Goal: Task Accomplishment & Management: Manage account settings

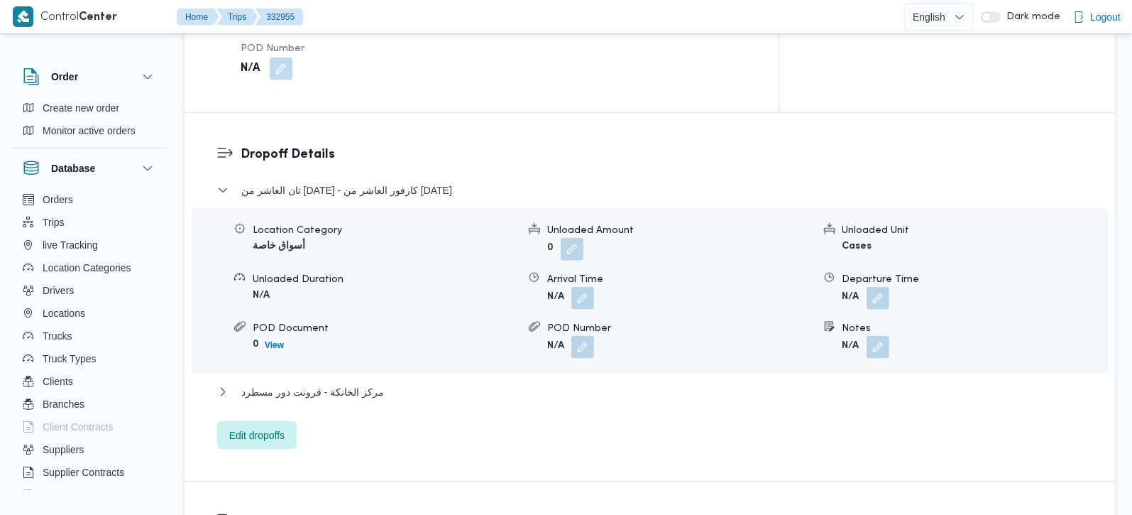
scroll to position [1169, 0]
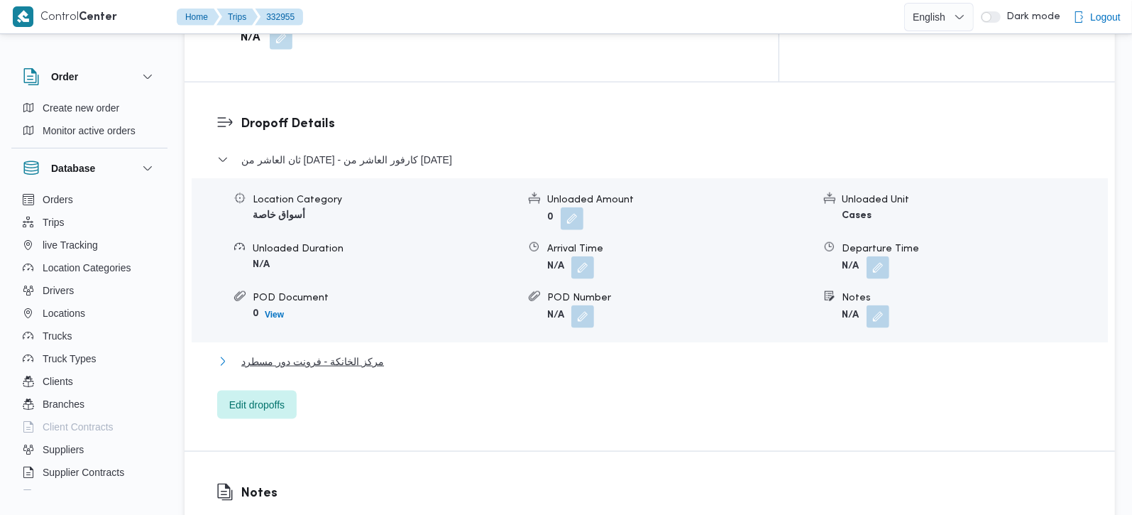
click at [334, 353] on span "مركز الخانكة - فرونت دور مسطرد" at bounding box center [312, 361] width 143 height 17
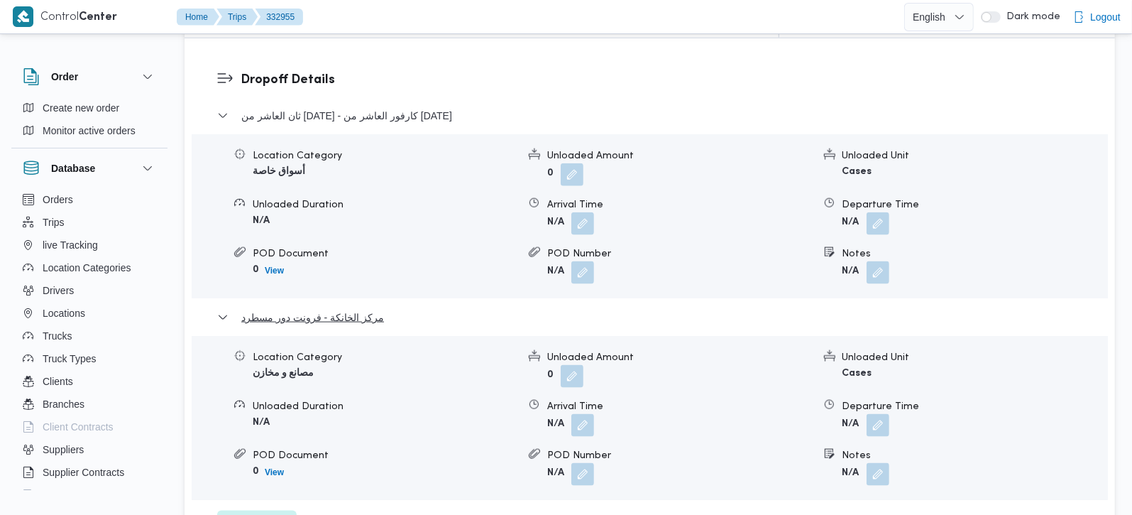
scroll to position [1252, 0]
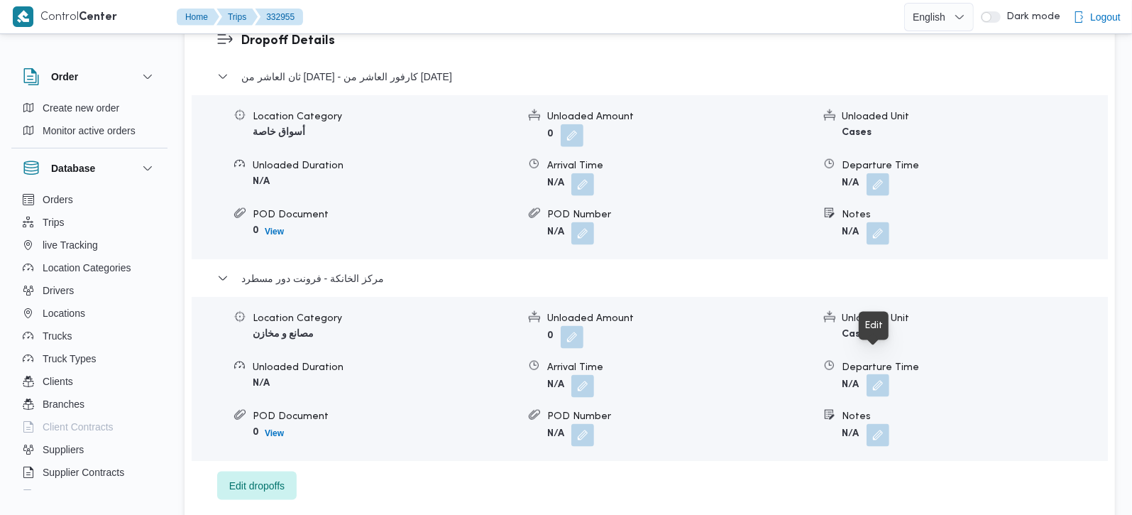
click at [872, 374] on button "button" at bounding box center [878, 385] width 23 height 23
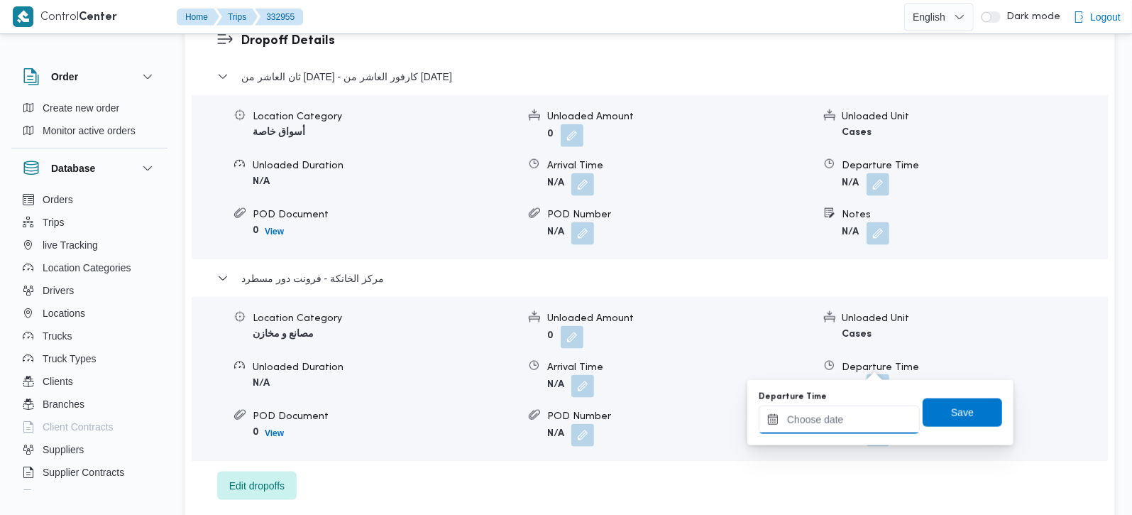
click at [857, 417] on input "Departure Time" at bounding box center [839, 419] width 161 height 28
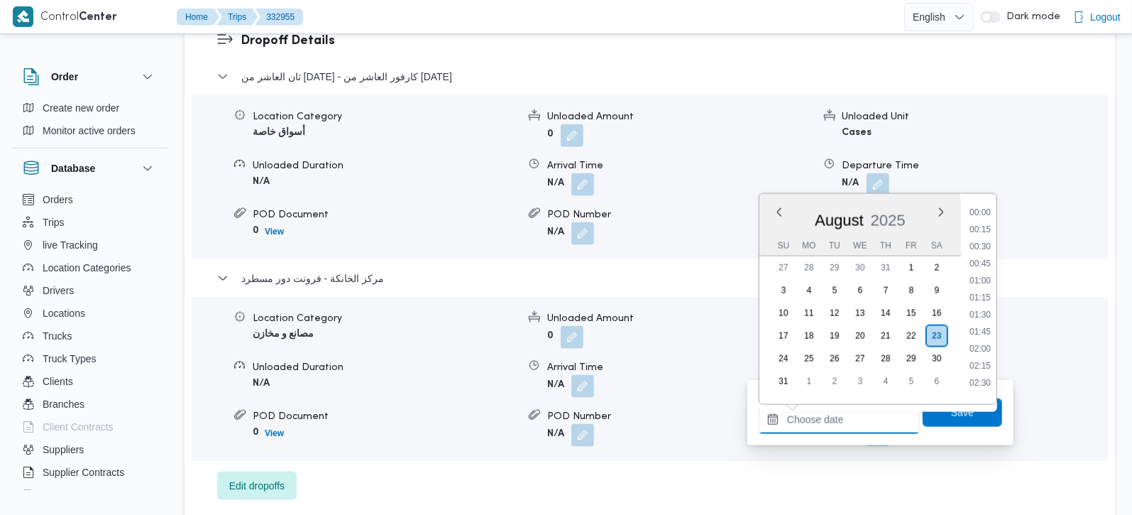
scroll to position [1232, 0]
click at [975, 256] on li "18:45" at bounding box center [980, 258] width 33 height 14
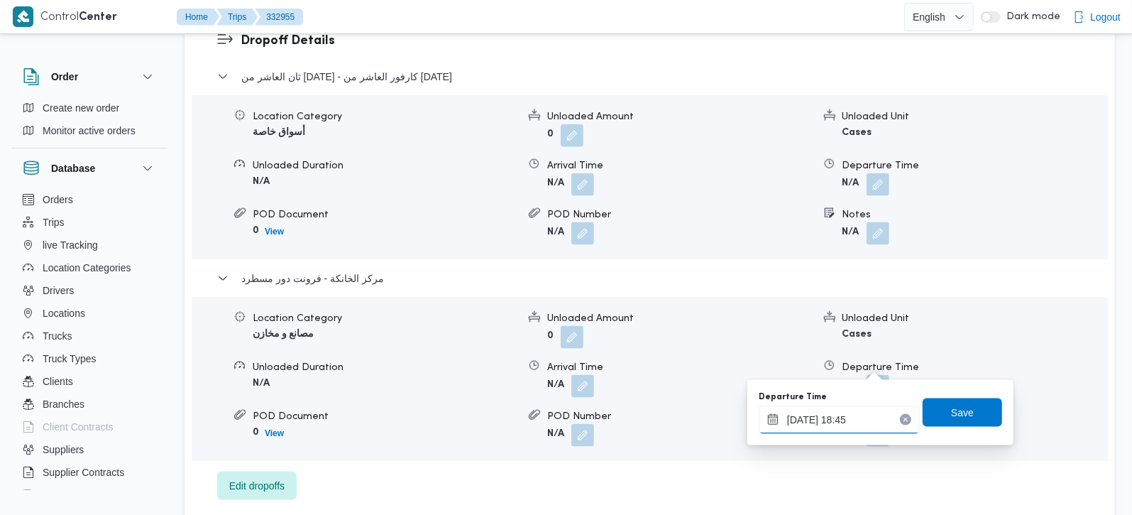
click at [848, 425] on input "[DATE] 18:45" at bounding box center [839, 419] width 161 height 28
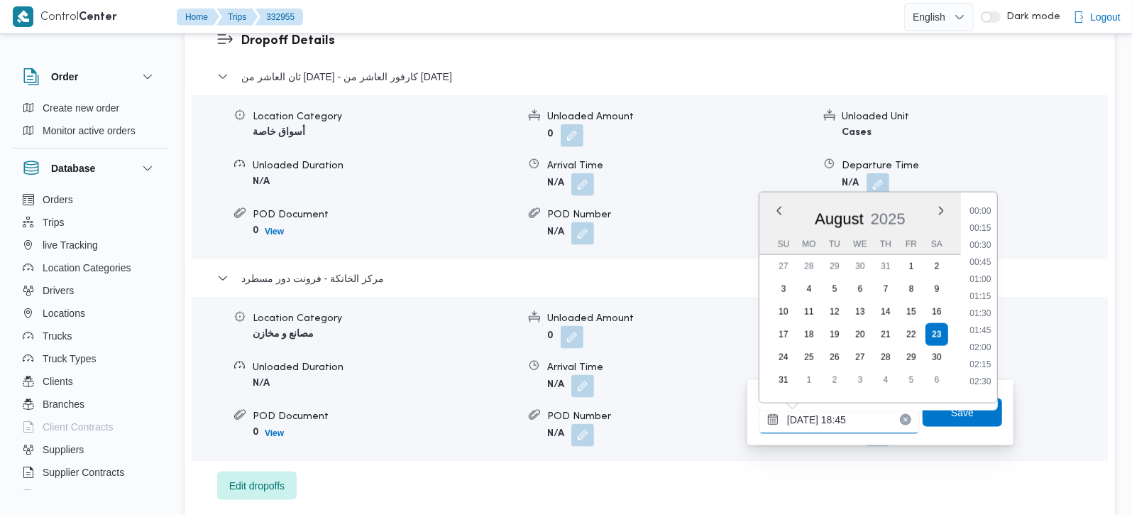
scroll to position [1181, 0]
click at [981, 324] on li "19:00" at bounding box center [980, 325] width 33 height 14
type input "[DATE] 19:00"
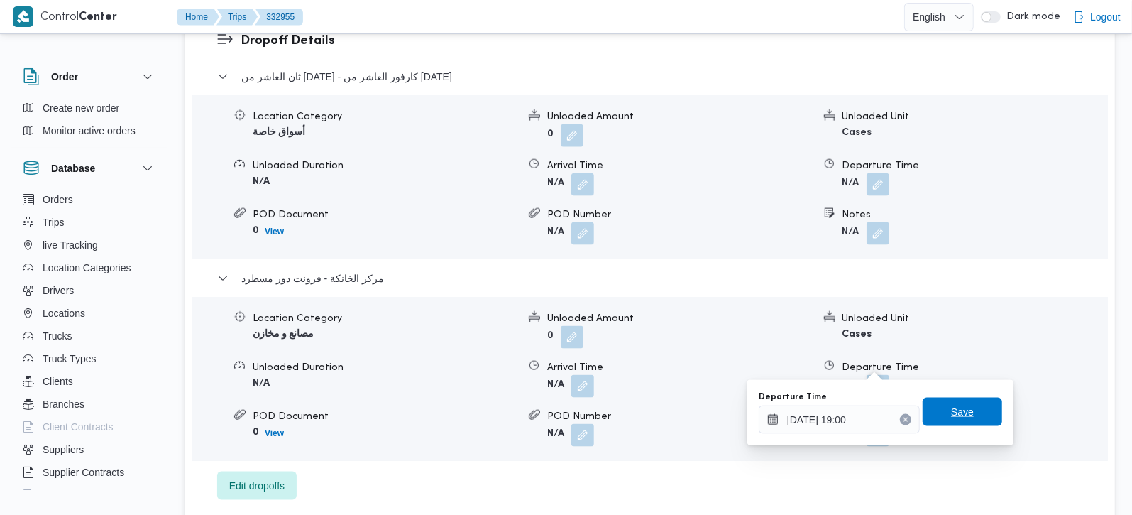
click at [955, 413] on span "Save" at bounding box center [962, 411] width 23 height 17
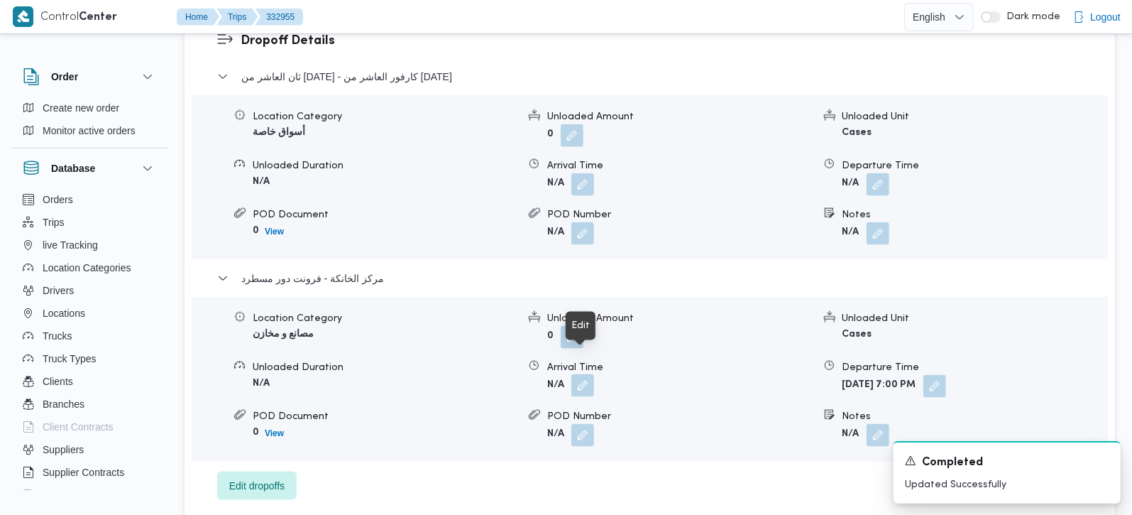
click at [581, 374] on button "button" at bounding box center [582, 385] width 23 height 23
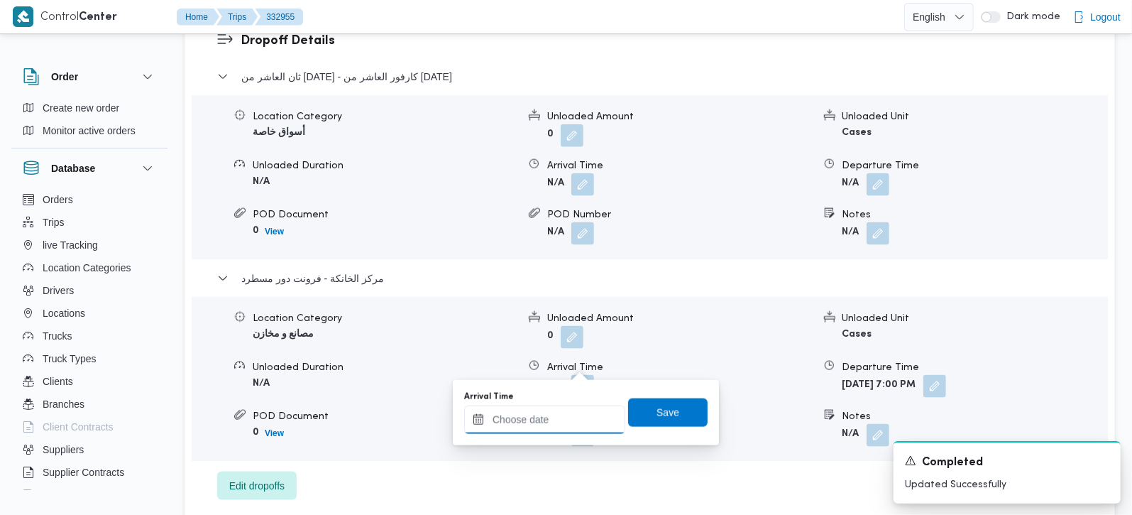
drag, startPoint x: 581, startPoint y: 368, endPoint x: 573, endPoint y: 423, distance: 55.3
click at [573, 423] on input "Arrival Time" at bounding box center [544, 419] width 161 height 28
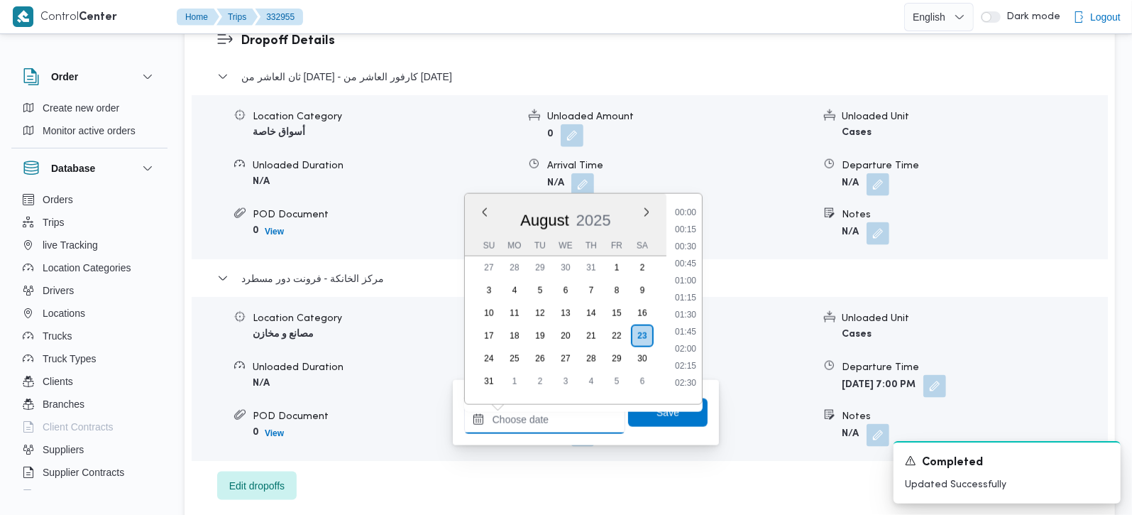
scroll to position [1232, 0]
click at [694, 253] on li "18:45" at bounding box center [685, 258] width 33 height 14
type input "[DATE] 18:45"
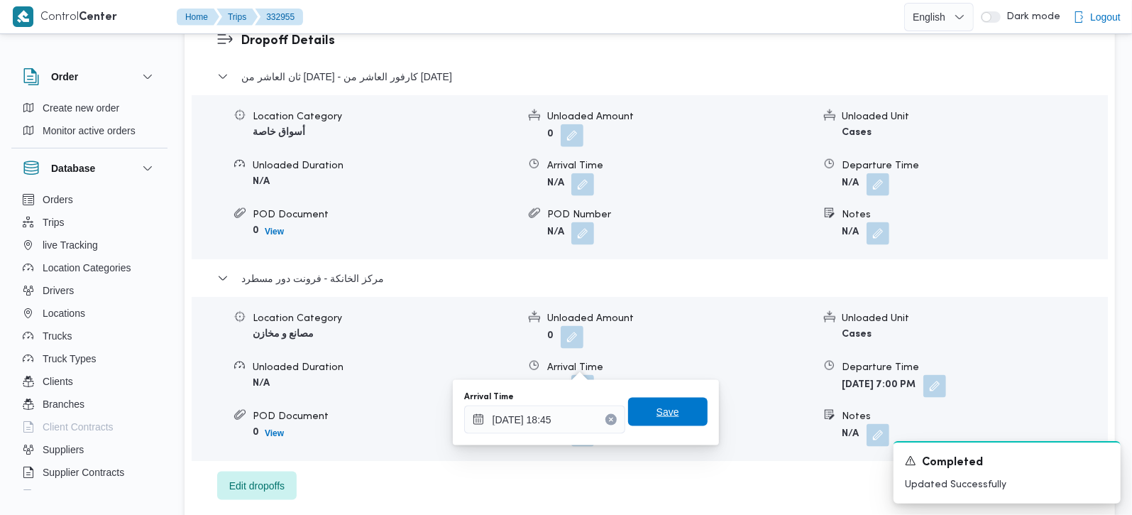
click at [650, 424] on span "Save" at bounding box center [668, 412] width 80 height 28
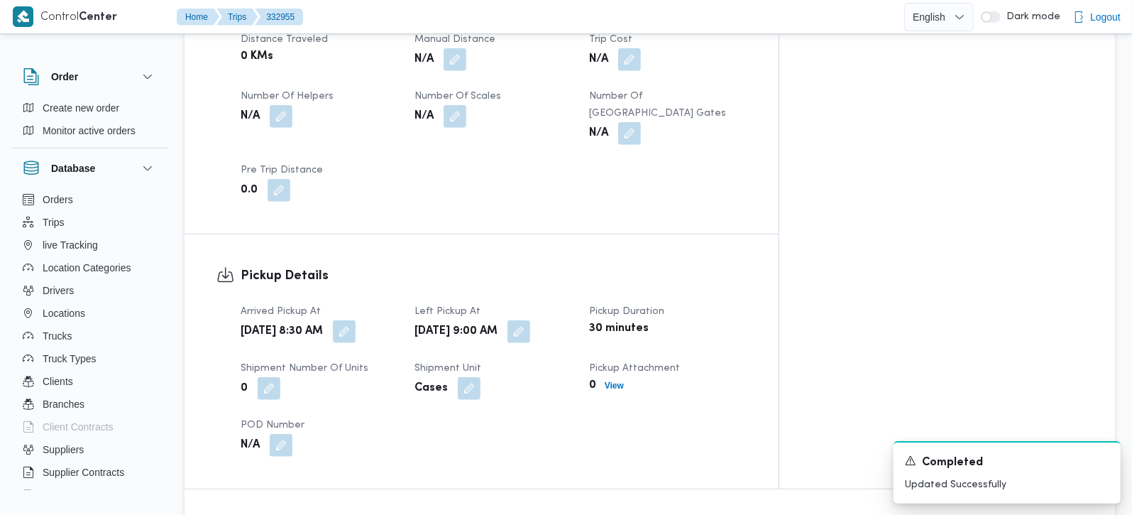
scroll to position [668, 0]
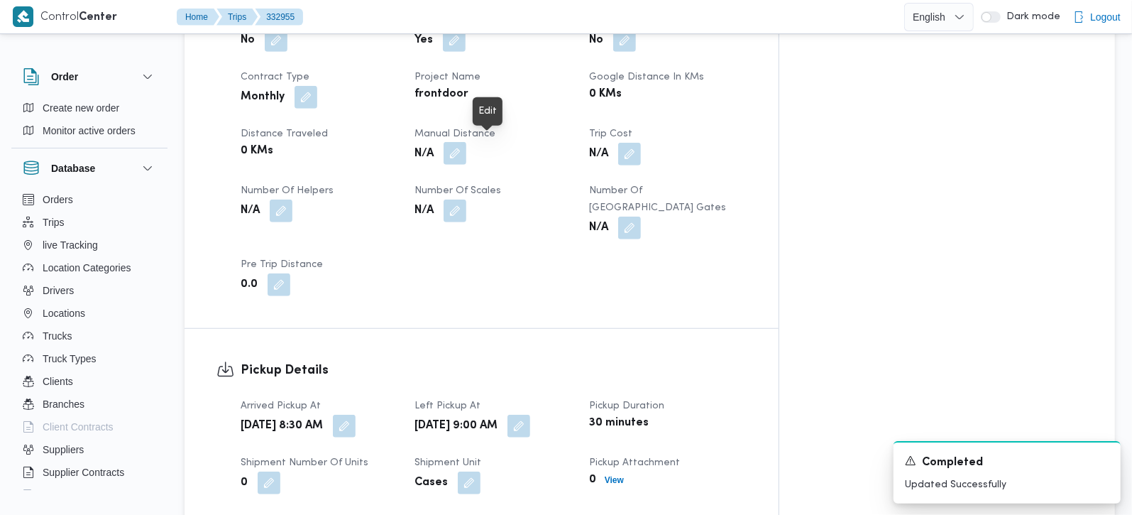
click at [466, 149] on button "button" at bounding box center [455, 153] width 23 height 23
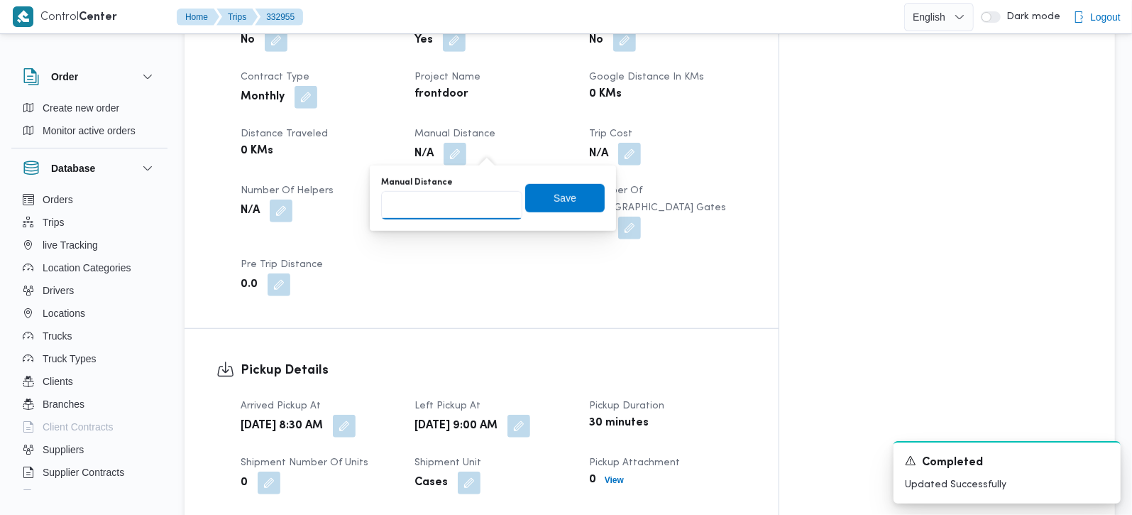
click at [461, 207] on input "Manual Distance" at bounding box center [451, 205] width 141 height 28
type input "120"
click at [560, 195] on span "Save" at bounding box center [565, 197] width 23 height 17
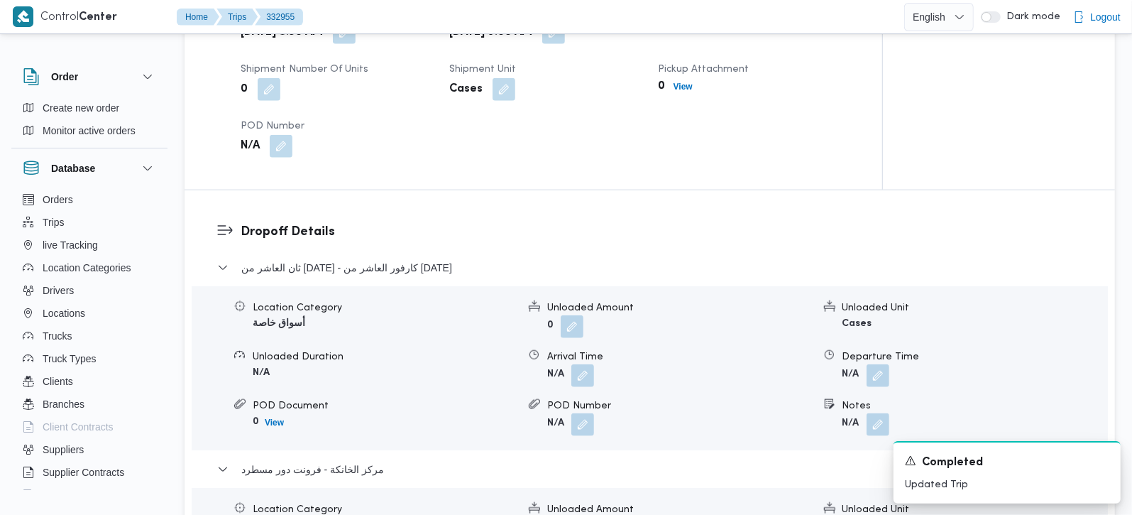
scroll to position [1002, 0]
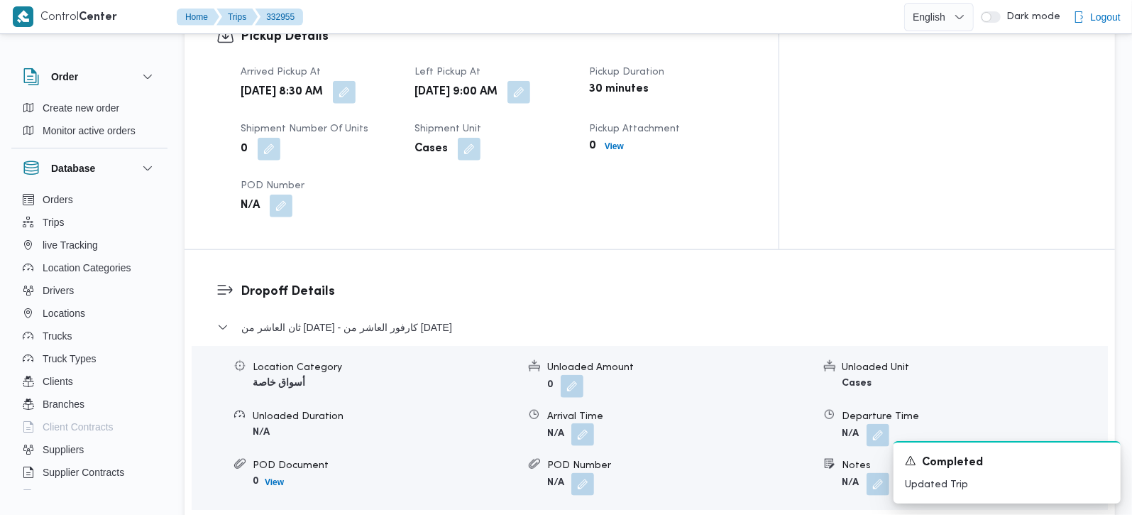
click at [589, 423] on button "button" at bounding box center [582, 434] width 23 height 23
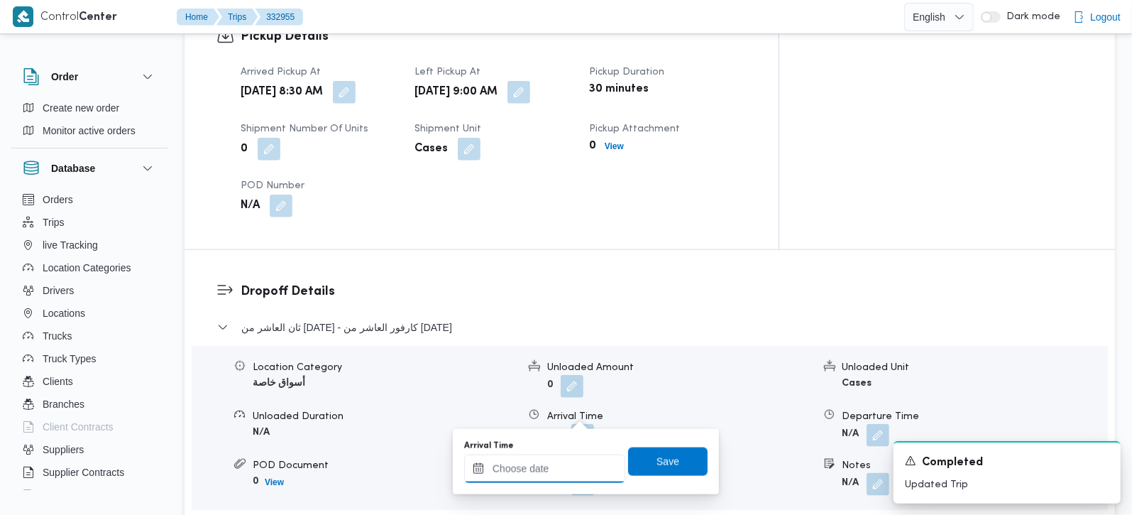
click at [567, 461] on input "Arrival Time" at bounding box center [544, 468] width 161 height 28
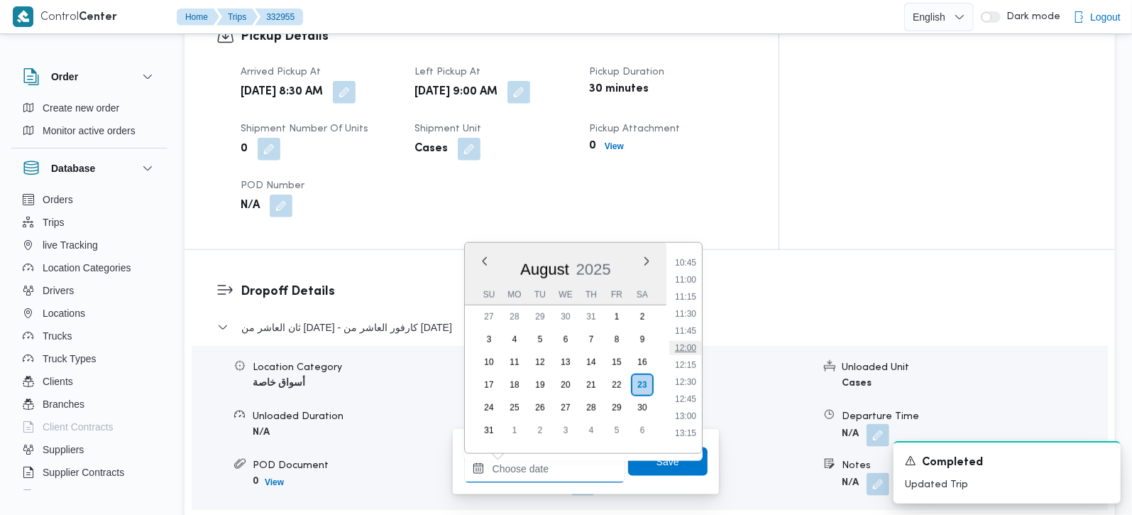
scroll to position [647, 0]
drag, startPoint x: 686, startPoint y: 277, endPoint x: 681, endPoint y: 315, distance: 38.8
click at [686, 277] on li "09:45" at bounding box center [685, 278] width 33 height 14
type input "23/08/2025 09:45"
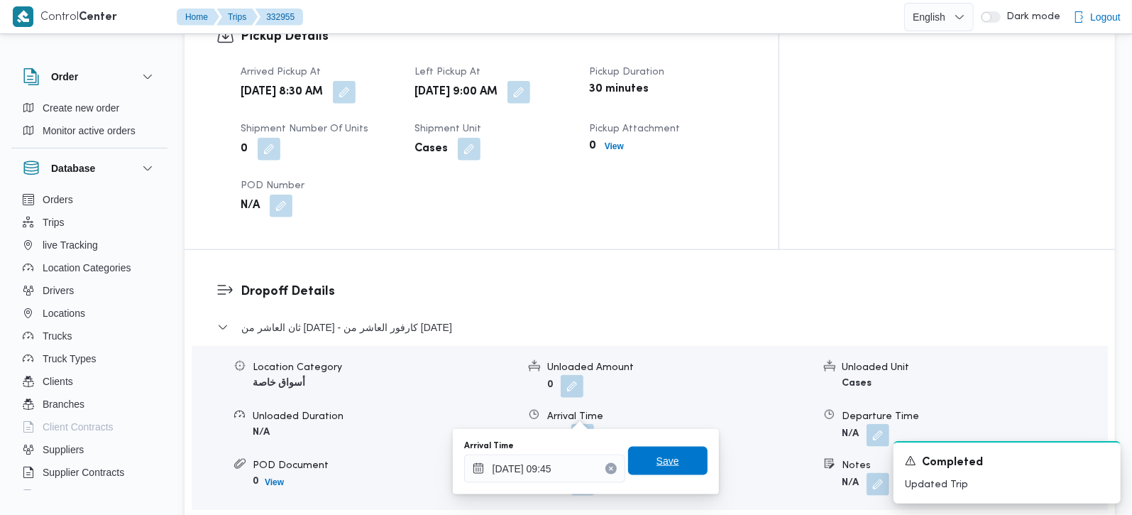
click at [657, 453] on span "Save" at bounding box center [668, 460] width 23 height 17
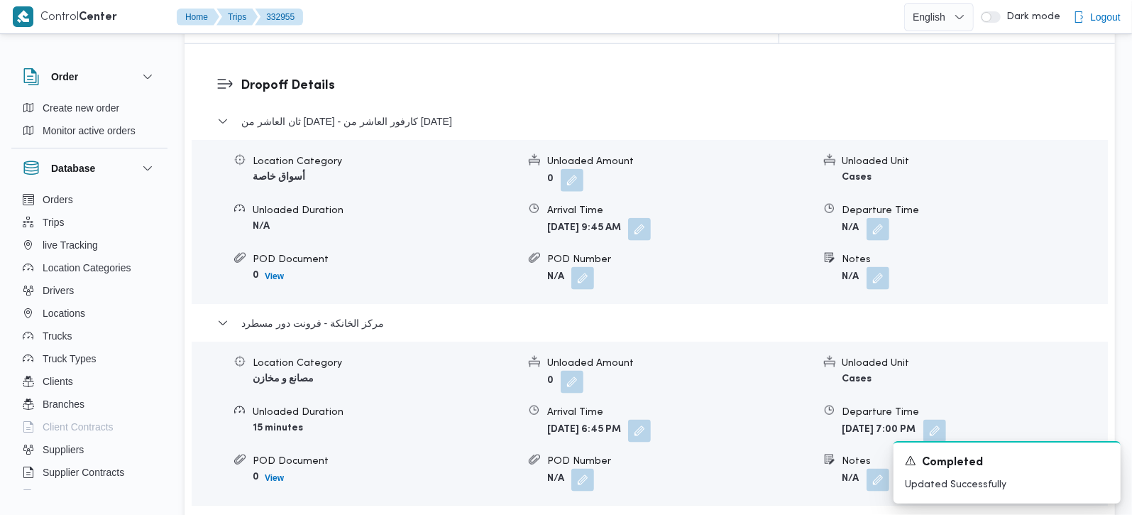
scroll to position [1169, 0]
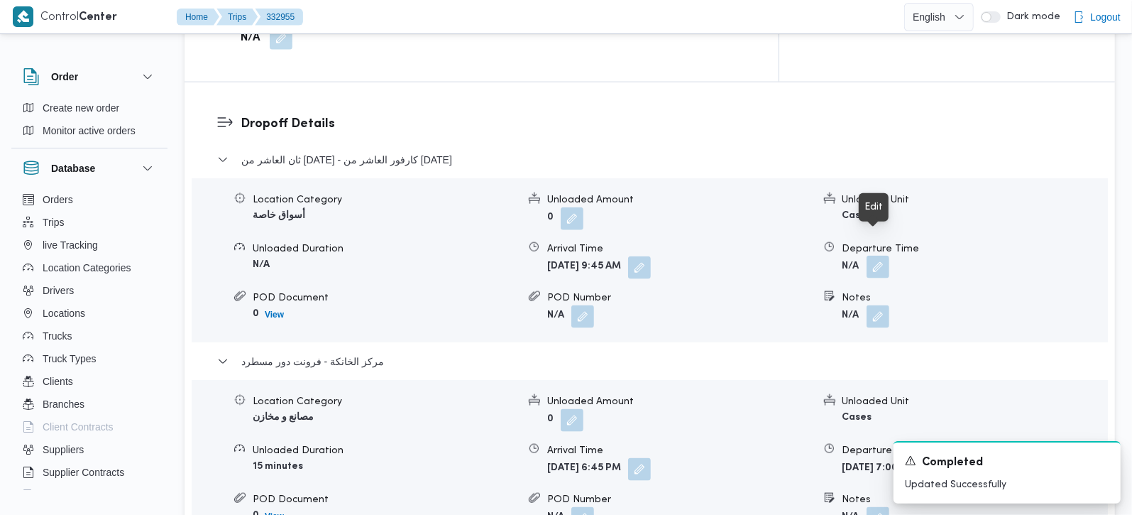
click at [875, 256] on button "button" at bounding box center [878, 267] width 23 height 23
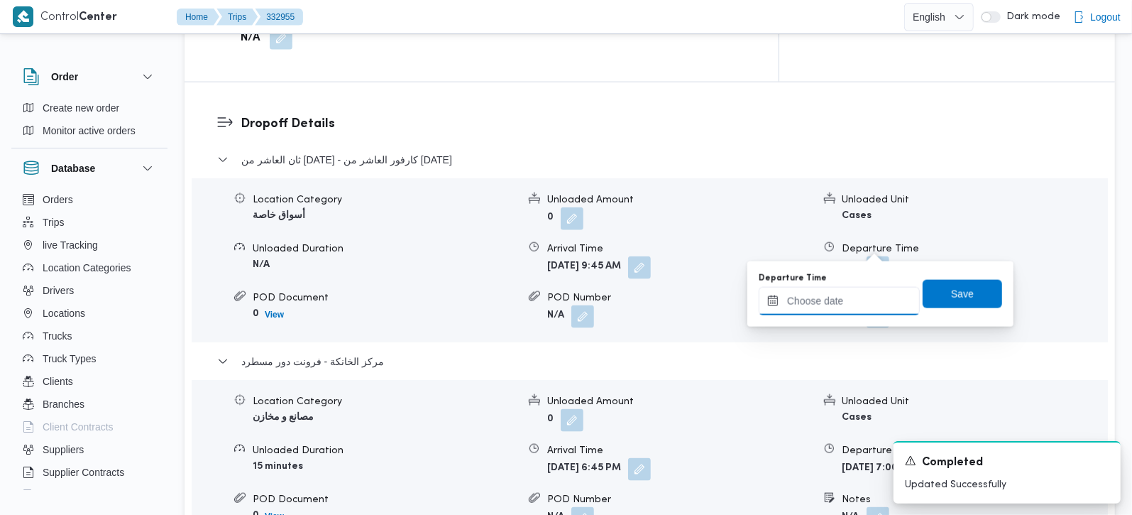
click at [860, 297] on input "Departure Time" at bounding box center [839, 301] width 161 height 28
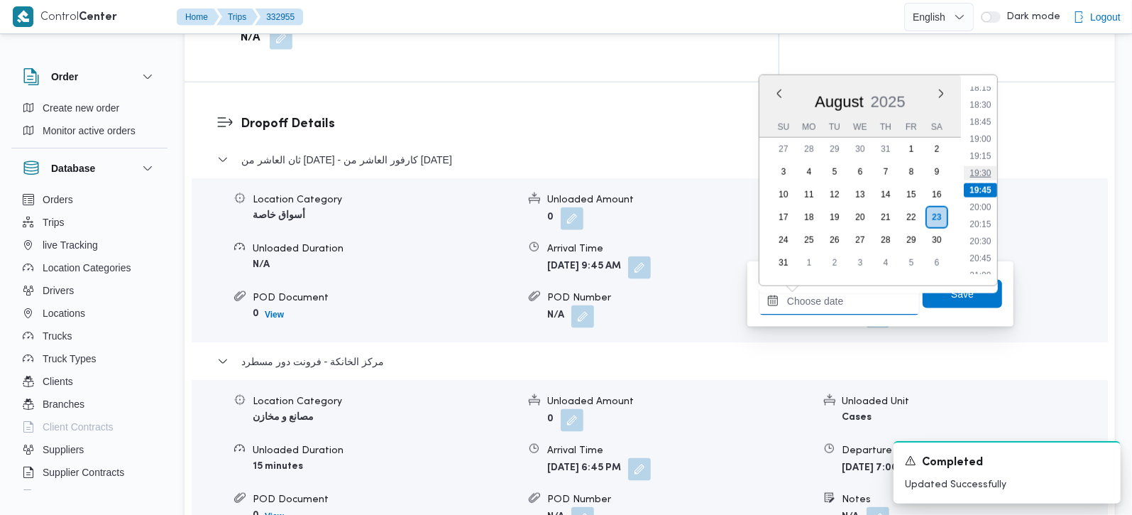
scroll to position [1166, 0]
drag, startPoint x: 990, startPoint y: 154, endPoint x: 976, endPoint y: 190, distance: 38.6
click at [990, 154] on li "18:00" at bounding box center [980, 155] width 33 height 14
type input "23/08/2025 18:00"
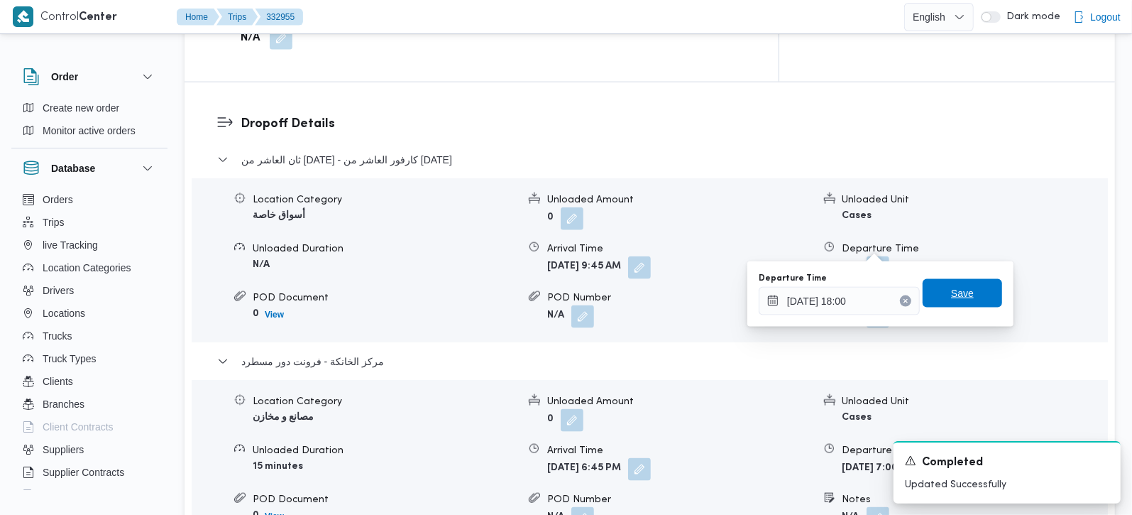
click at [953, 281] on span "Save" at bounding box center [963, 293] width 80 height 28
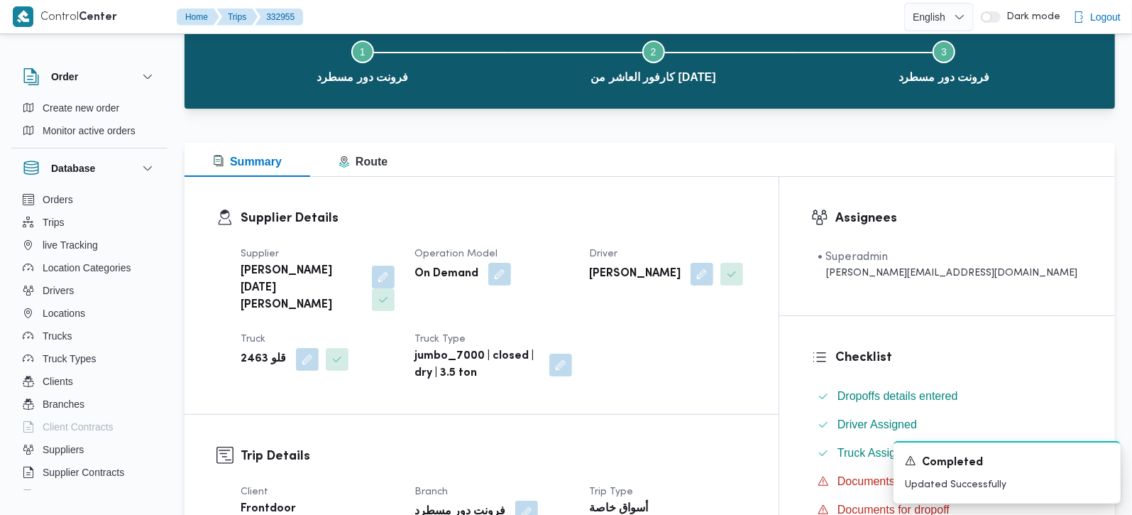
scroll to position [0, 0]
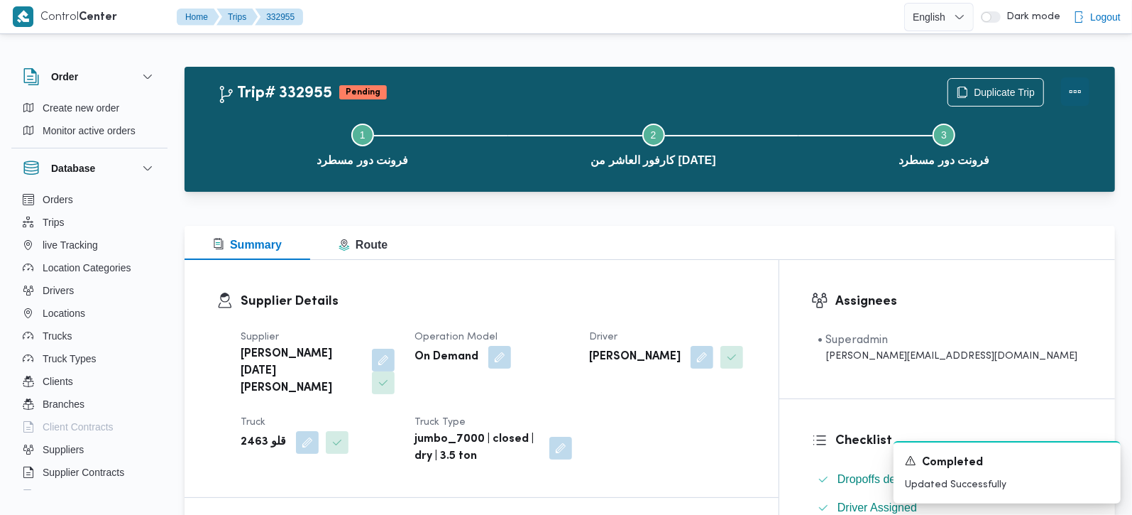
click at [1078, 96] on button "Actions" at bounding box center [1075, 91] width 28 height 28
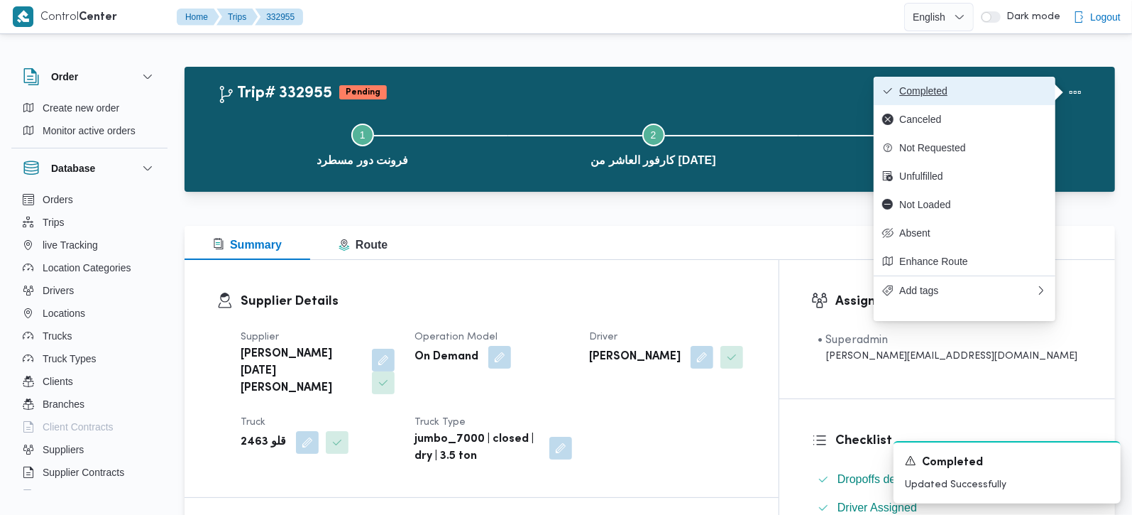
click at [976, 89] on span "Completed" at bounding box center [973, 90] width 148 height 11
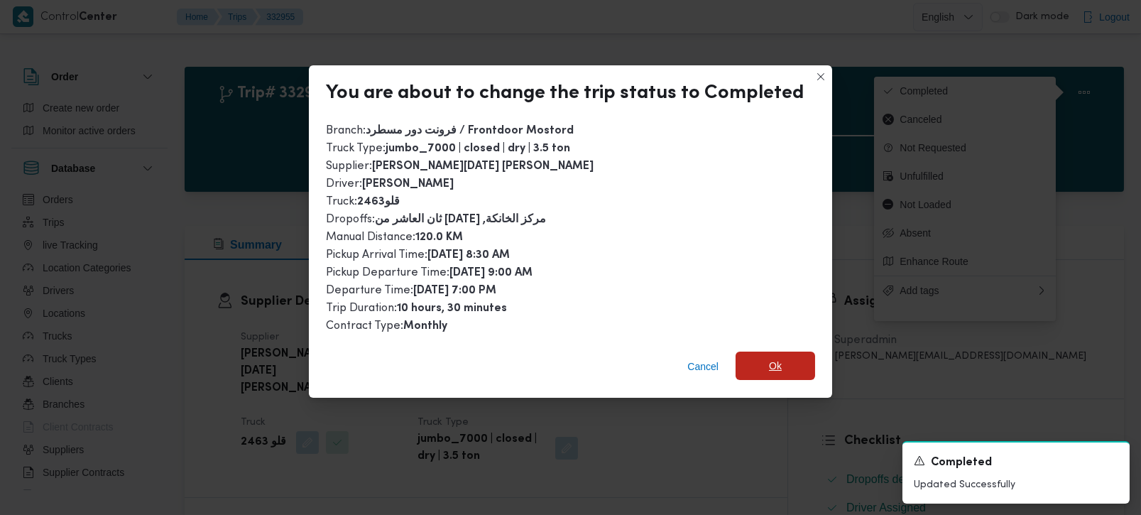
click at [782, 366] on span "Ok" at bounding box center [775, 365] width 80 height 28
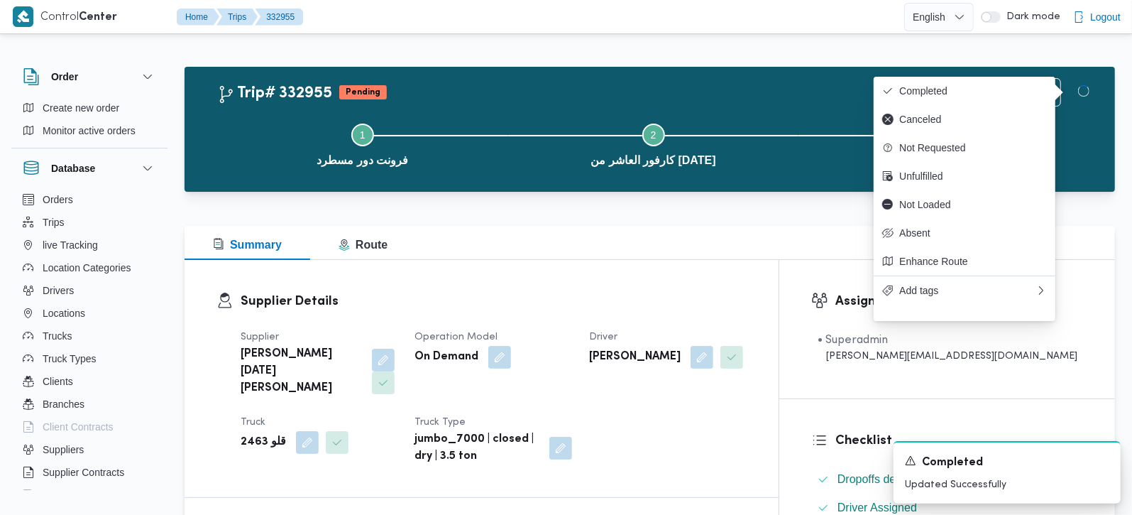
click at [683, 214] on div at bounding box center [650, 217] width 931 height 17
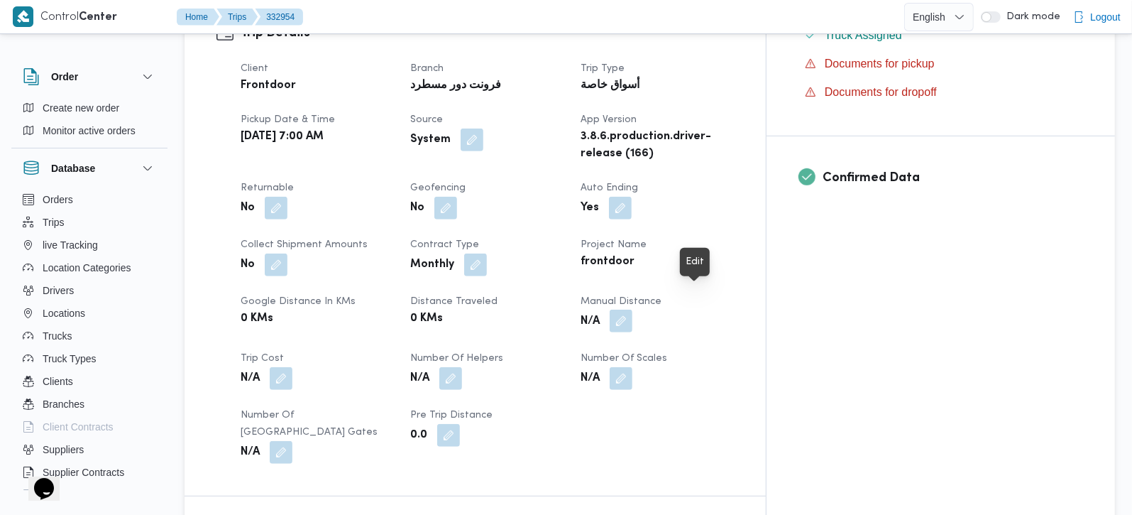
click at [633, 310] on button "button" at bounding box center [621, 321] width 23 height 23
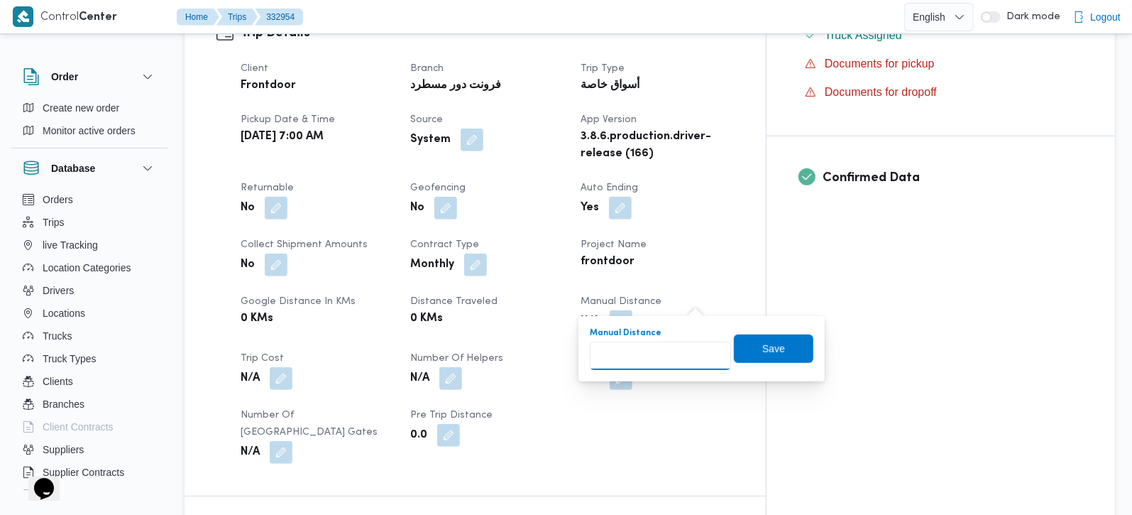
click at [668, 343] on input "Manual Distance" at bounding box center [660, 355] width 141 height 28
type input "50"
click at [741, 338] on span "Save" at bounding box center [774, 348] width 80 height 28
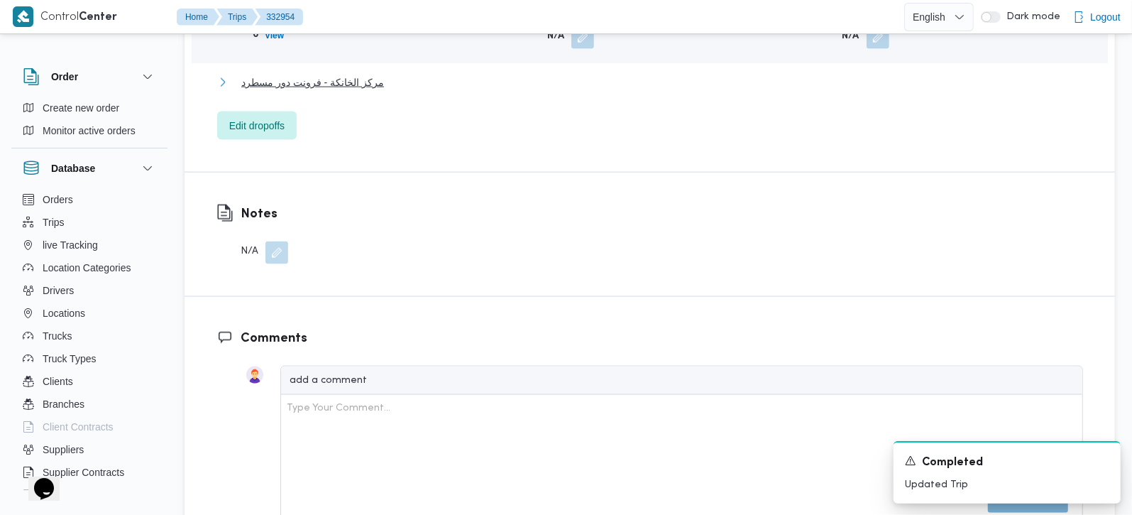
click at [308, 74] on span "مركز الخانكة - فرونت دور مسطرد" at bounding box center [312, 82] width 143 height 17
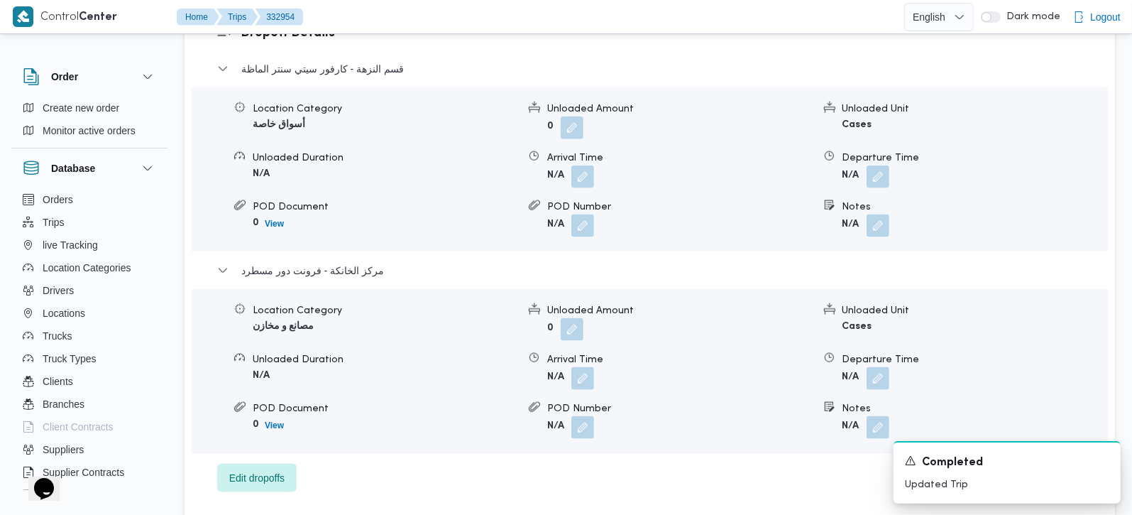
scroll to position [1258, 0]
click at [886, 368] on button "button" at bounding box center [878, 379] width 23 height 23
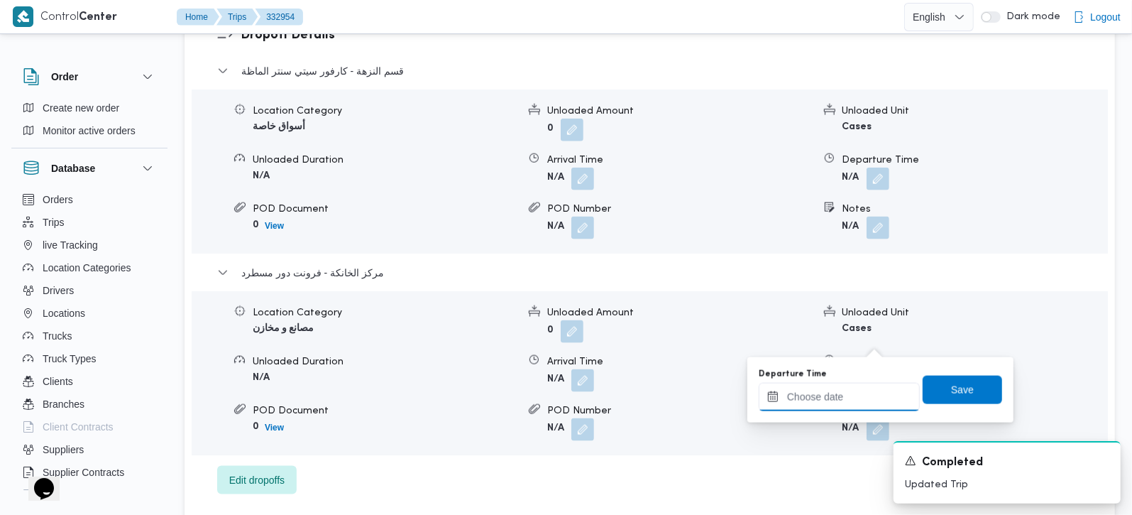
click at [869, 384] on div at bounding box center [839, 397] width 161 height 28
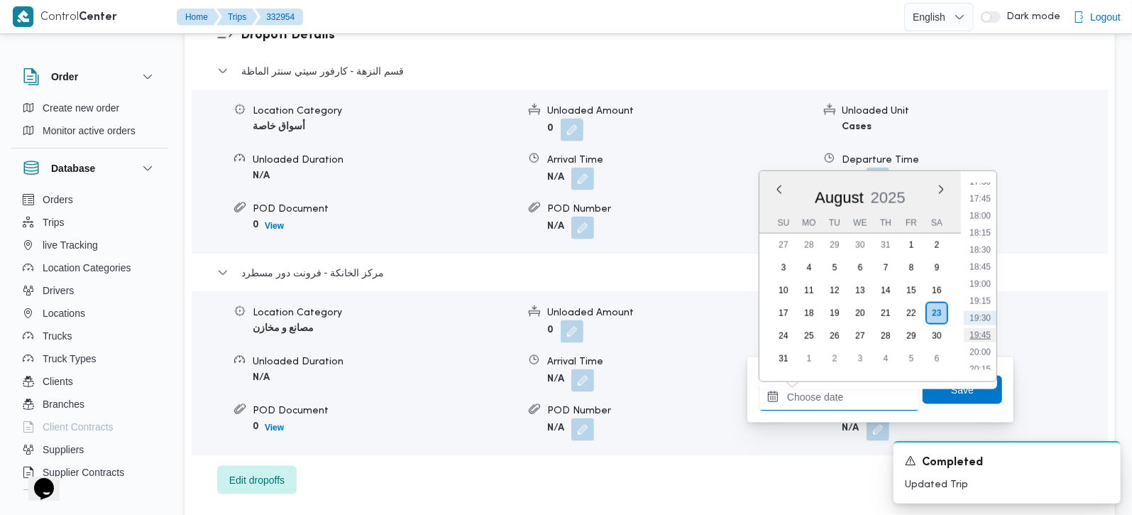
scroll to position [1149, 0]
click at [985, 197] on li "17:00" at bounding box center [980, 199] width 33 height 14
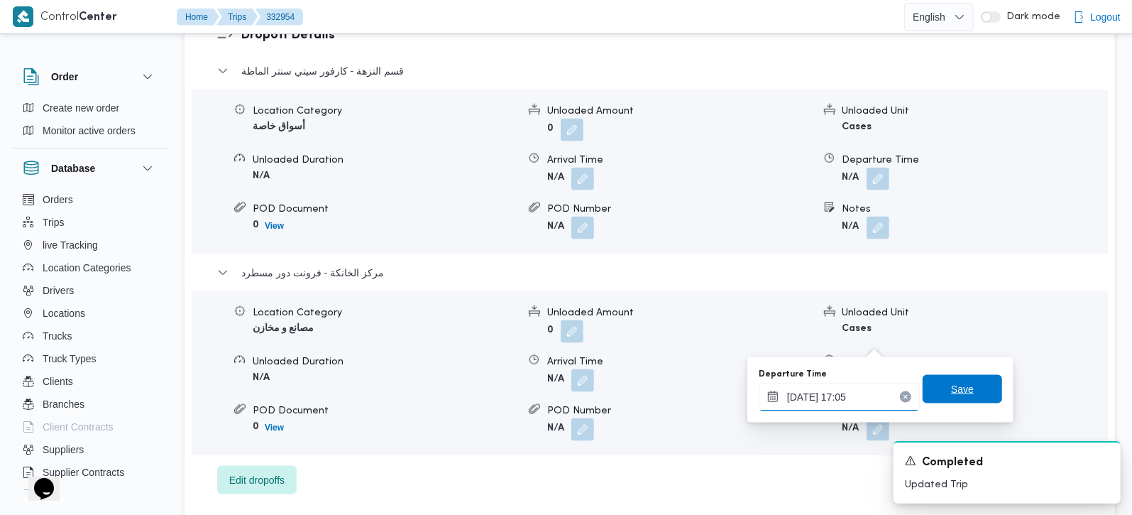
type input "23/08/2025 17:05"
click at [953, 390] on span "Save" at bounding box center [962, 389] width 23 height 17
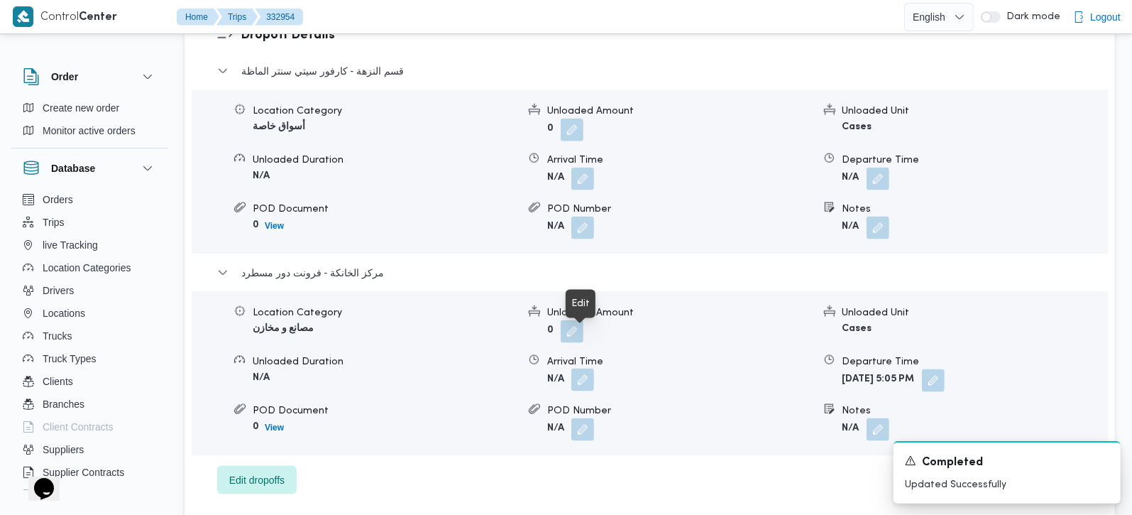
click at [581, 368] on button "button" at bounding box center [582, 379] width 23 height 23
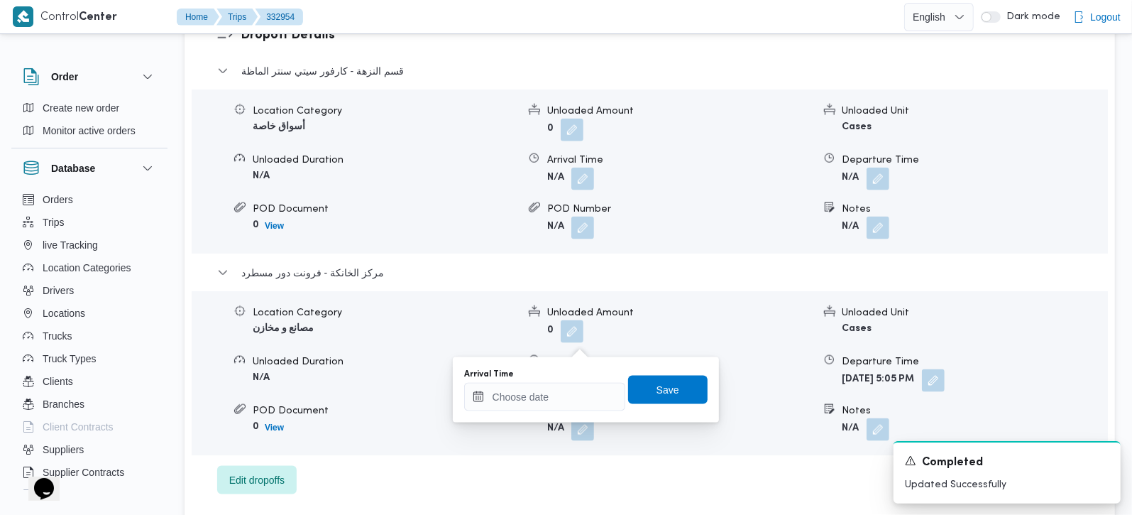
click at [567, 381] on div "Arrival Time" at bounding box center [544, 389] width 161 height 43
click at [533, 410] on input "Arrival Time" at bounding box center [544, 397] width 161 height 28
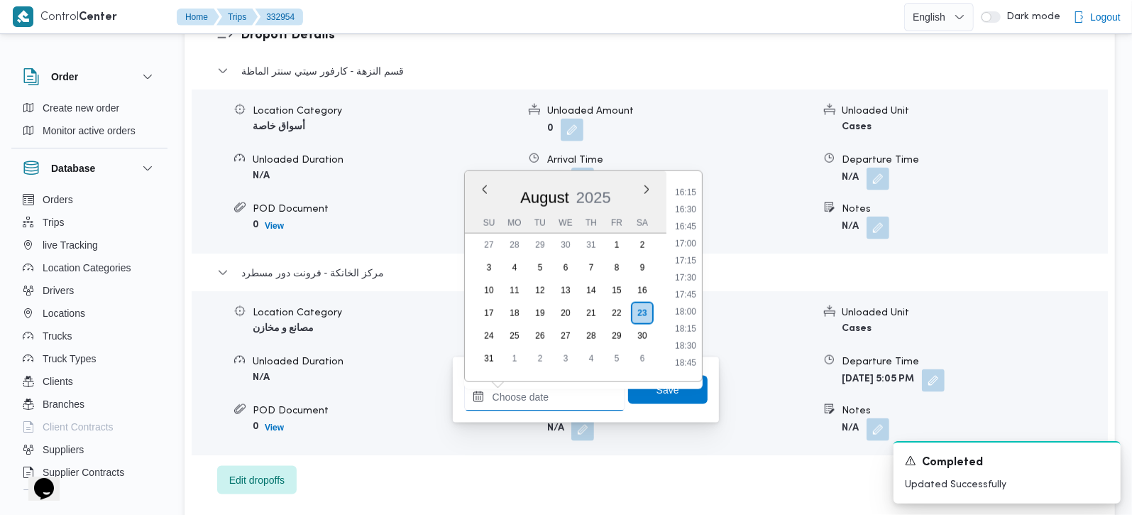
scroll to position [1066, 0]
click at [692, 267] on li "16:45" at bounding box center [685, 265] width 33 height 14
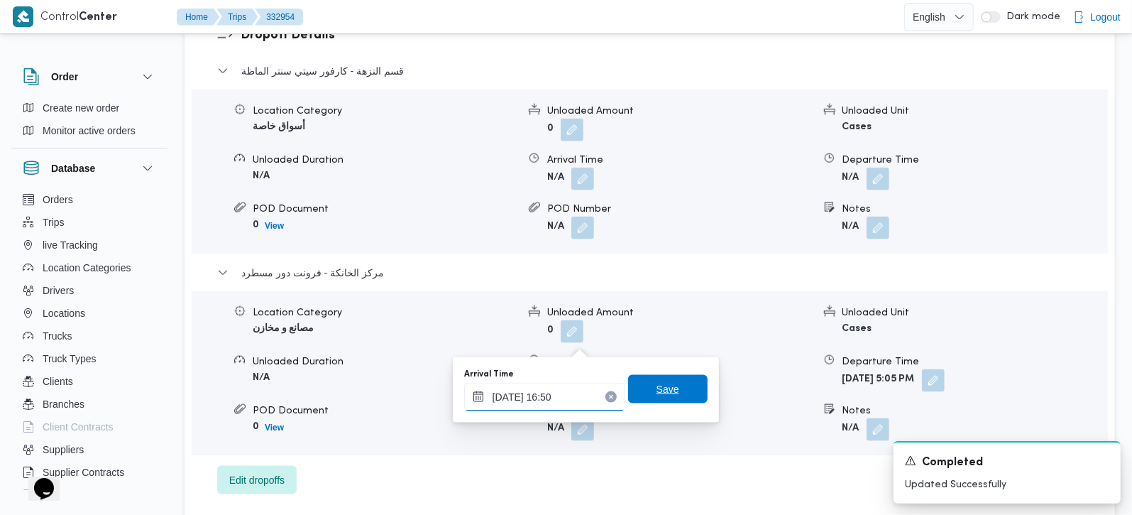
type input "23/08/2025 16:50"
click at [661, 385] on span "Save" at bounding box center [668, 389] width 23 height 17
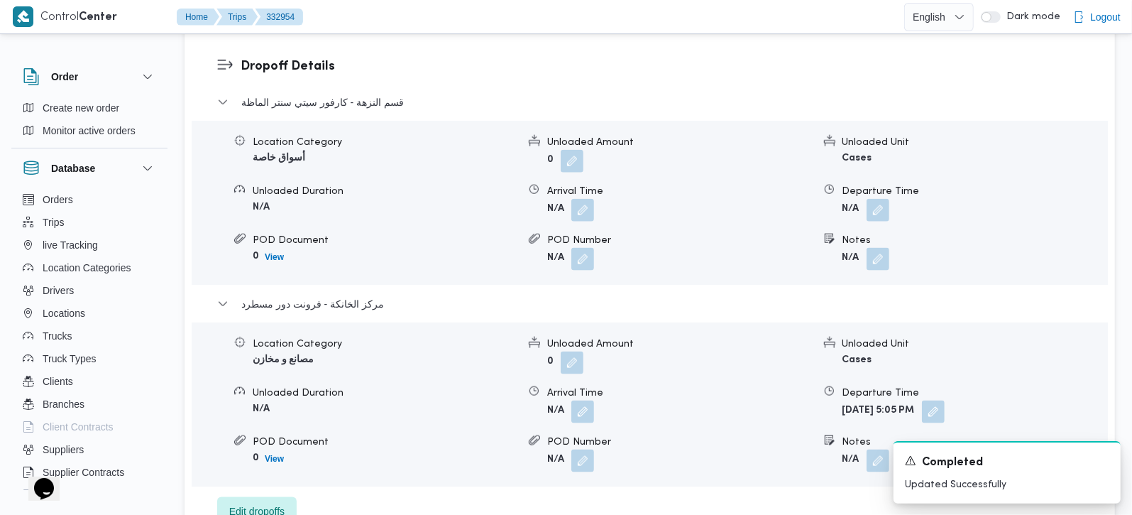
scroll to position [1175, 0]
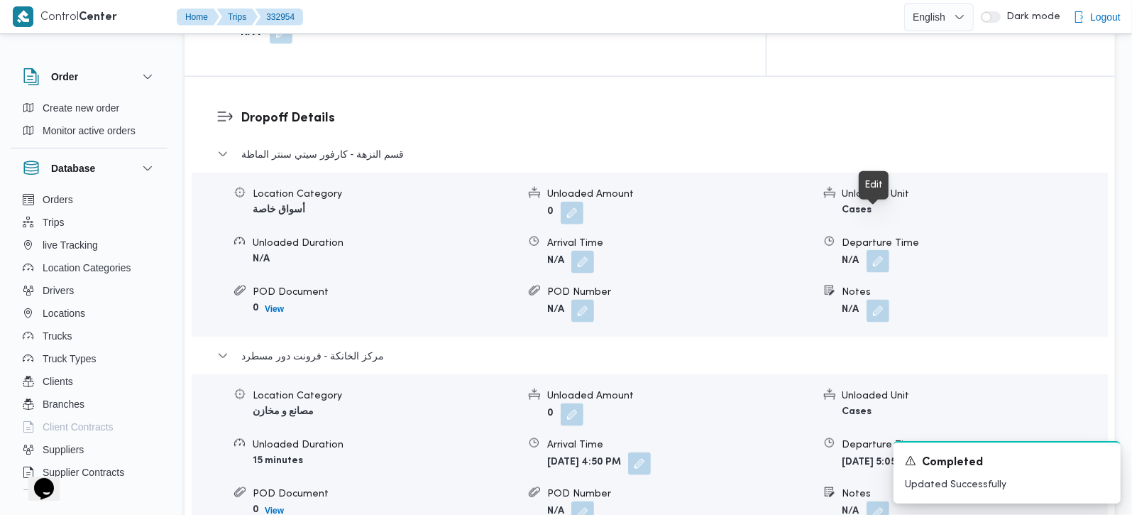
click at [883, 250] on button "button" at bounding box center [878, 261] width 23 height 23
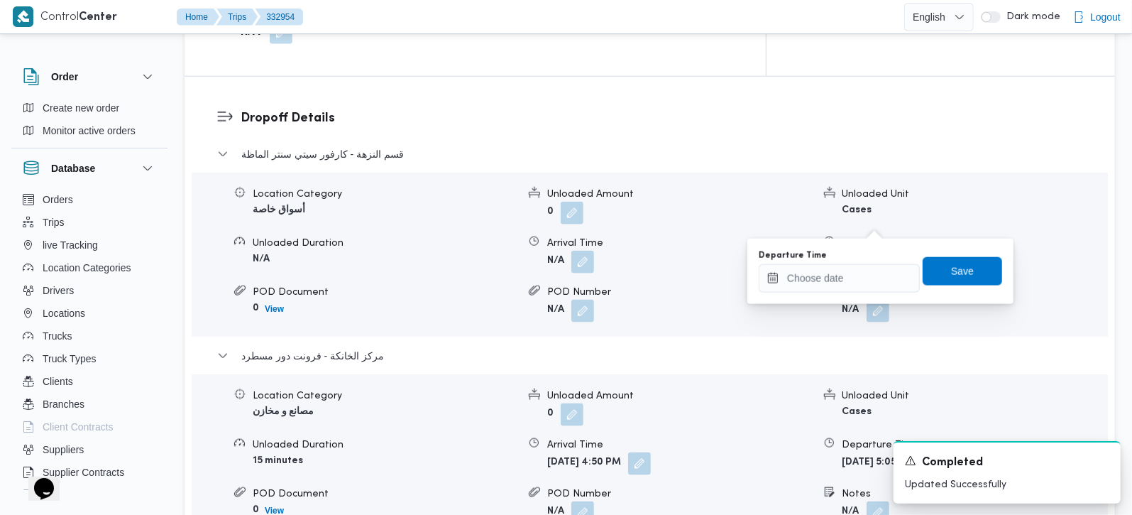
click at [874, 250] on div "Departure Time" at bounding box center [839, 255] width 161 height 11
click at [857, 272] on input "Departure Time" at bounding box center [839, 278] width 161 height 28
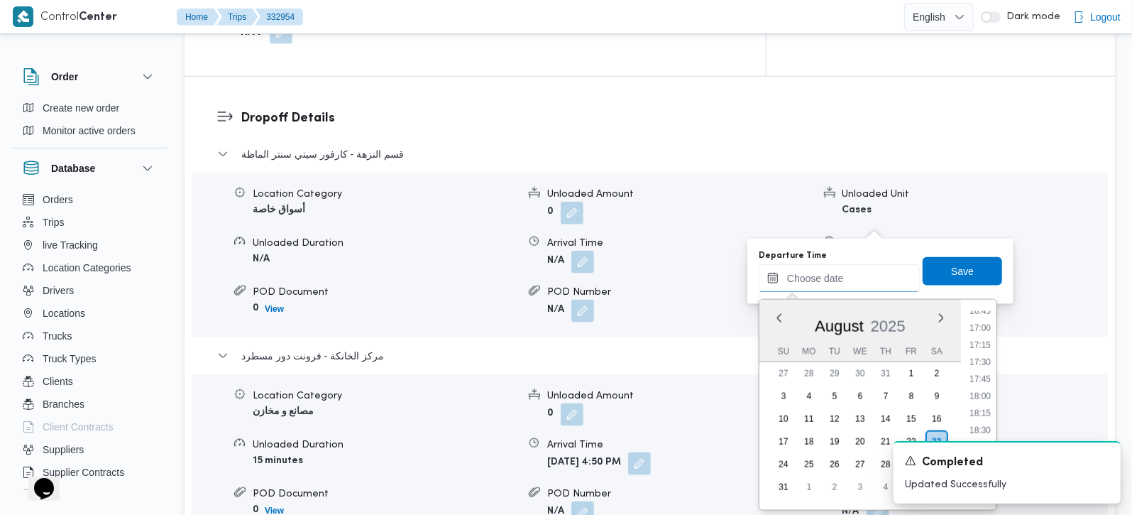
scroll to position [1066, 0]
click at [987, 376] on li "16:30" at bounding box center [980, 377] width 33 height 14
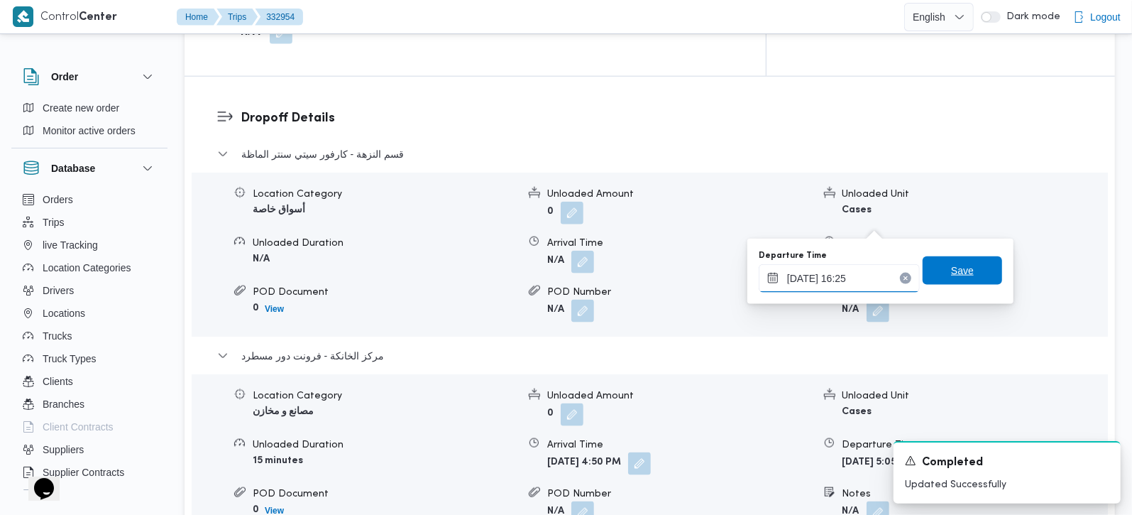
type input "23/08/2025 16:25"
click at [936, 280] on span "Save" at bounding box center [963, 270] width 80 height 28
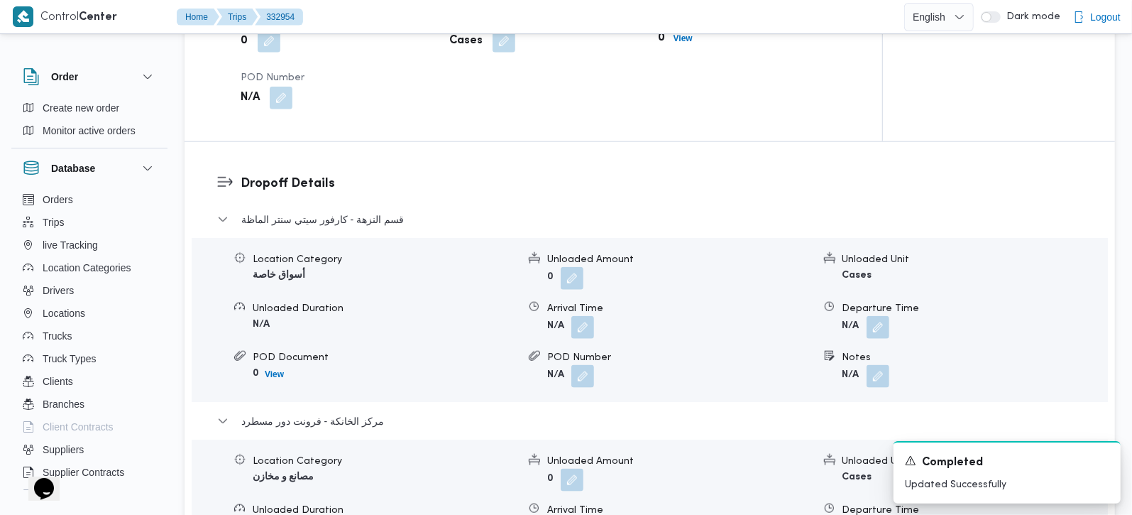
scroll to position [1008, 0]
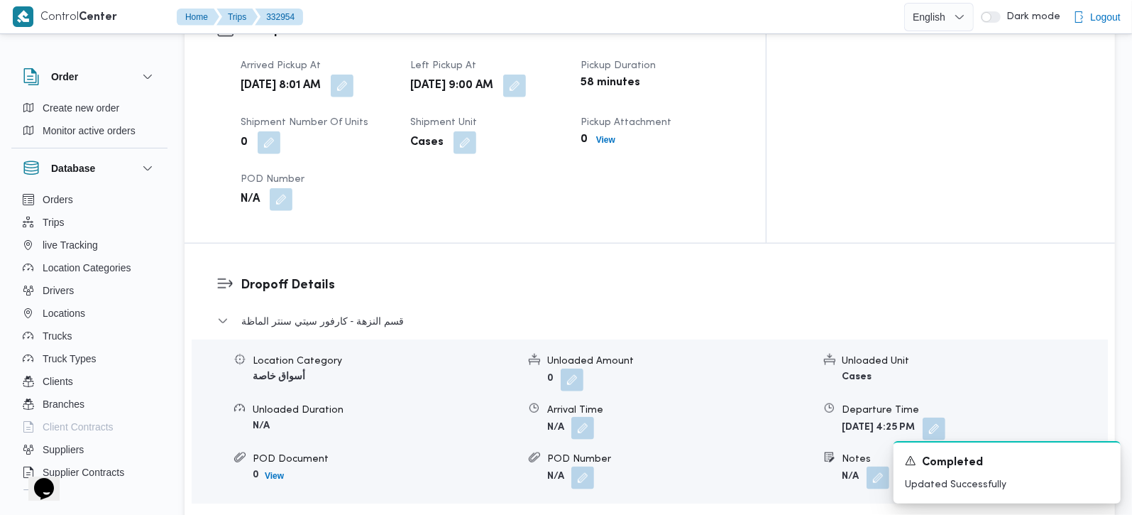
click at [584, 417] on button "button" at bounding box center [582, 428] width 23 height 23
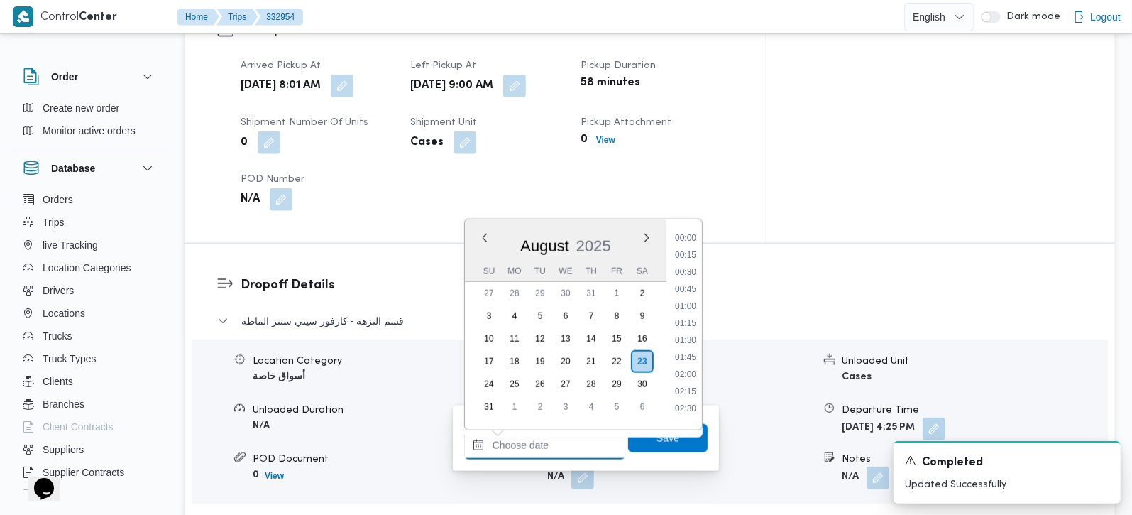
drag, startPoint x: 565, startPoint y: 438, endPoint x: 576, endPoint y: 432, distance: 12.4
click at [565, 438] on input "Arrival Time" at bounding box center [544, 445] width 161 height 28
drag, startPoint x: 689, startPoint y: 236, endPoint x: 688, endPoint y: 254, distance: 18.5
click at [689, 236] on li "09:30" at bounding box center [685, 238] width 33 height 14
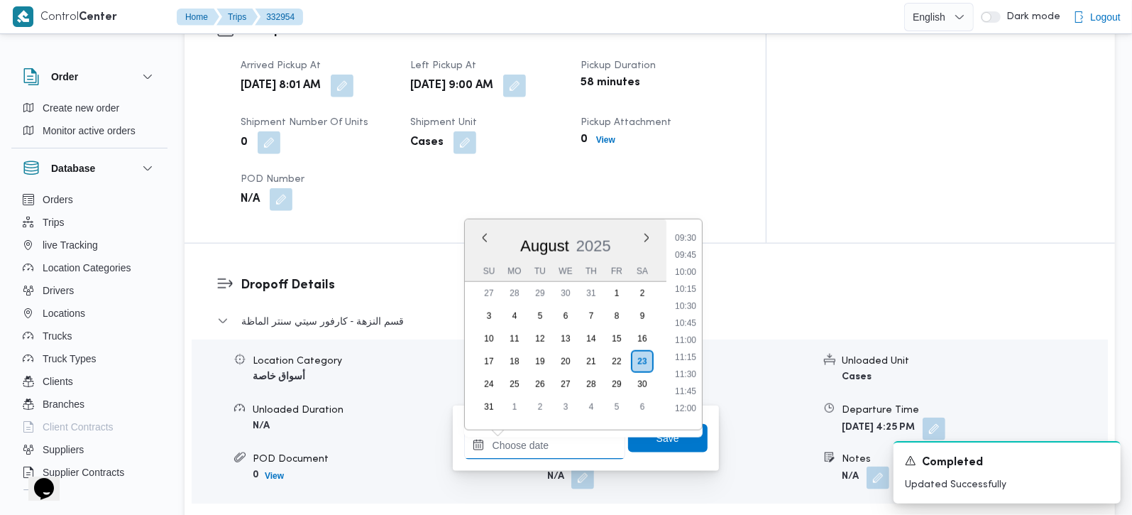
type input "23/08/2025 09:30"
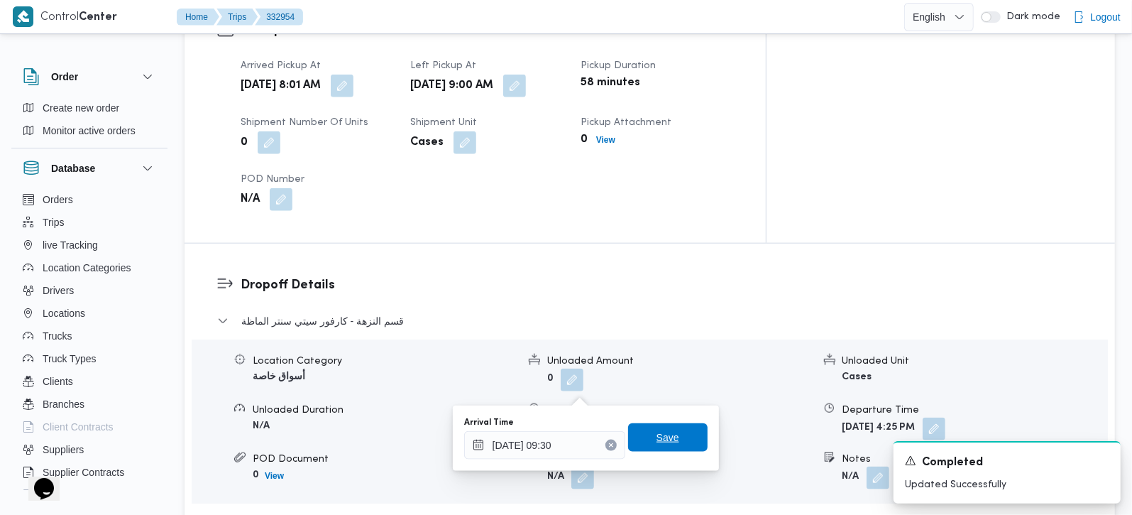
click at [664, 446] on span "Save" at bounding box center [668, 437] width 23 height 17
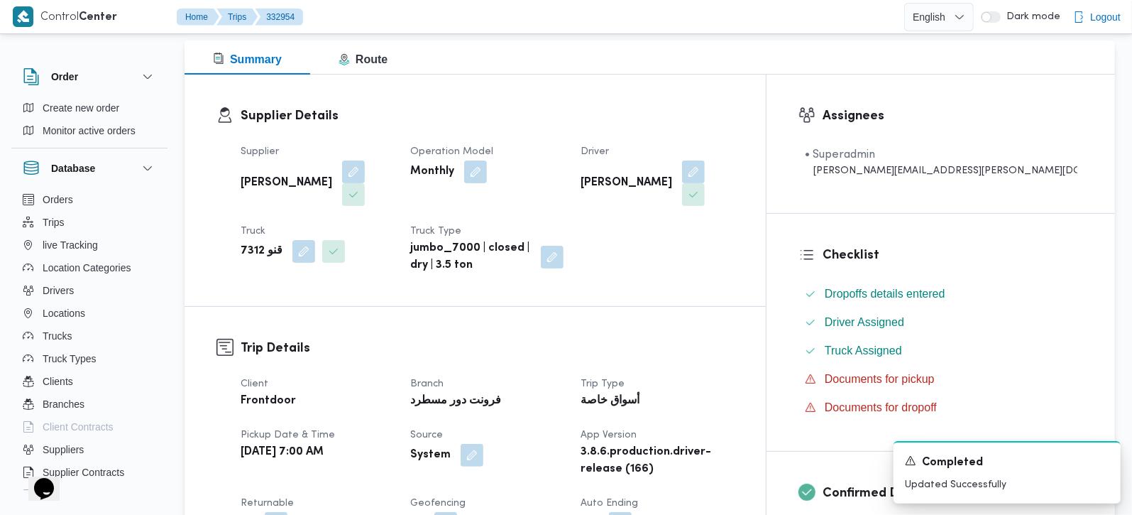
scroll to position [339, 0]
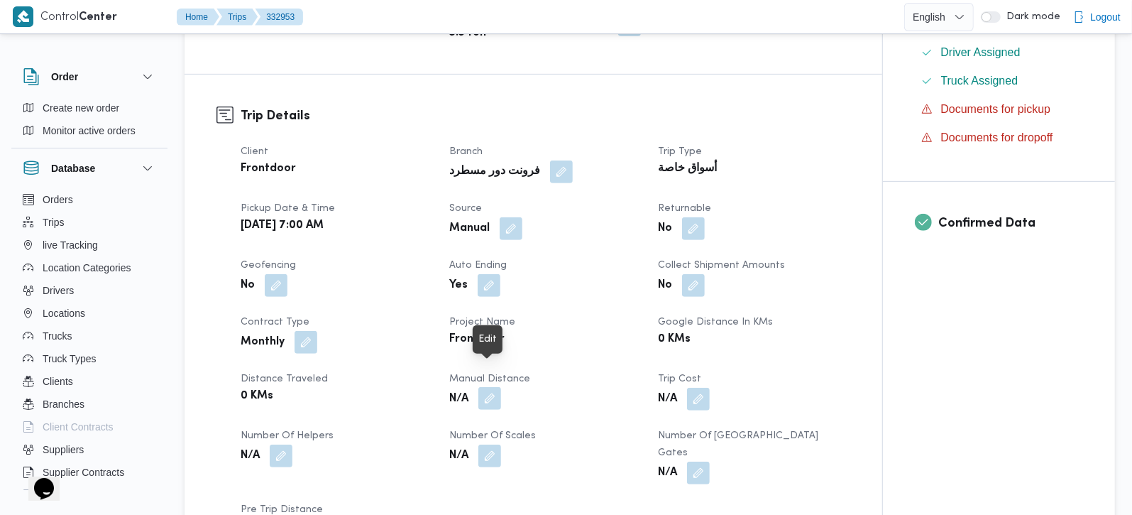
click at [495, 387] on button "button" at bounding box center [489, 398] width 23 height 23
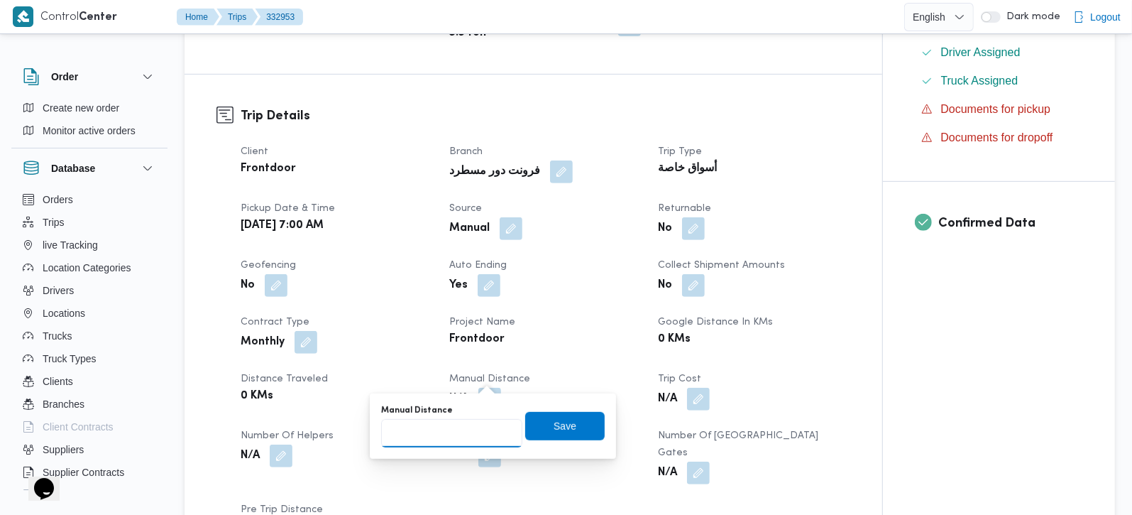
click at [454, 432] on input "Manual Distance" at bounding box center [451, 433] width 141 height 28
type input "50"
click at [554, 432] on span "Save" at bounding box center [565, 425] width 23 height 17
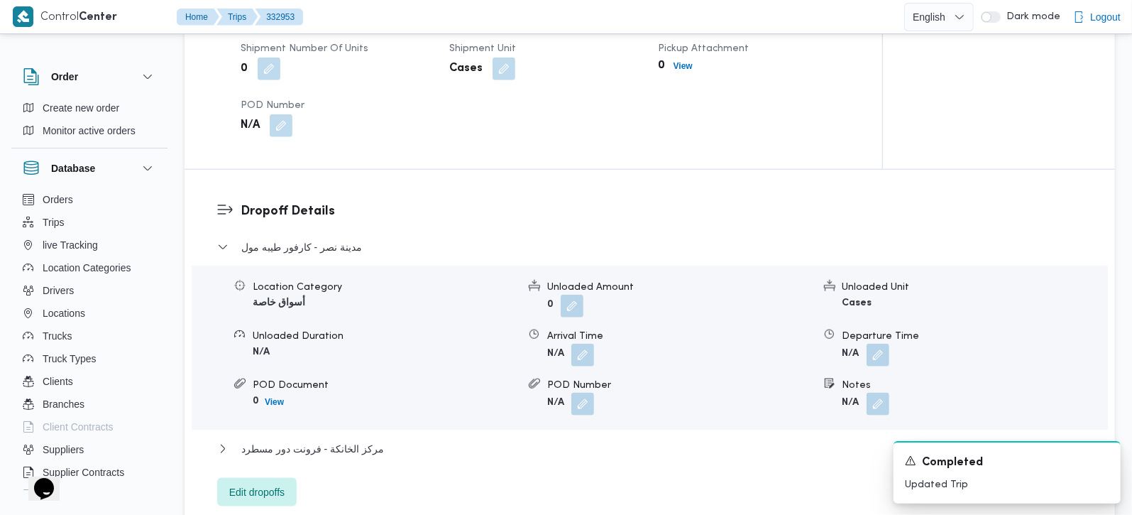
scroll to position [1085, 0]
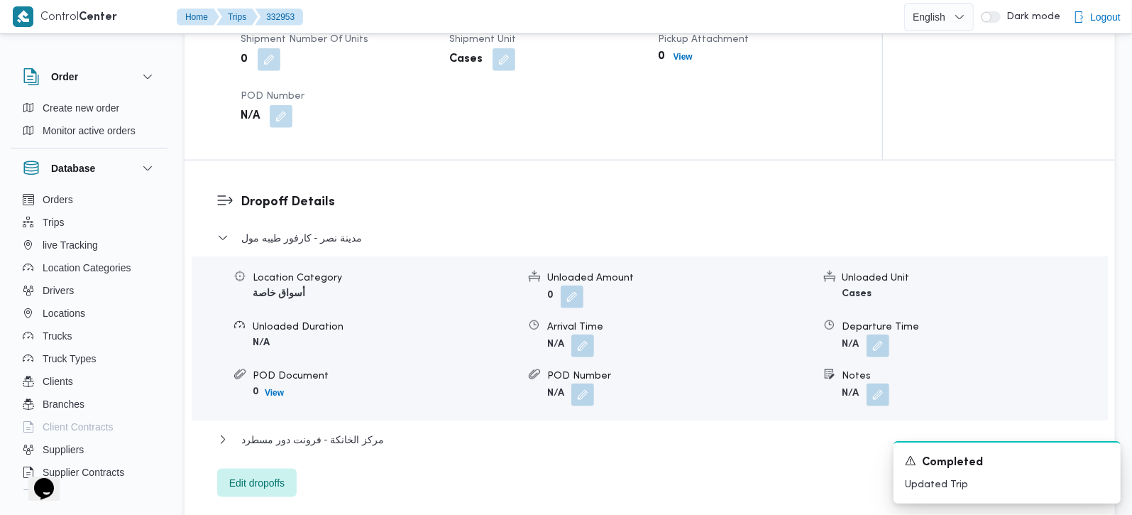
click at [337, 389] on div "مدينة نصر - كارفور طيبه مول Location Category أسواق خاصة Unloaded Amount 0 Unlo…" at bounding box center [650, 363] width 866 height 268
click at [337, 431] on span "مركز الخانكة - فرونت دور مسطرد" at bounding box center [312, 439] width 143 height 17
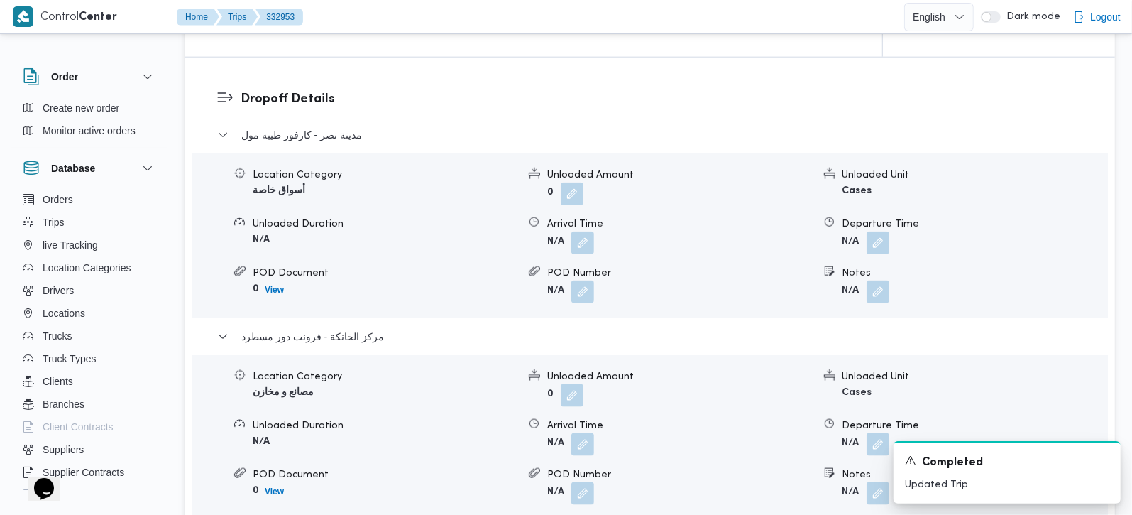
scroll to position [1336, 0]
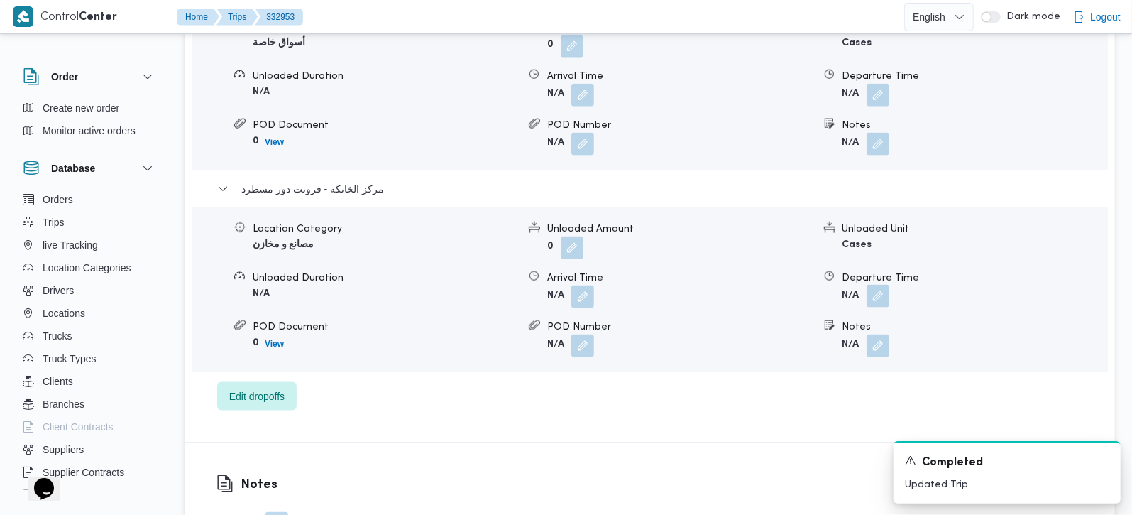
click at [882, 285] on button "button" at bounding box center [878, 296] width 23 height 23
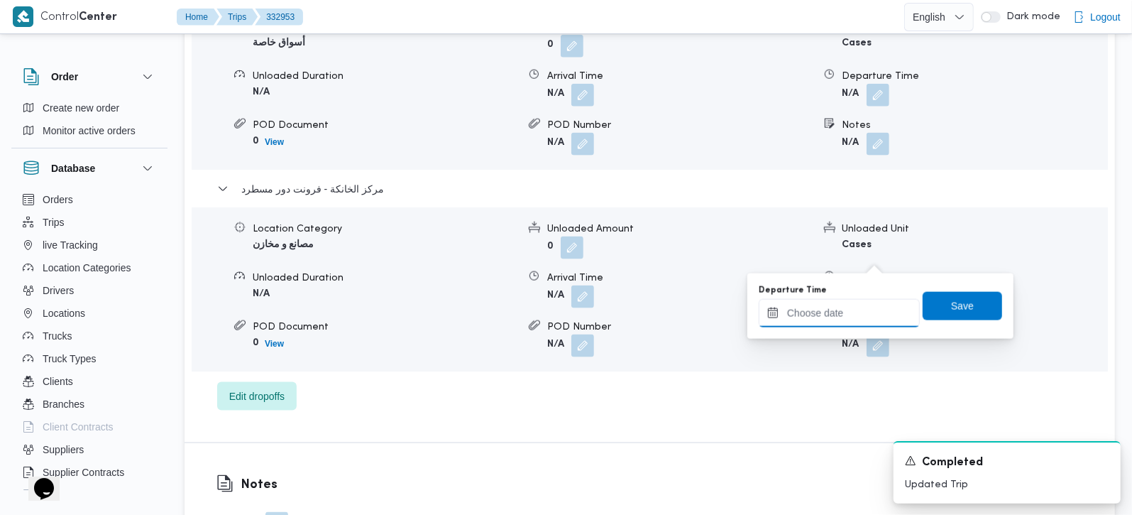
click at [850, 317] on input "Departure Time" at bounding box center [839, 313] width 161 height 28
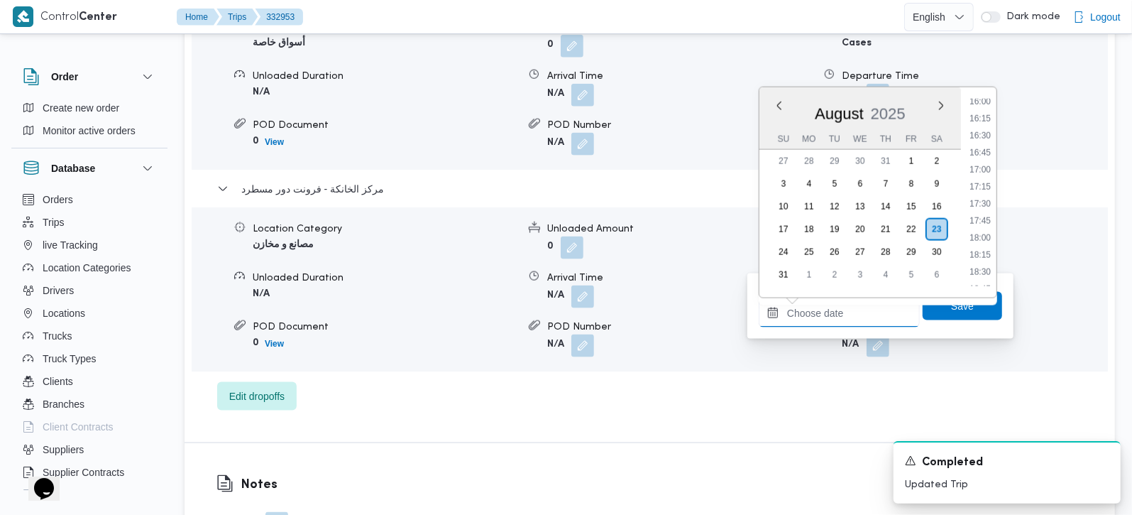
scroll to position [1066, 0]
click at [988, 228] on li "17:30" at bounding box center [980, 233] width 33 height 14
type input "[DATE] 17:30"
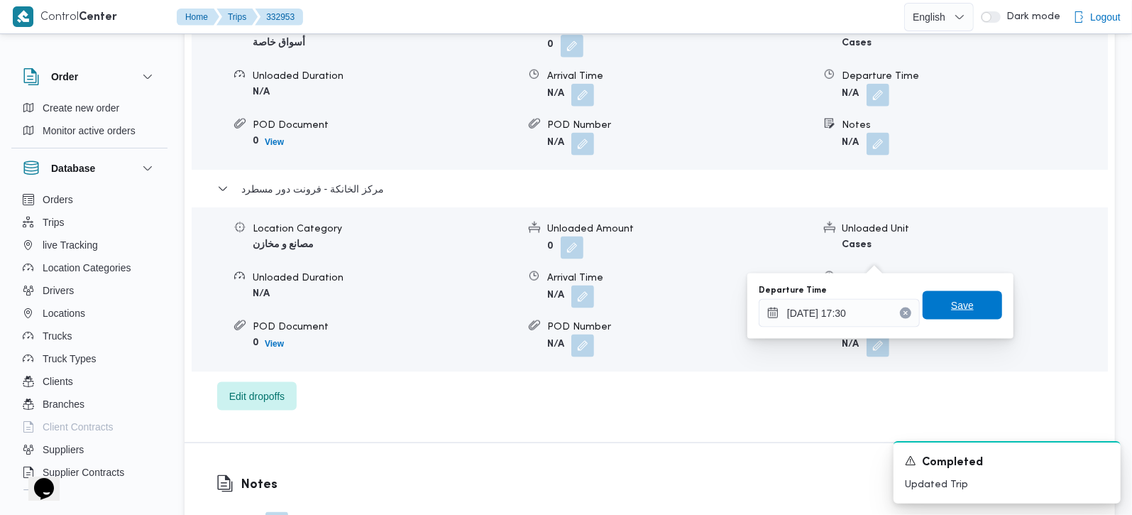
click at [955, 303] on span "Save" at bounding box center [962, 305] width 23 height 17
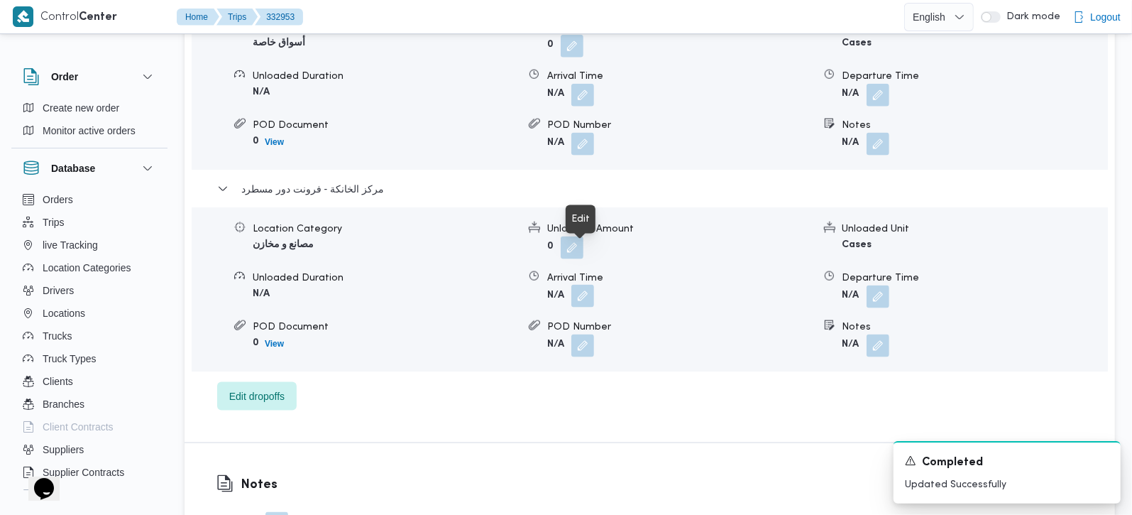
click at [585, 285] on button "button" at bounding box center [582, 296] width 23 height 23
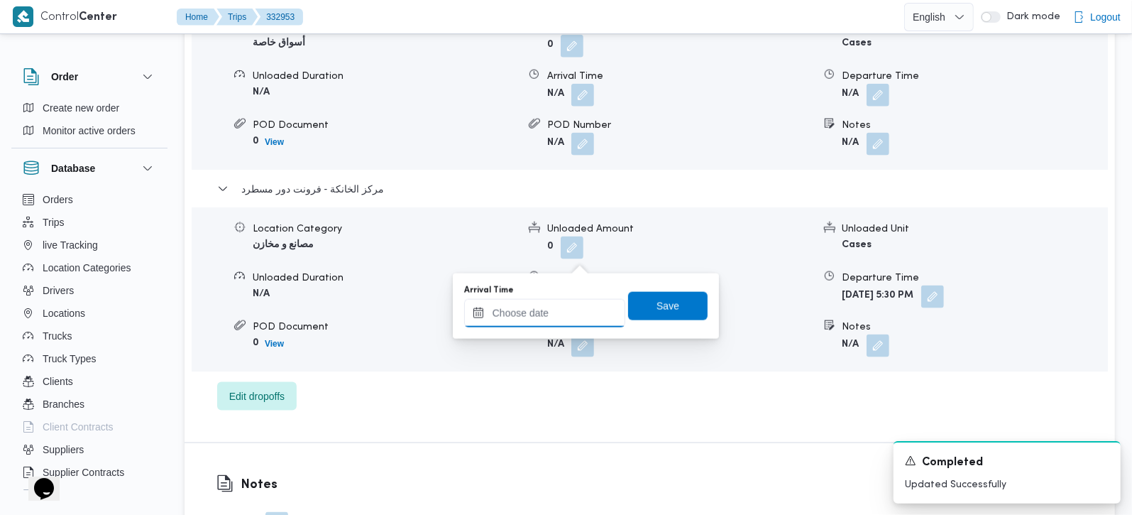
drag, startPoint x: 552, startPoint y: 324, endPoint x: 574, endPoint y: 303, distance: 30.1
click at [552, 324] on input "Arrival Time" at bounding box center [544, 313] width 161 height 28
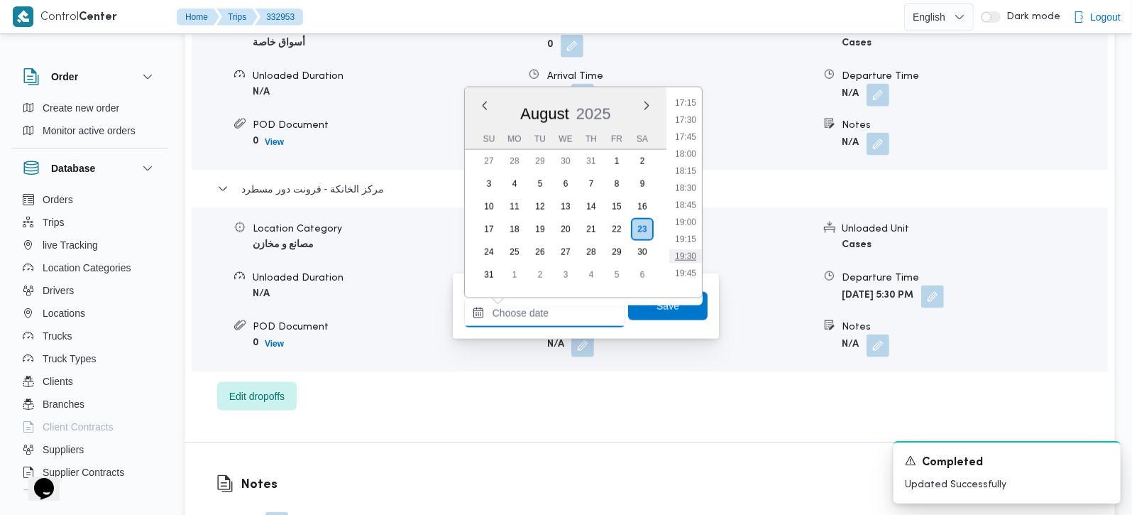
scroll to position [1149, 0]
click at [688, 133] on li "17:15" at bounding box center [685, 133] width 33 height 14
type input "23/08/2025 17:15"
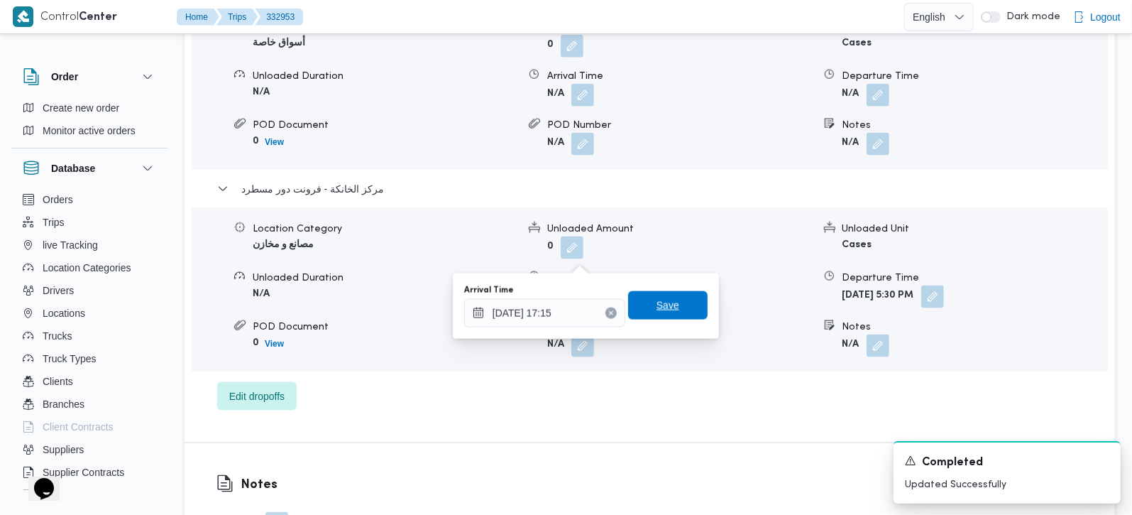
click at [657, 309] on span "Save" at bounding box center [668, 305] width 23 height 17
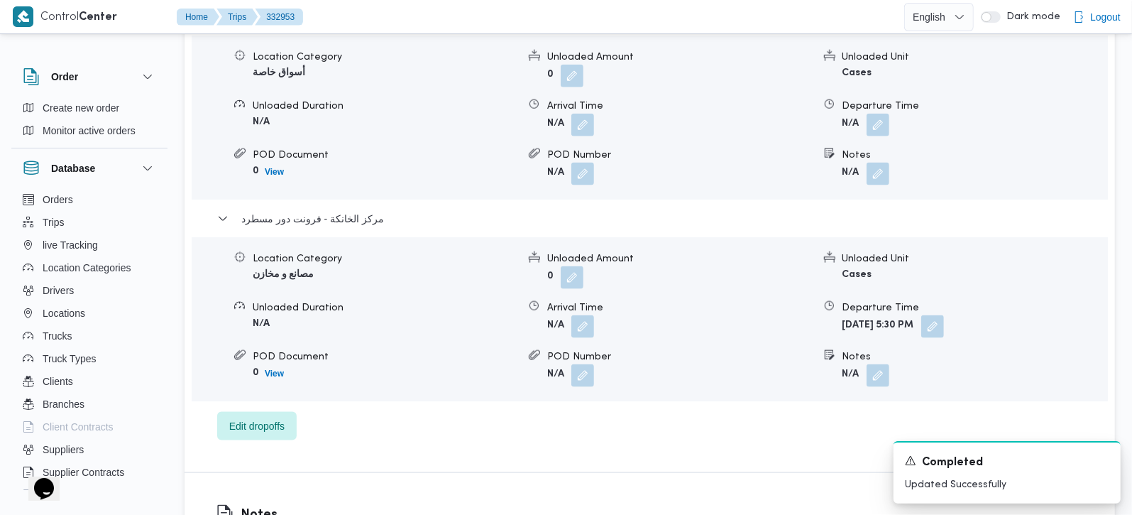
scroll to position [1252, 0]
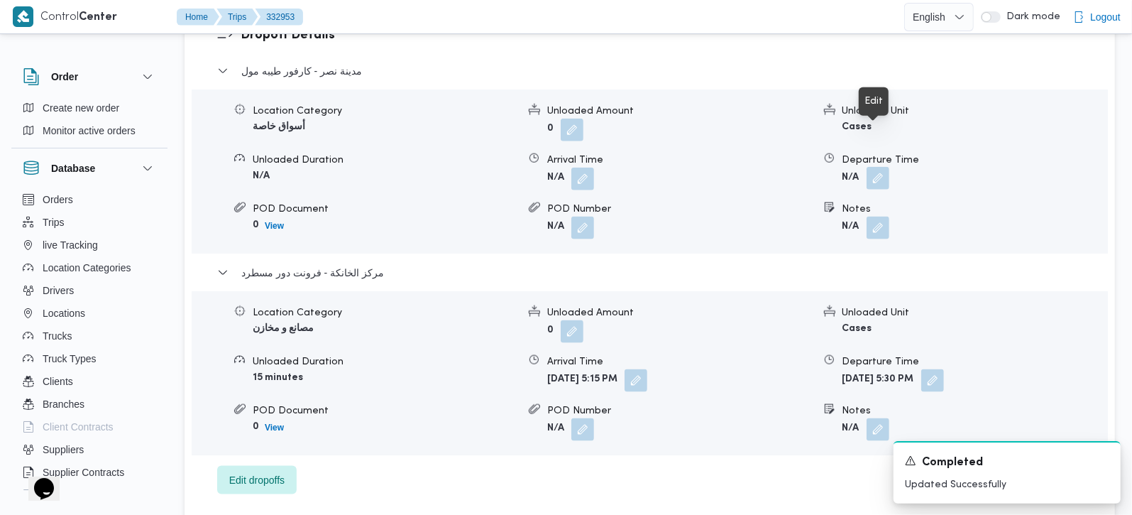
click at [872, 167] on button "button" at bounding box center [878, 178] width 23 height 23
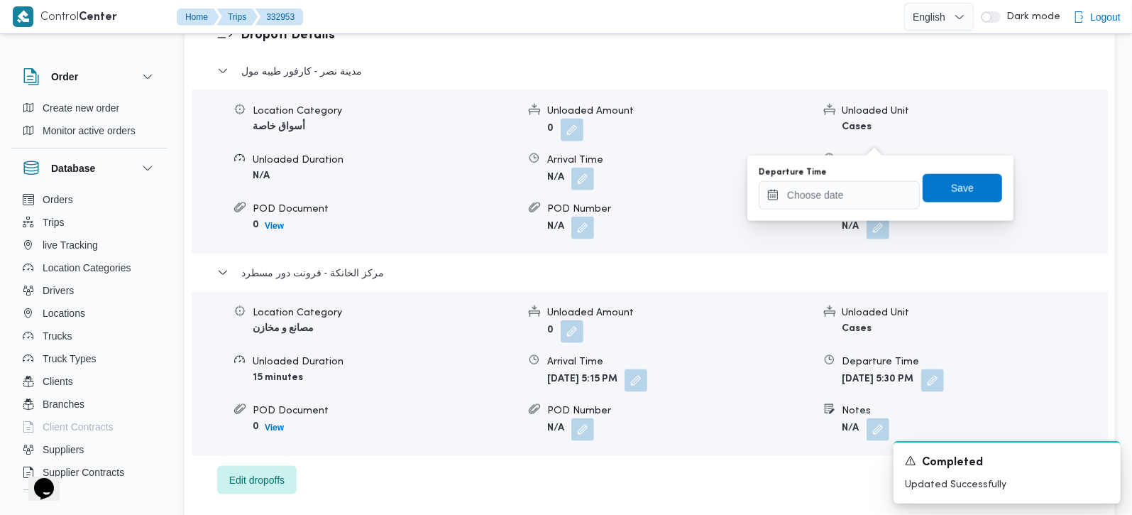
scroll to position [1169, 0]
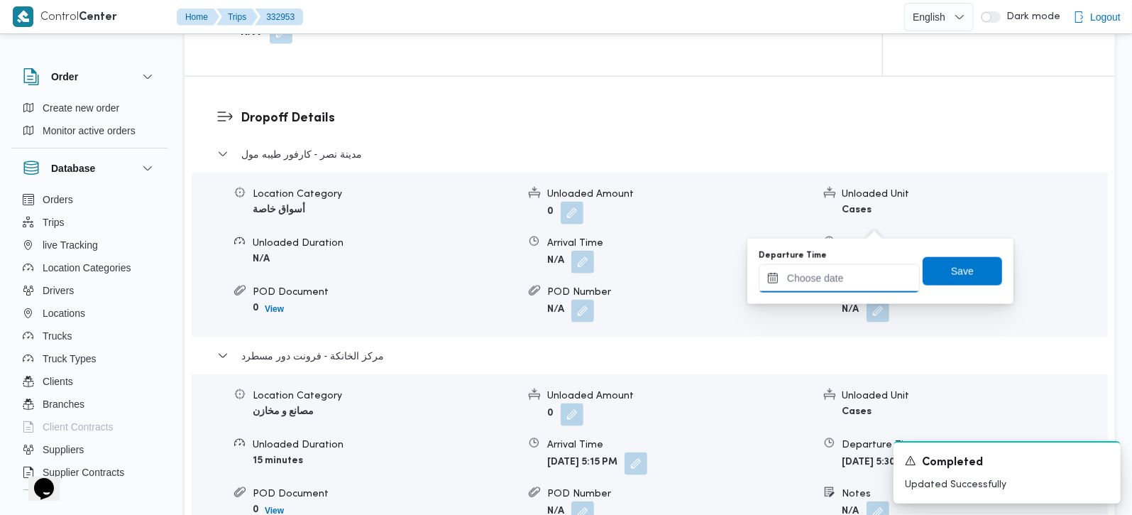
click at [819, 266] on input "Departure Time" at bounding box center [839, 278] width 161 height 28
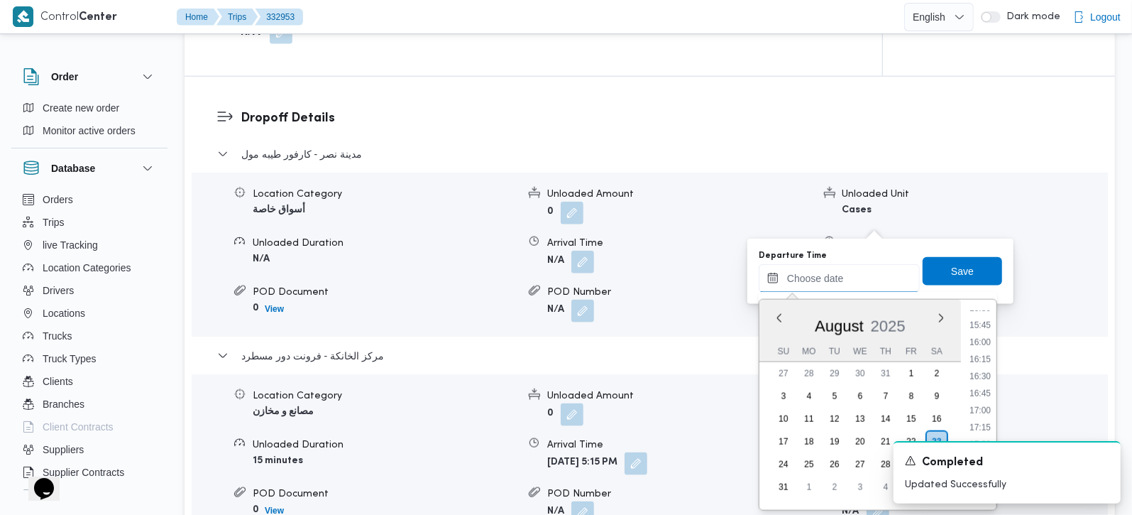
scroll to position [1066, 0]
click at [990, 360] on li "16:15" at bounding box center [980, 360] width 33 height 14
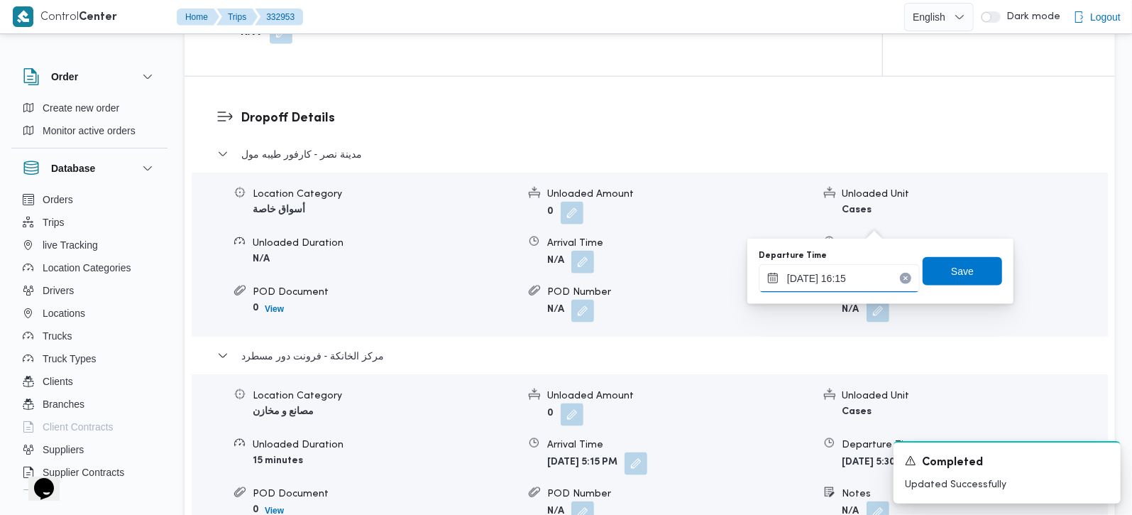
click at [827, 277] on input "23/08/2025 16:15" at bounding box center [839, 278] width 161 height 28
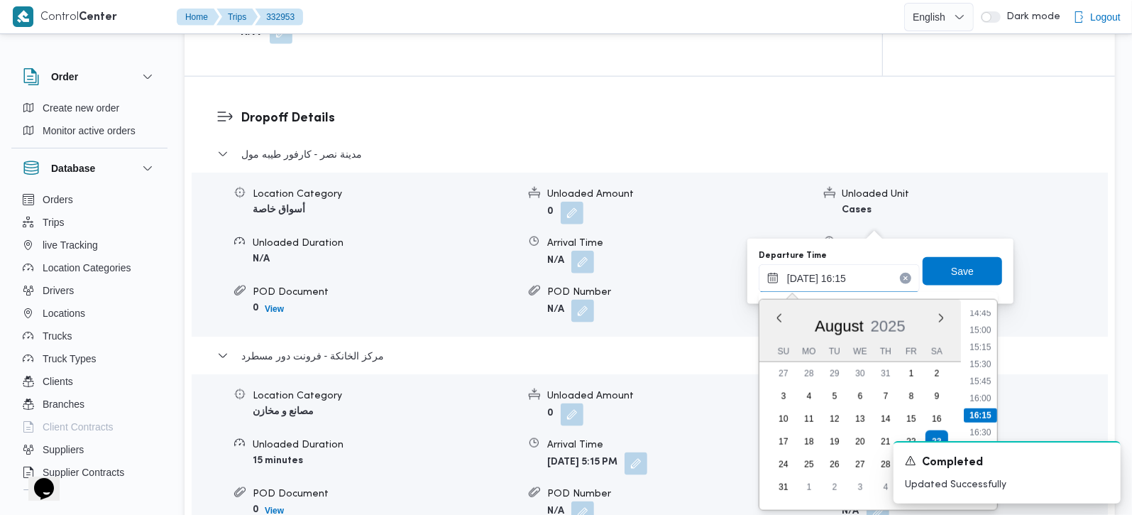
scroll to position [1252, 0]
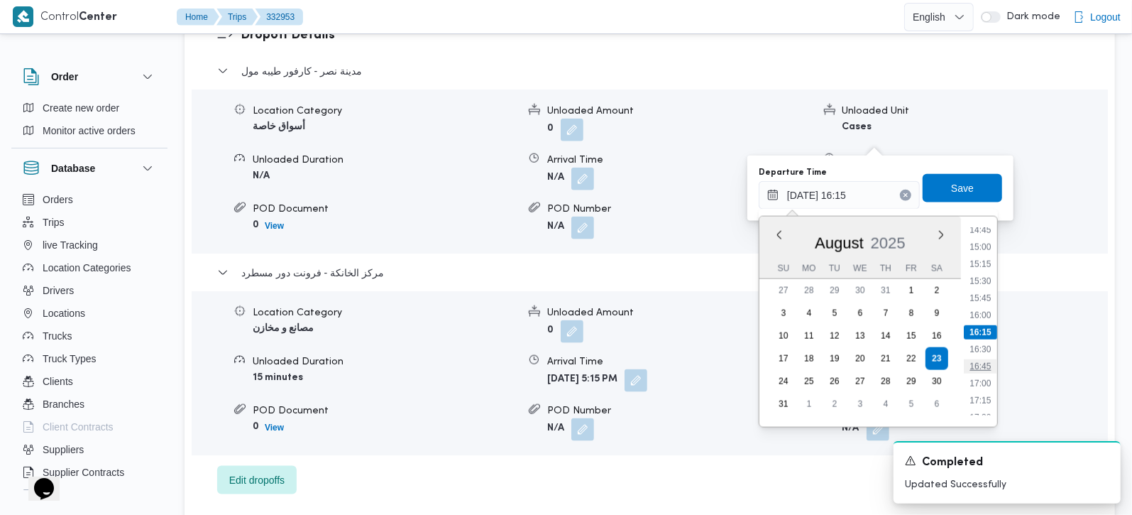
click at [990, 366] on li "16:45" at bounding box center [980, 366] width 33 height 14
type input "23/08/2025 16:45"
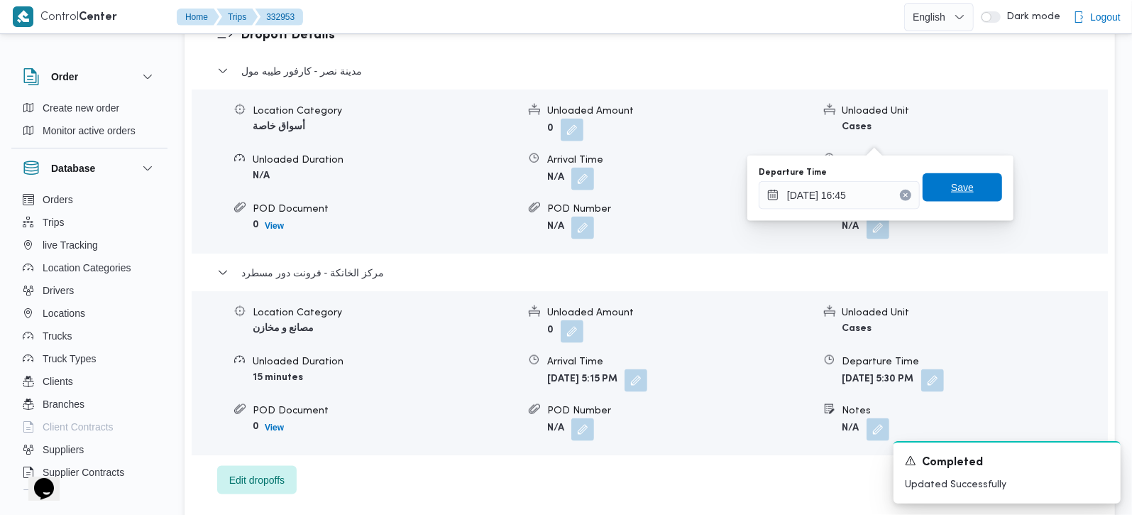
click at [951, 193] on span "Save" at bounding box center [962, 187] width 23 height 17
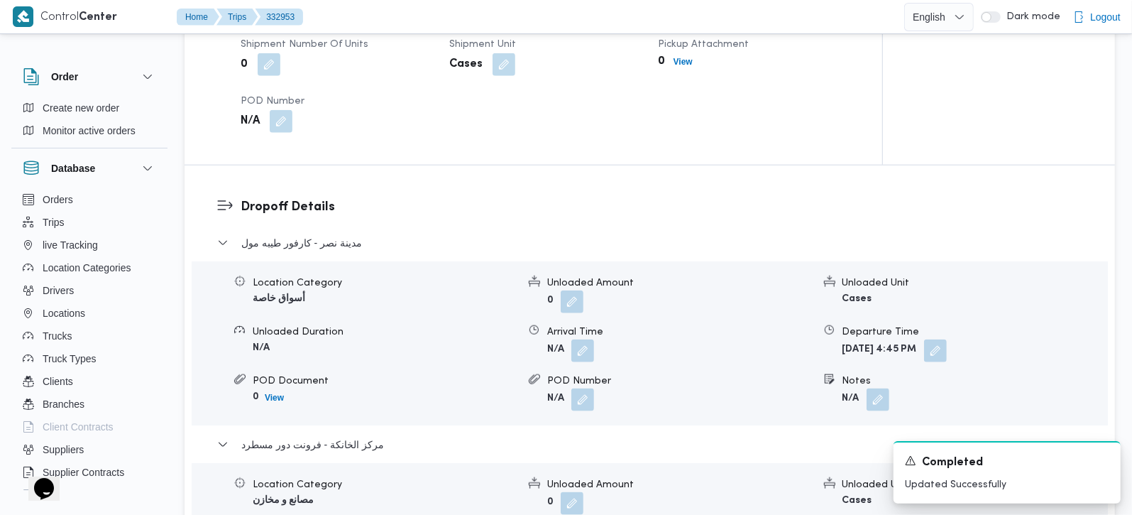
scroll to position [1002, 0]
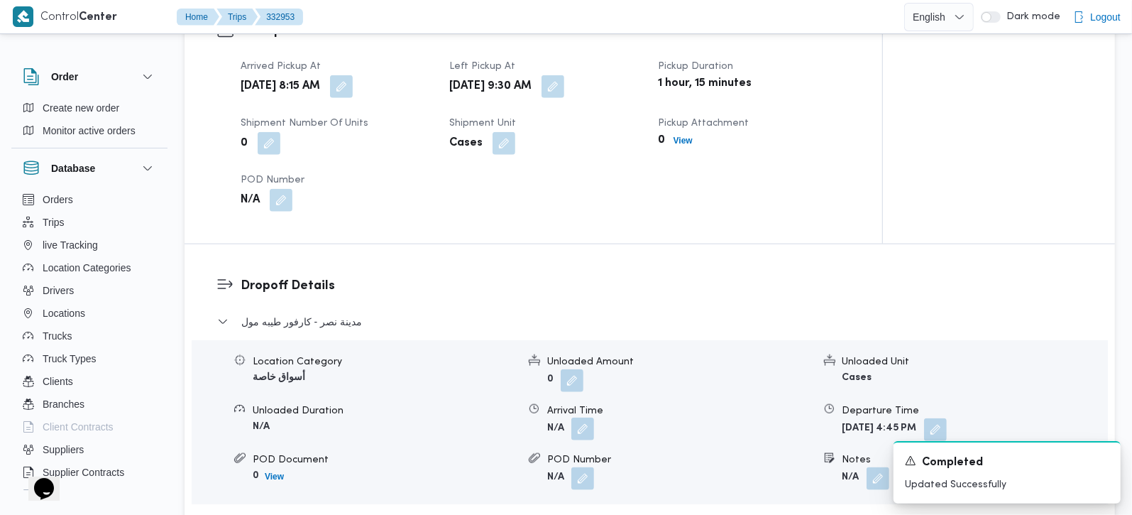
click at [592, 417] on button "button" at bounding box center [582, 428] width 23 height 23
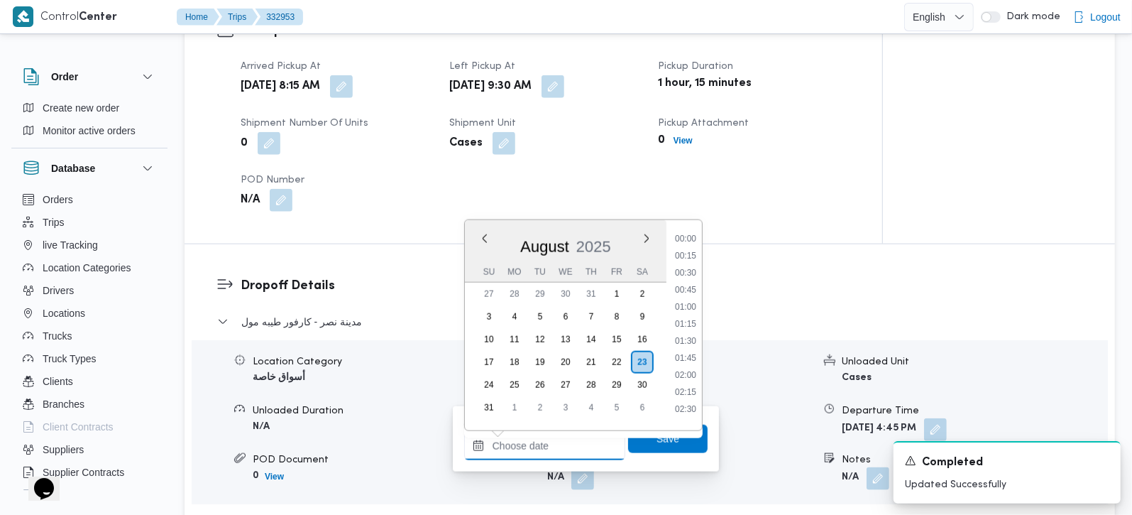
drag, startPoint x: 552, startPoint y: 458, endPoint x: 589, endPoint y: 432, distance: 44.3
click at [552, 458] on input "Arrival Time" at bounding box center [544, 446] width 161 height 28
click at [689, 268] on li "10:00" at bounding box center [685, 273] width 33 height 14
type input "23/08/2025 10:00"
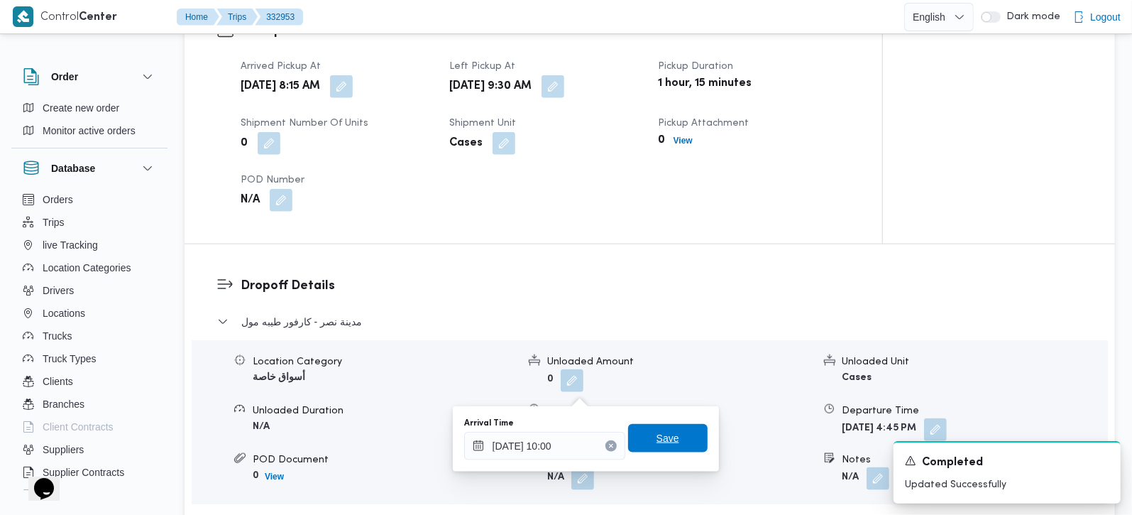
click at [657, 432] on span "Save" at bounding box center [668, 438] width 23 height 17
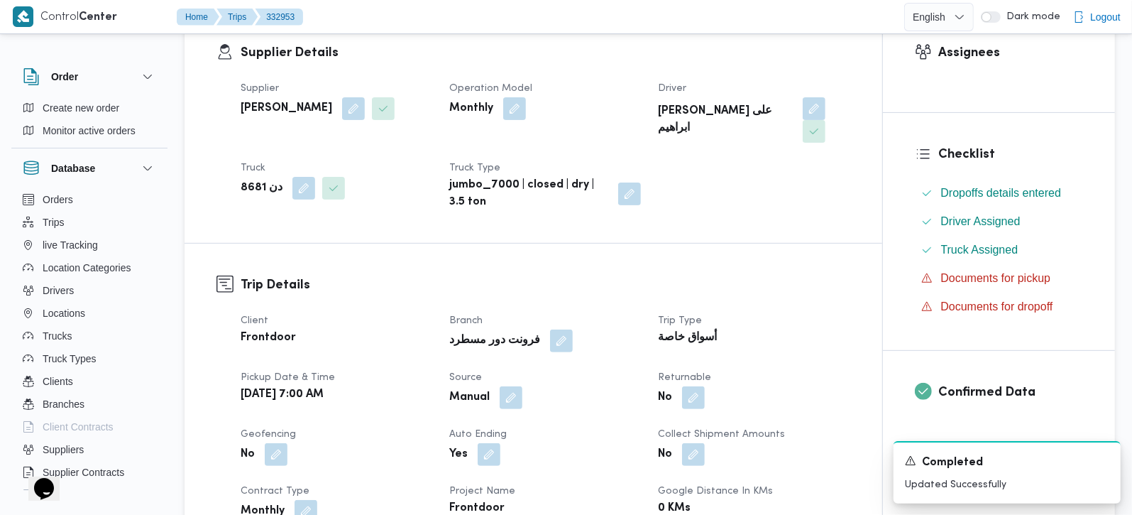
scroll to position [0, 0]
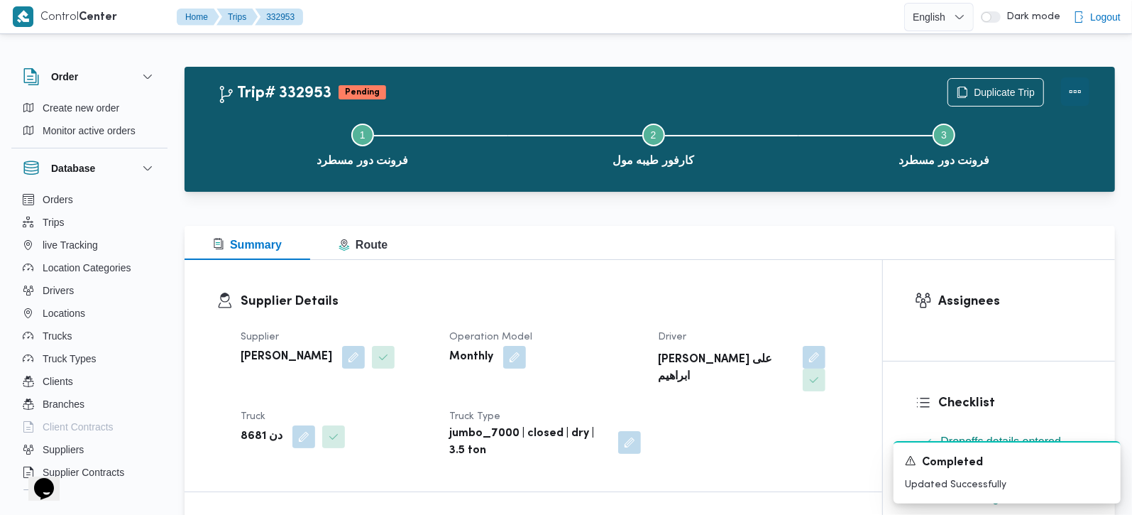
click at [1070, 95] on button "Actions" at bounding box center [1075, 91] width 28 height 28
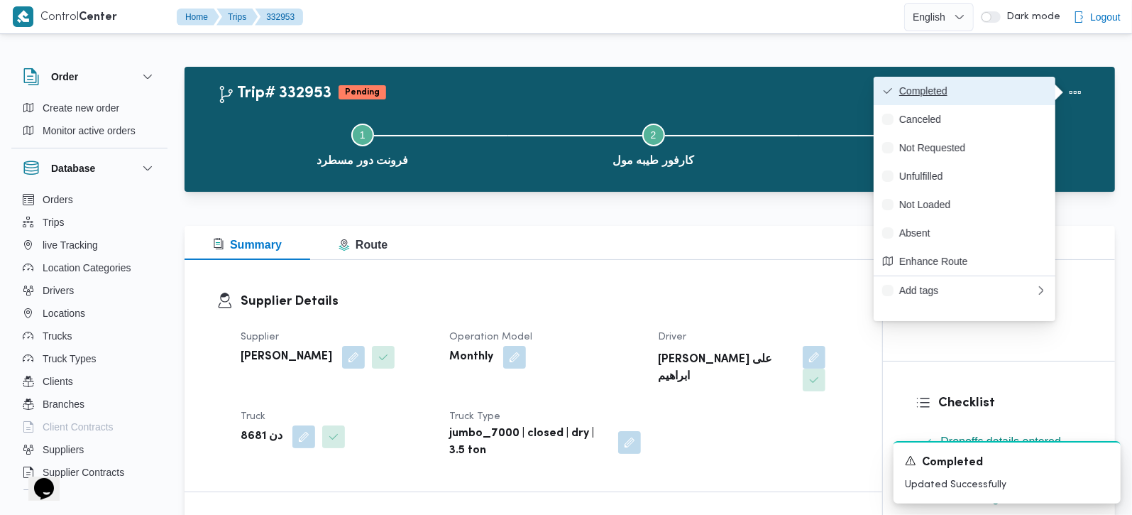
click at [962, 79] on button "Completed" at bounding box center [965, 91] width 182 height 28
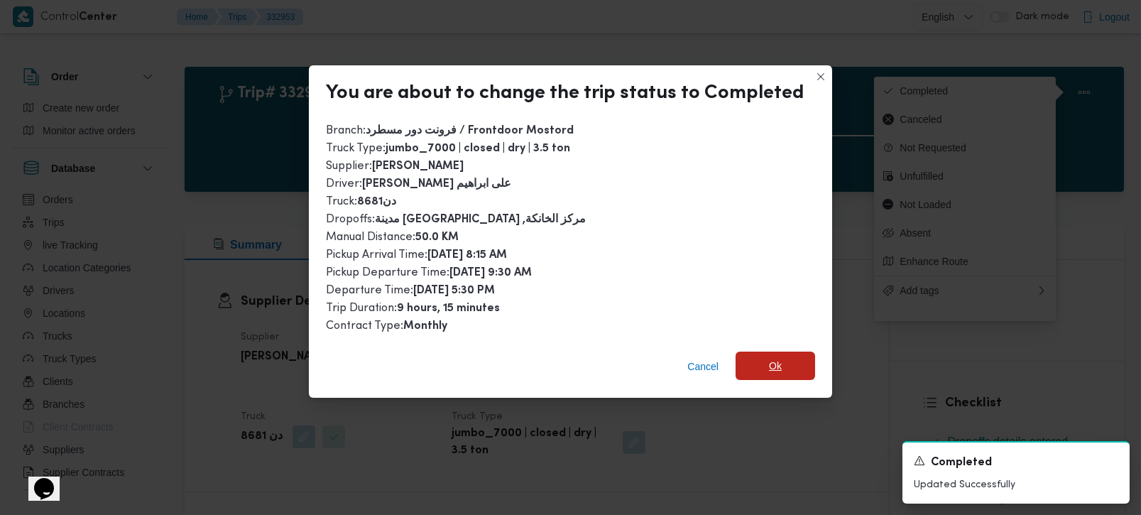
click at [780, 371] on span "Ok" at bounding box center [775, 365] width 80 height 28
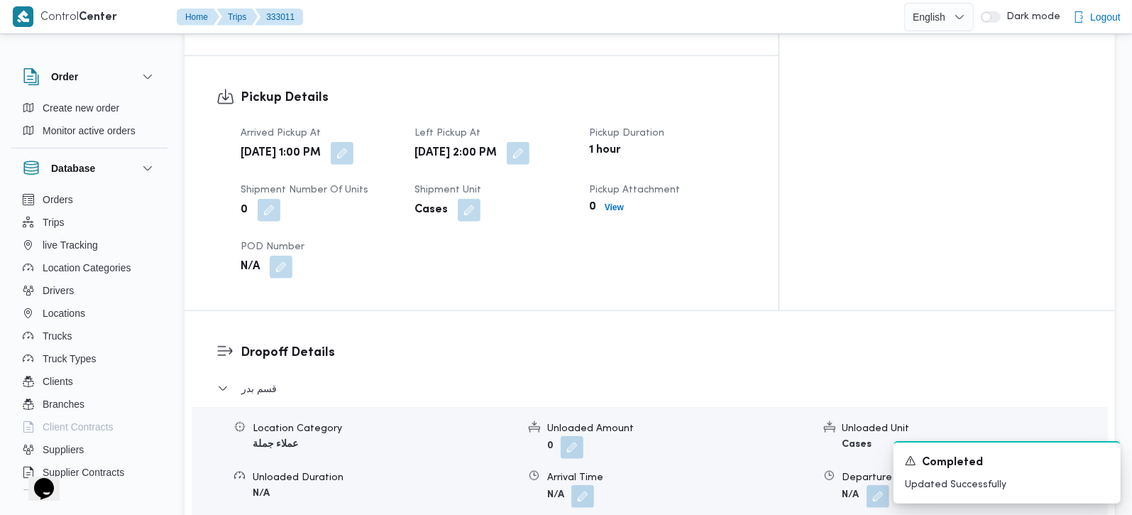
scroll to position [1169, 0]
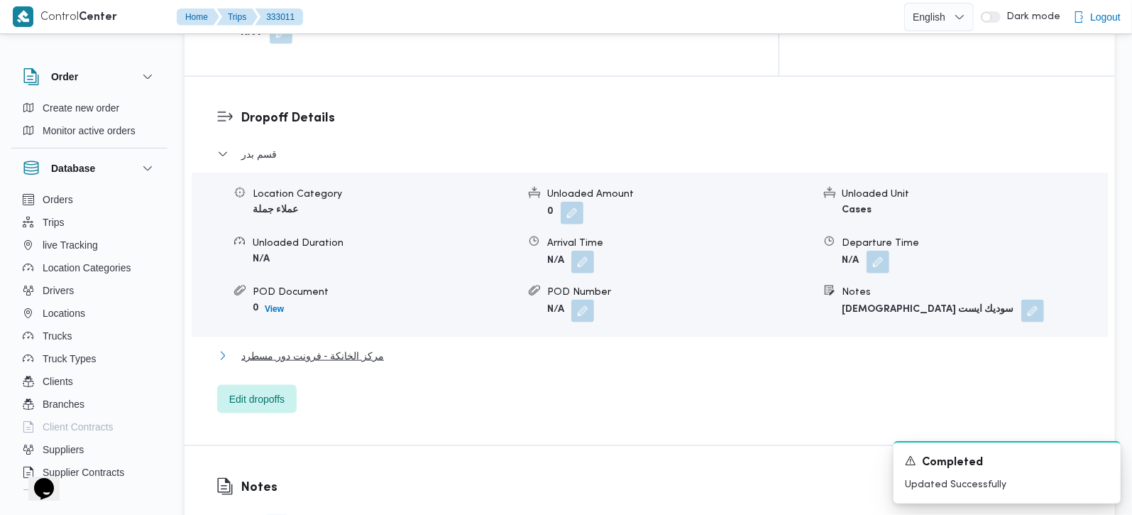
click at [356, 347] on span "مركز الخانكة - فرونت دور مسطرد" at bounding box center [312, 355] width 143 height 17
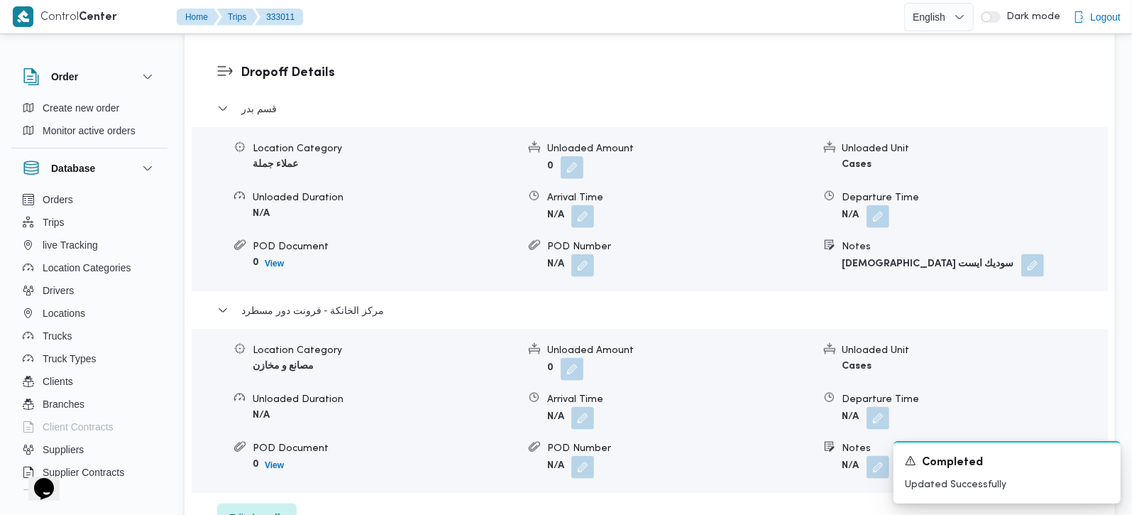
scroll to position [1252, 0]
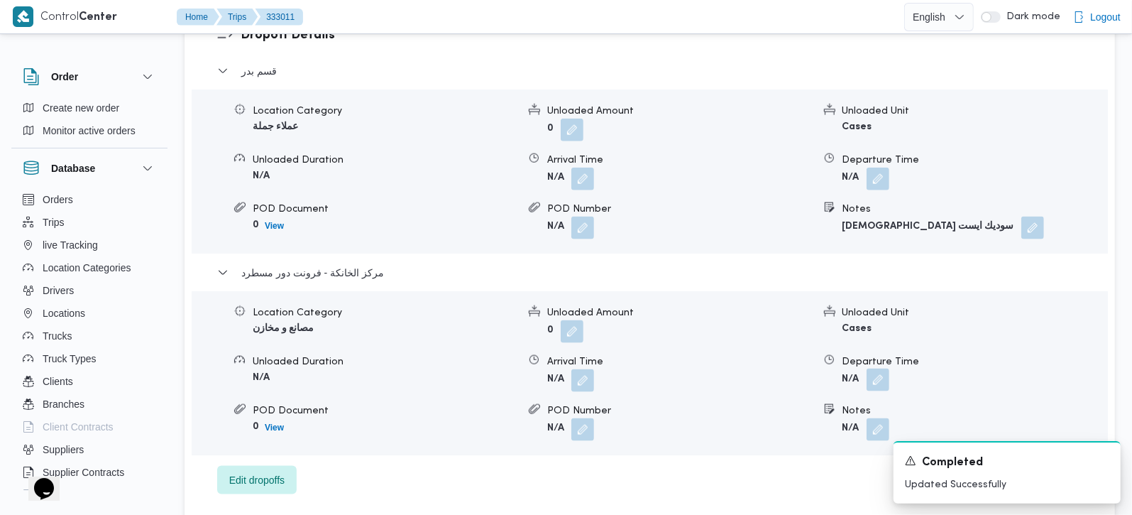
click at [887, 368] on button "button" at bounding box center [878, 379] width 23 height 23
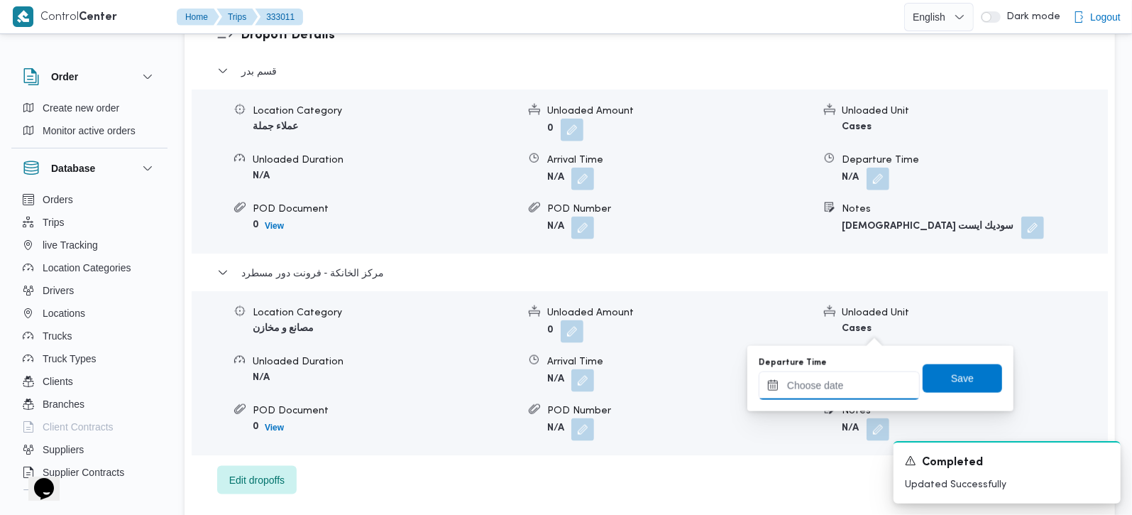
click at [860, 393] on input "Departure Time" at bounding box center [839, 385] width 161 height 28
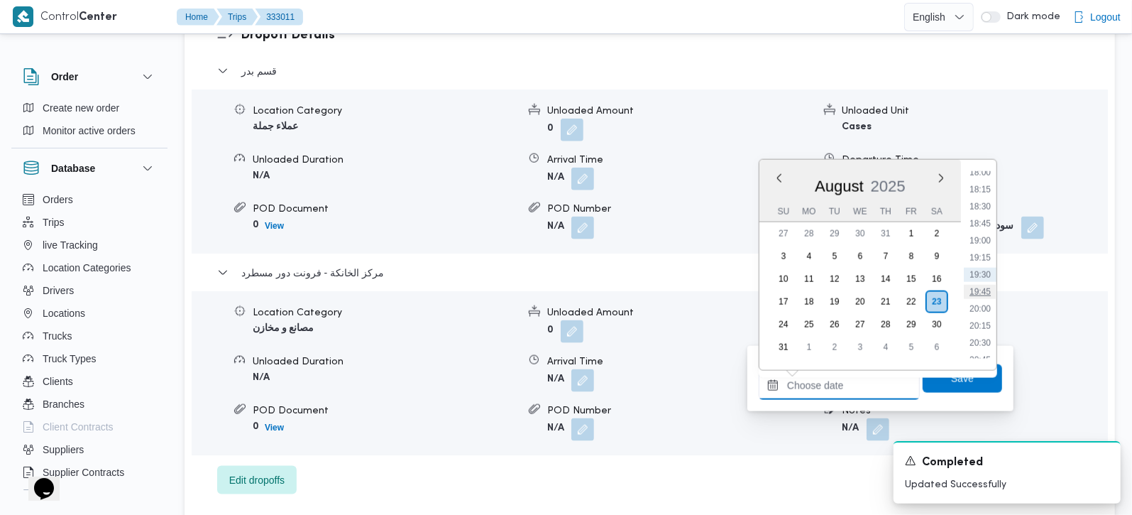
scroll to position [1149, 0]
click at [988, 324] on li "19:00" at bounding box center [980, 324] width 33 height 14
type input "[DATE] 19:00"
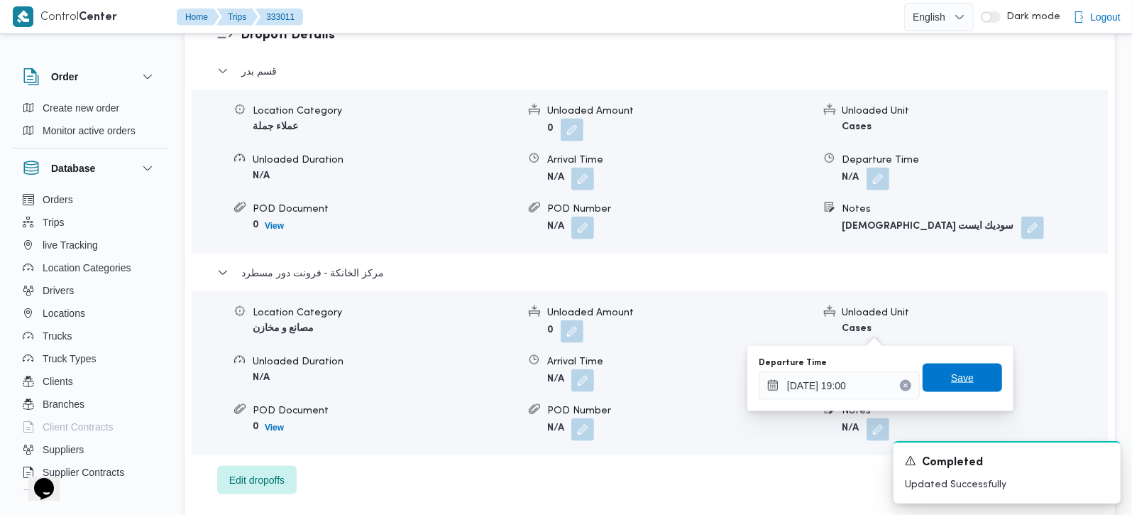
click at [973, 368] on span "Save" at bounding box center [963, 377] width 80 height 28
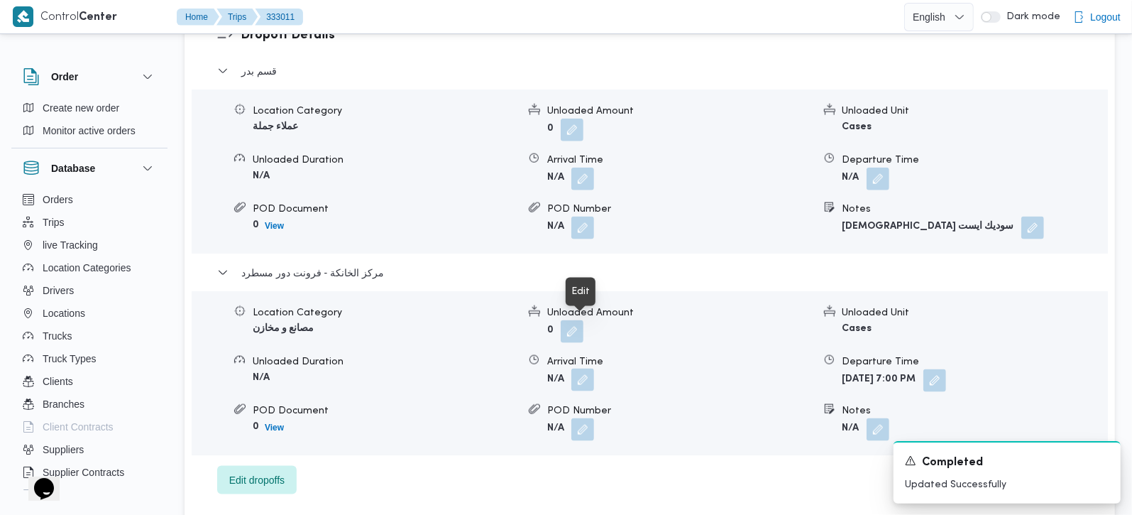
click at [592, 368] on button "button" at bounding box center [582, 379] width 23 height 23
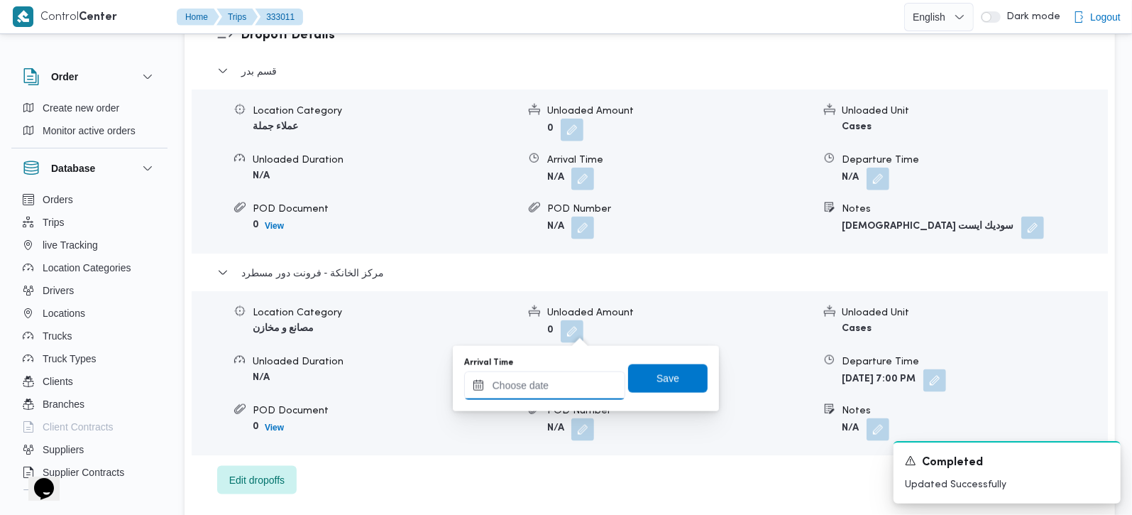
click at [580, 396] on input "Arrival Time" at bounding box center [544, 385] width 161 height 28
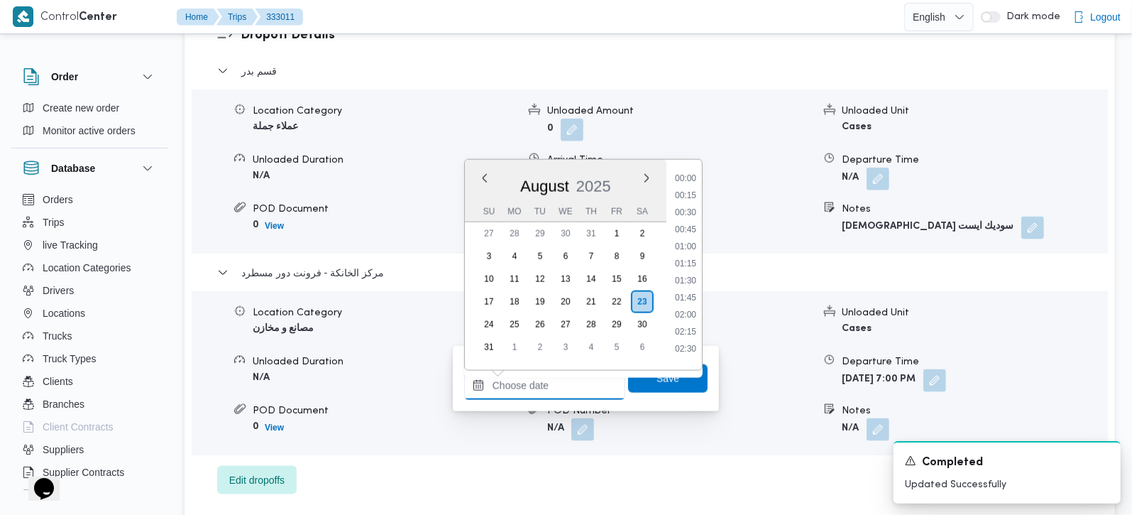
scroll to position [1232, 0]
drag, startPoint x: 688, startPoint y: 226, endPoint x: 681, endPoint y: 278, distance: 52.3
click at [688, 226] on li "18:45" at bounding box center [685, 224] width 33 height 14
type input "[DATE] 18:45"
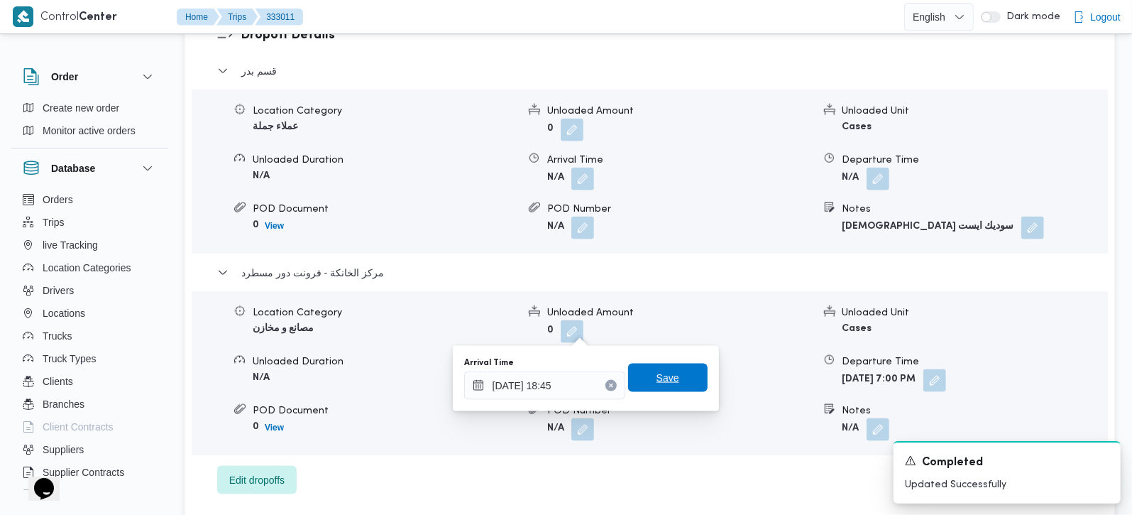
click at [666, 368] on span "Save" at bounding box center [668, 377] width 80 height 28
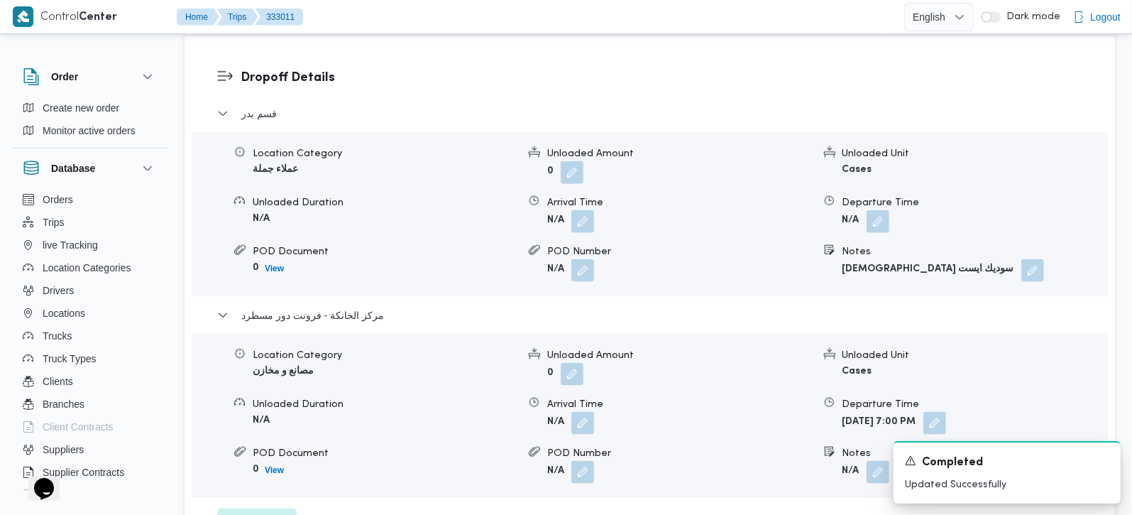
scroll to position [1169, 0]
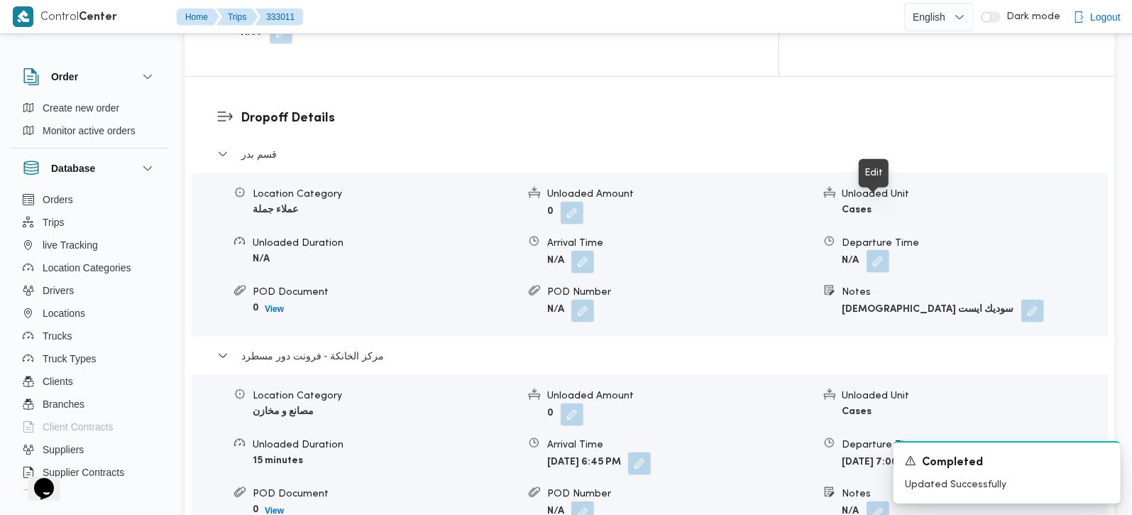
click at [885, 250] on button "button" at bounding box center [878, 261] width 23 height 23
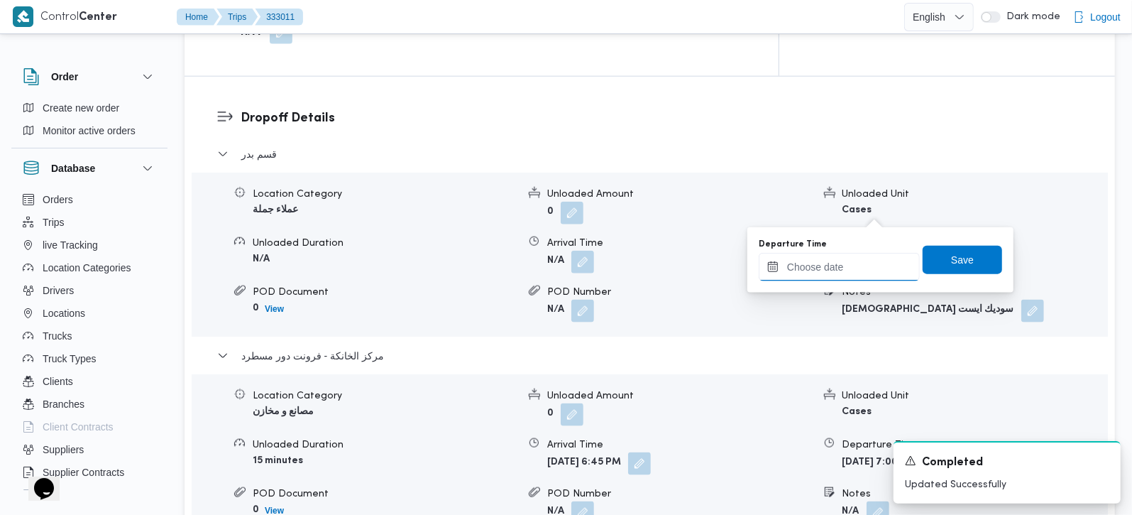
click at [820, 272] on input "Departure Time" at bounding box center [839, 267] width 161 height 28
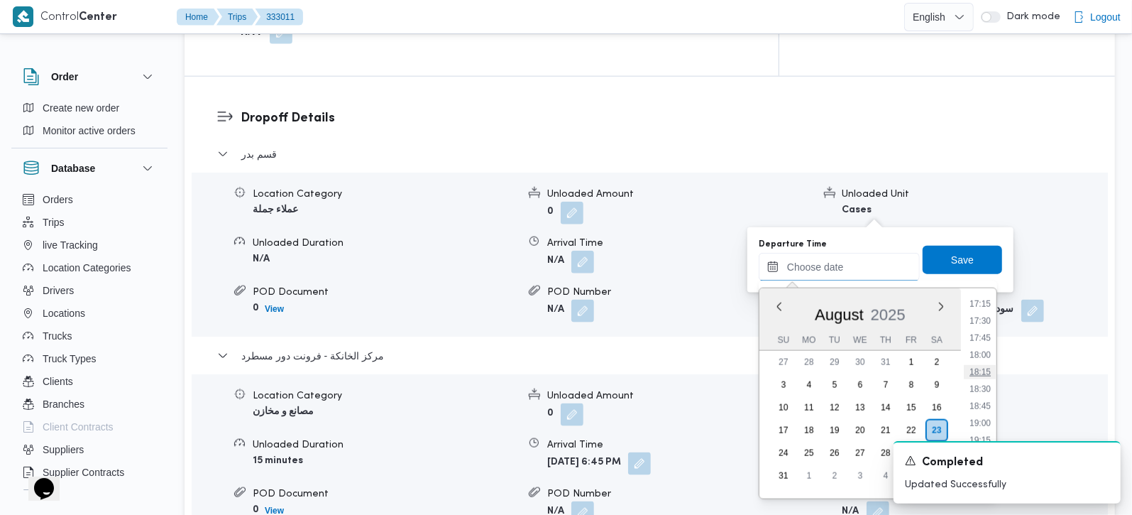
scroll to position [1149, 0]
drag, startPoint x: 991, startPoint y: 384, endPoint x: 982, endPoint y: 354, distance: 31.2
click at [991, 384] on li "18:00" at bounding box center [980, 385] width 33 height 14
type input "[DATE] 18:00"
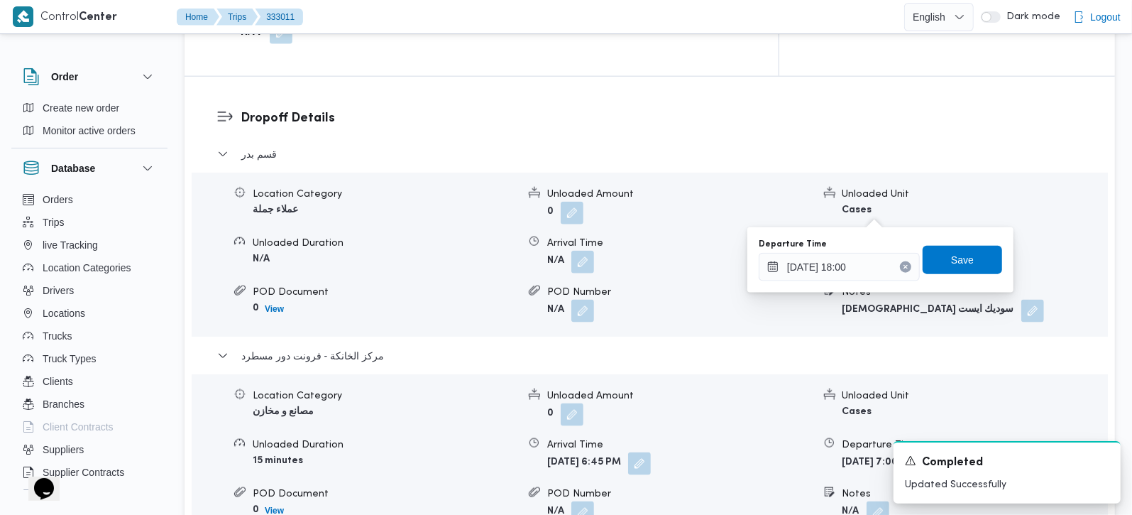
click at [953, 275] on div "Departure Time [DATE] 18:00 Save" at bounding box center [880, 259] width 246 height 45
click at [951, 263] on span "Save" at bounding box center [962, 259] width 23 height 17
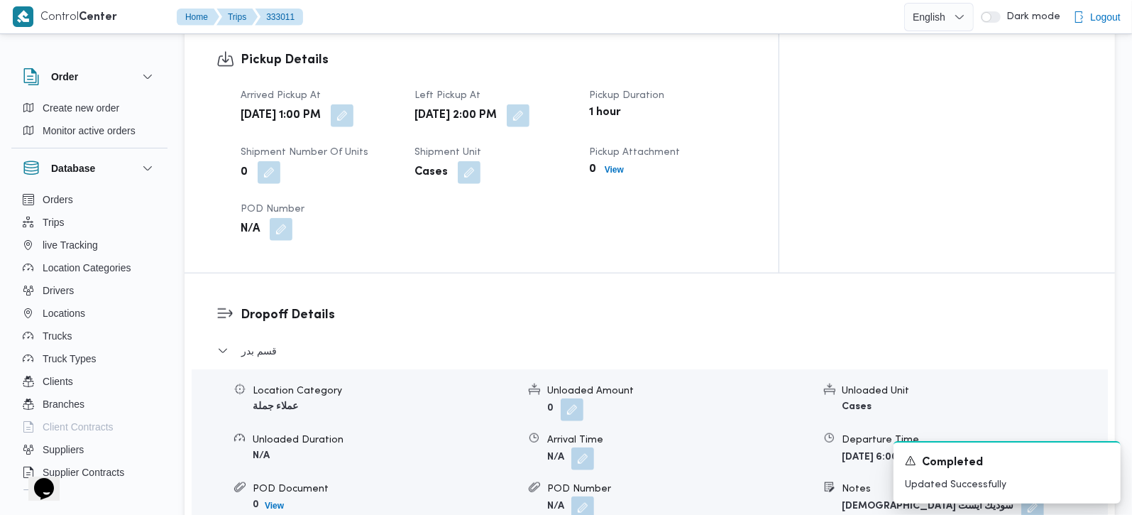
scroll to position [1002, 0]
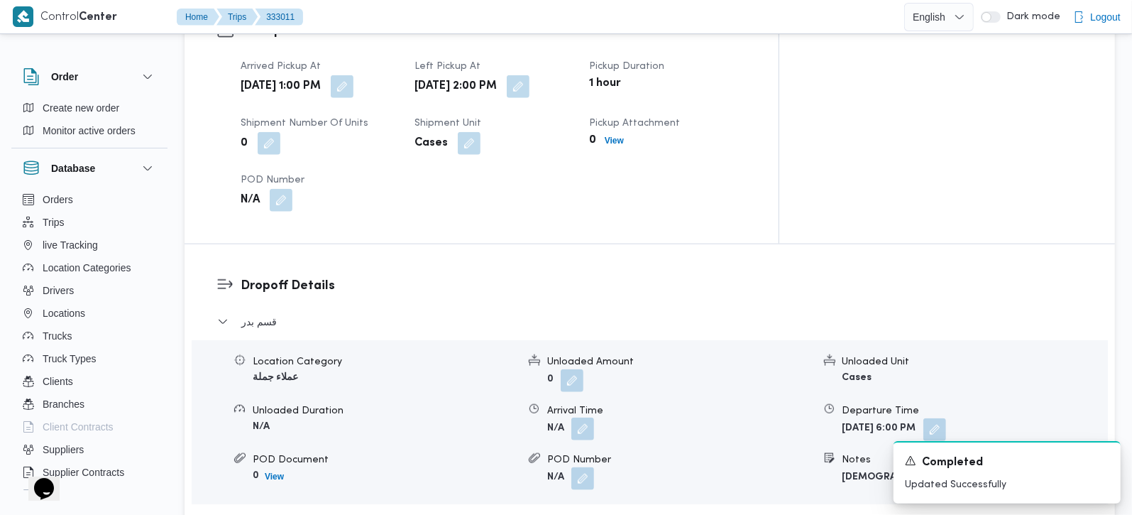
click at [581, 417] on button "button" at bounding box center [582, 428] width 23 height 23
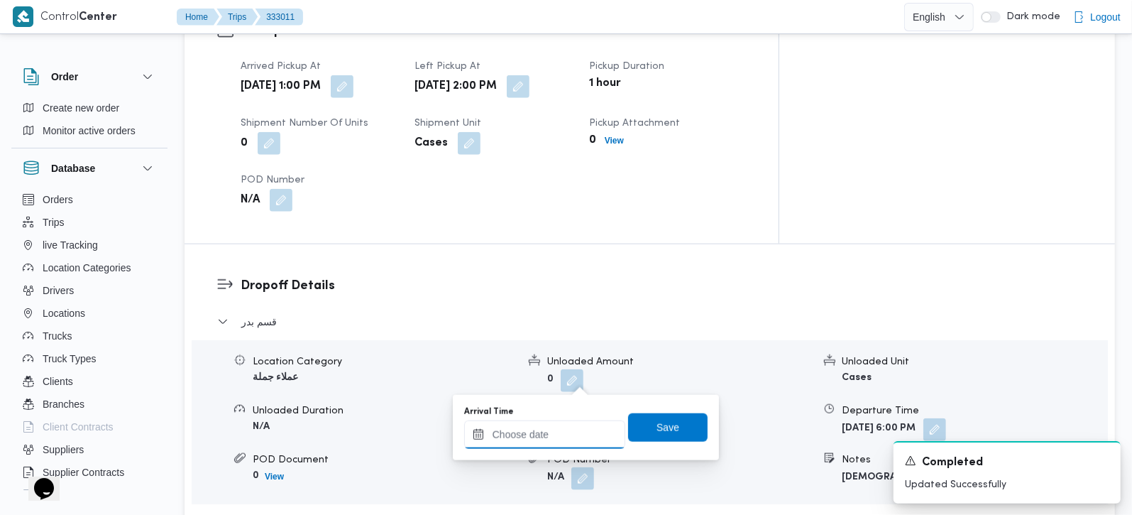
click at [571, 429] on input "Arrival Time" at bounding box center [544, 434] width 161 height 28
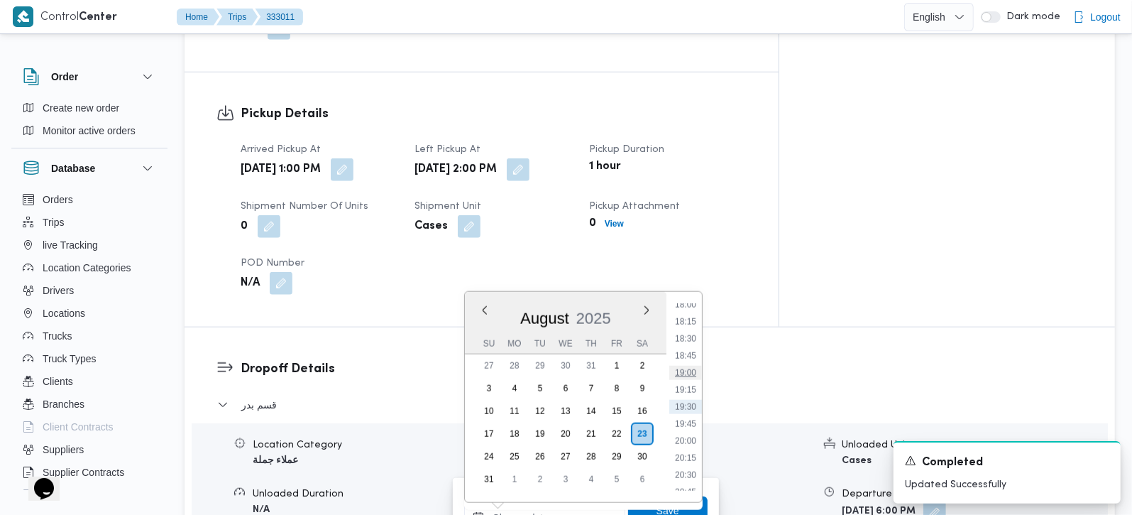
scroll to position [982, 0]
click at [688, 337] on li "14:45" at bounding box center [685, 334] width 33 height 14
type input "[DATE] 14:45"
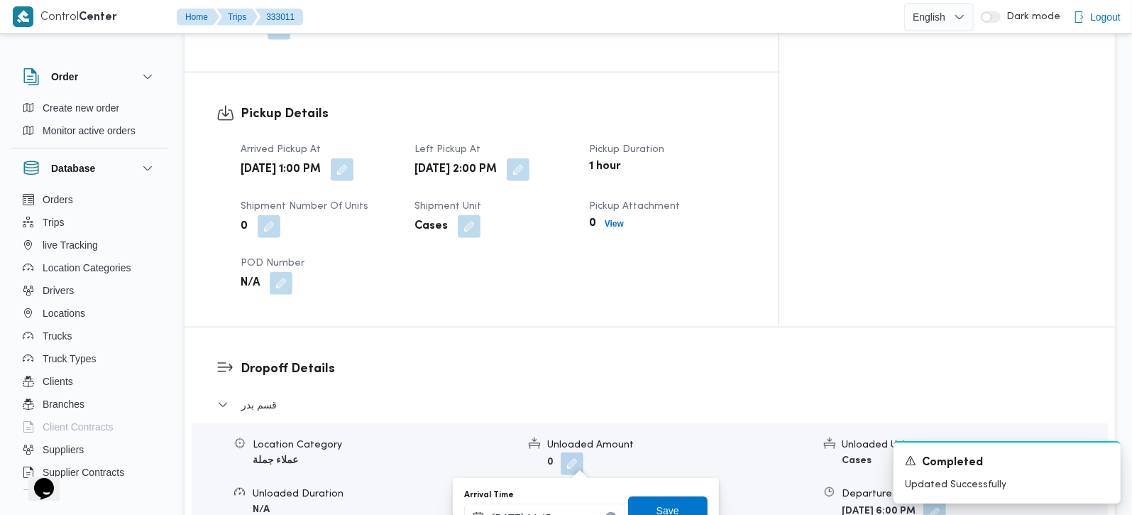
scroll to position [935, 0]
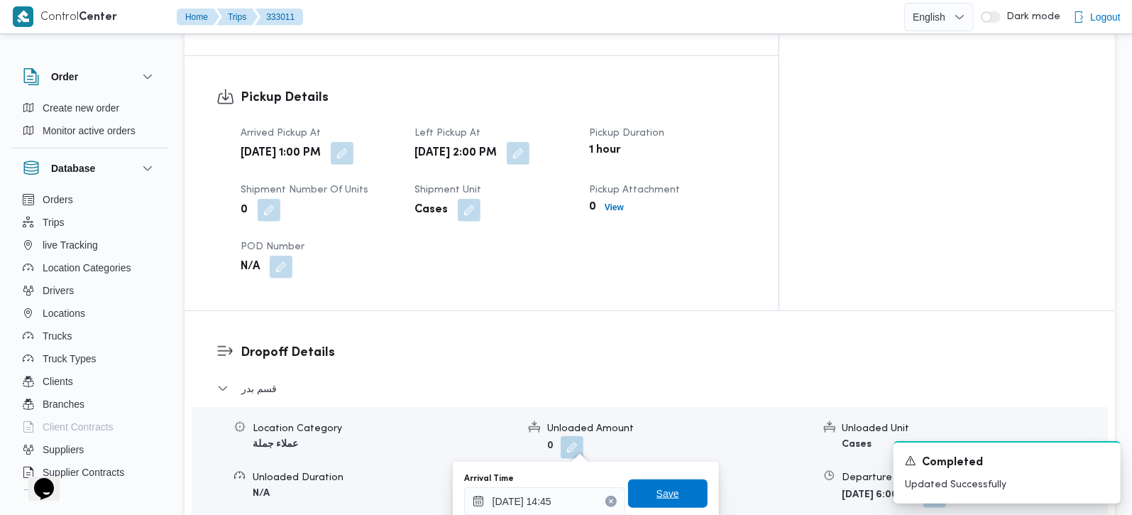
click at [657, 498] on span "Save" at bounding box center [668, 493] width 23 height 17
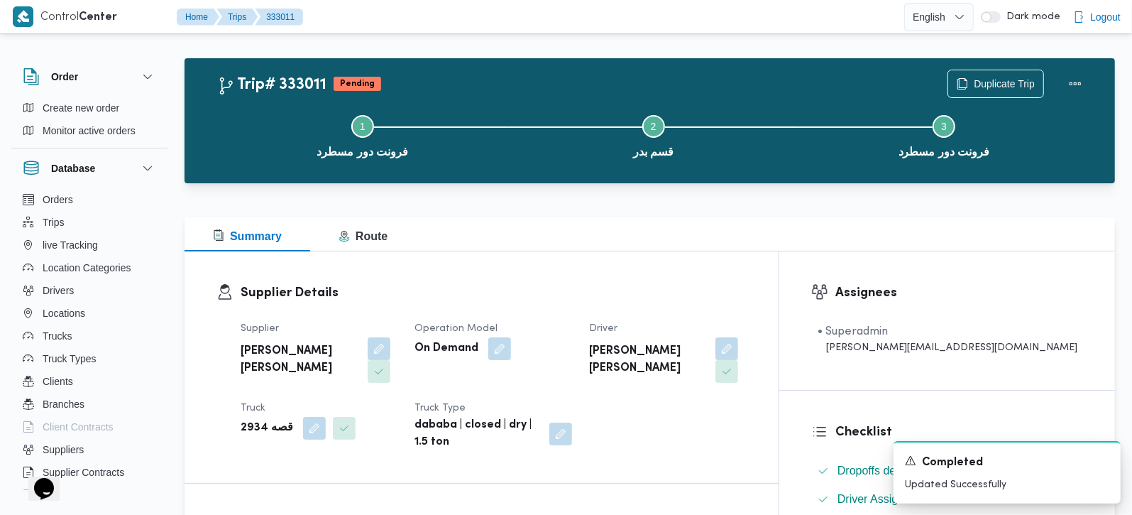
scroll to position [0, 0]
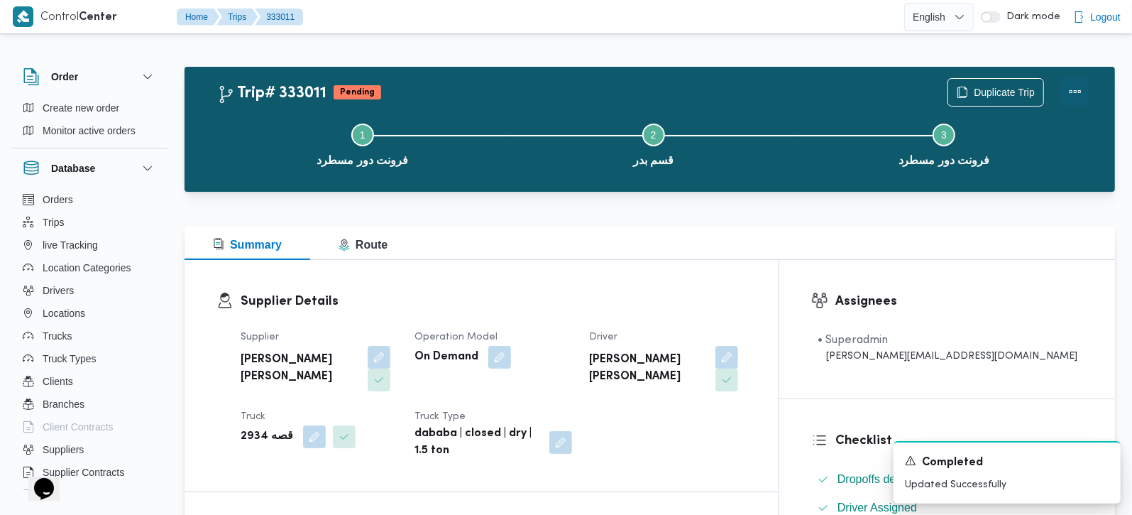
click at [1081, 86] on button "Actions" at bounding box center [1075, 91] width 28 height 28
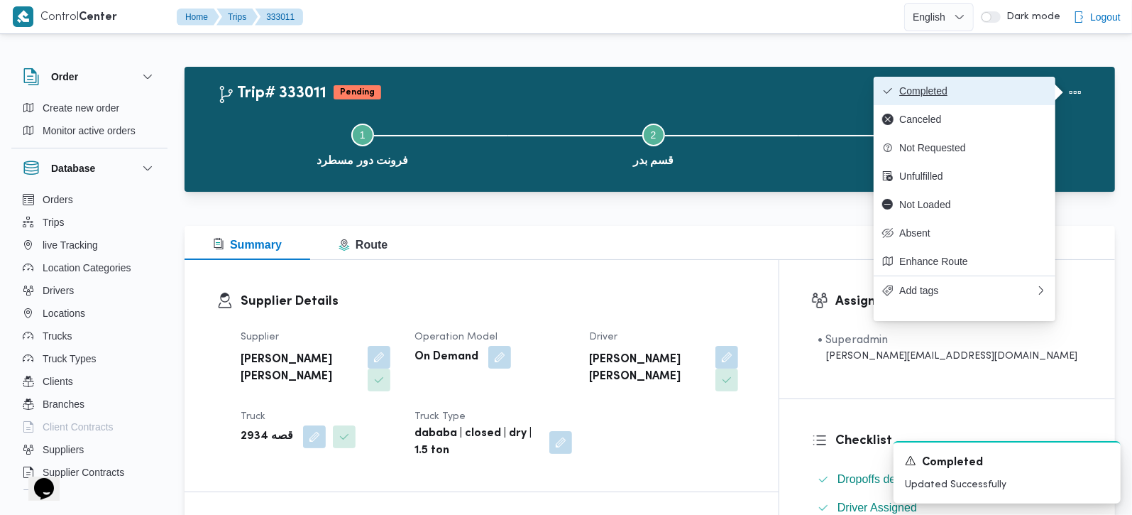
click at [983, 98] on button "Completed" at bounding box center [965, 91] width 182 height 28
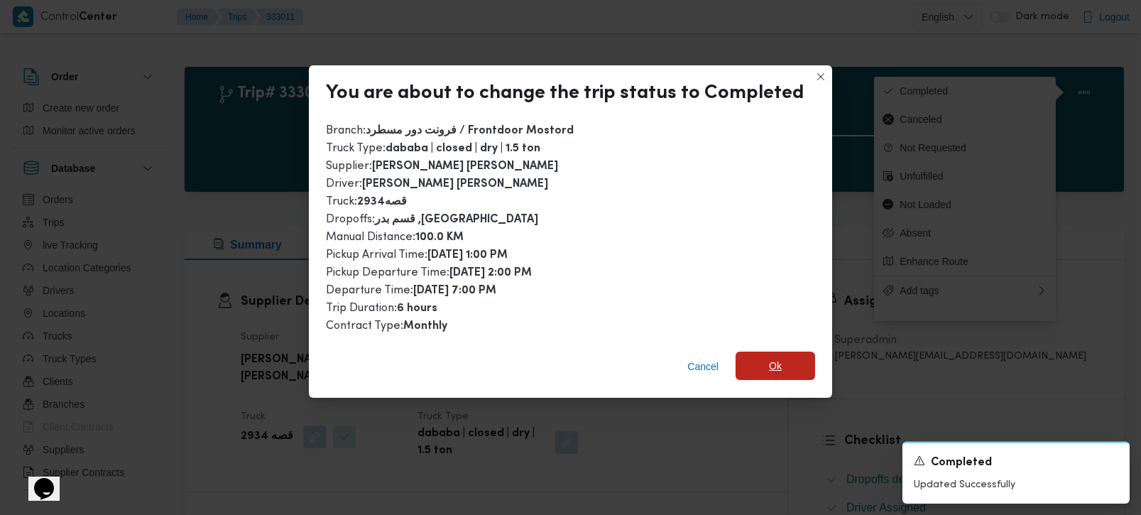
click at [794, 353] on span "Ok" at bounding box center [775, 365] width 80 height 28
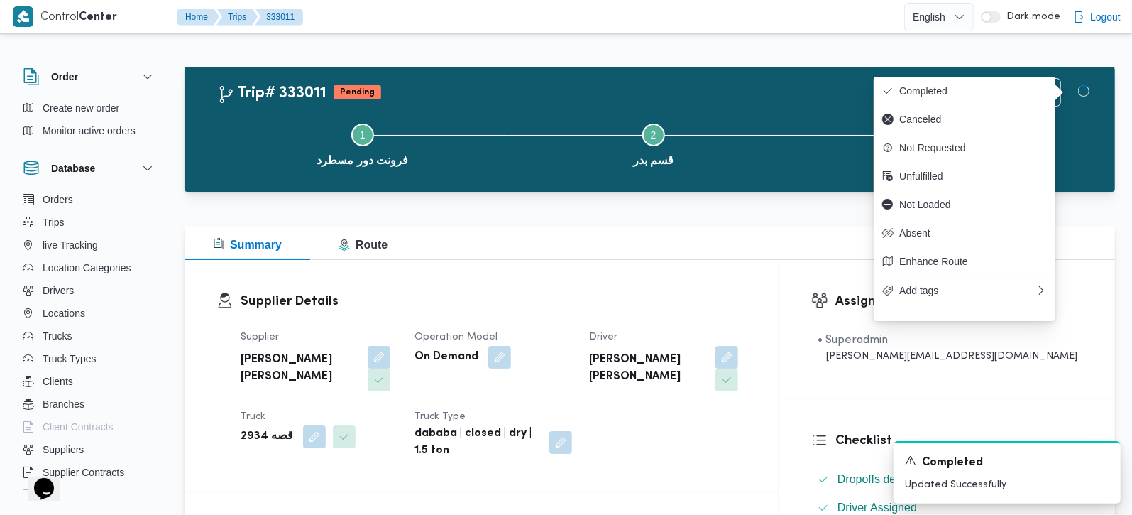
click at [744, 282] on div "Supplier Details Supplier [PERSON_NAME] [PERSON_NAME] Operation Model On Demand…" at bounding box center [482, 375] width 594 height 231
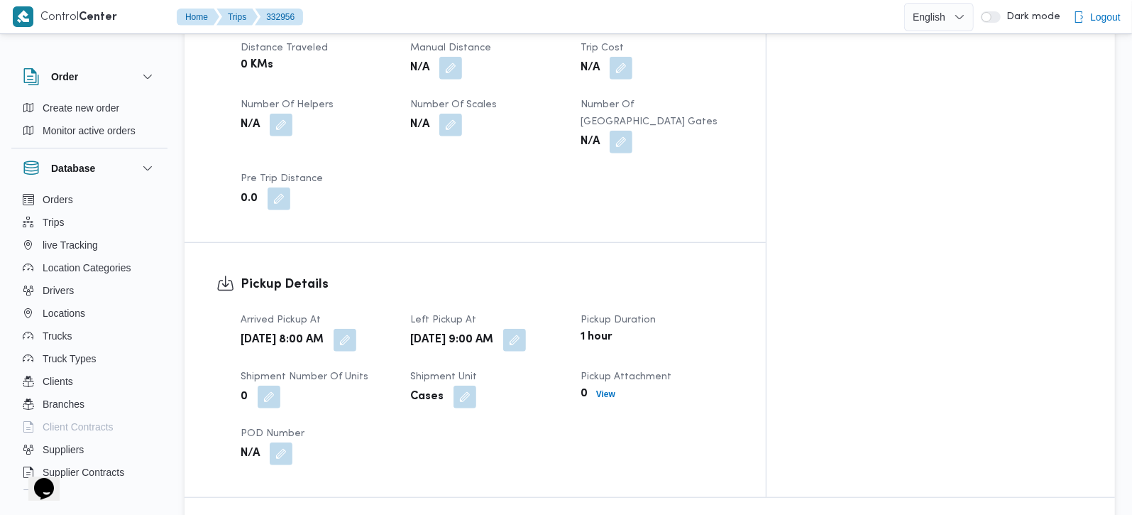
scroll to position [584, 0]
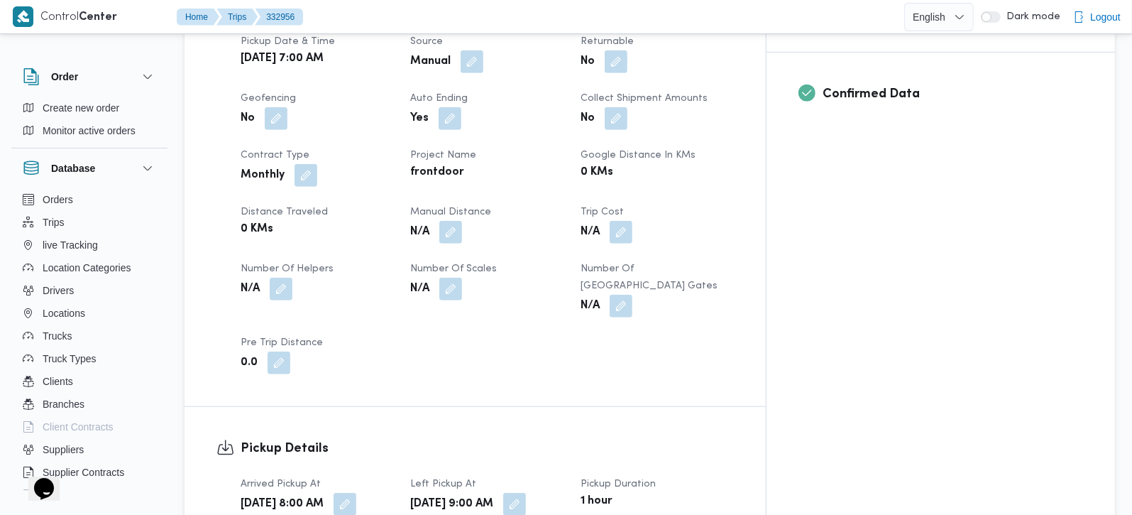
click at [462, 221] on button "button" at bounding box center [450, 232] width 23 height 23
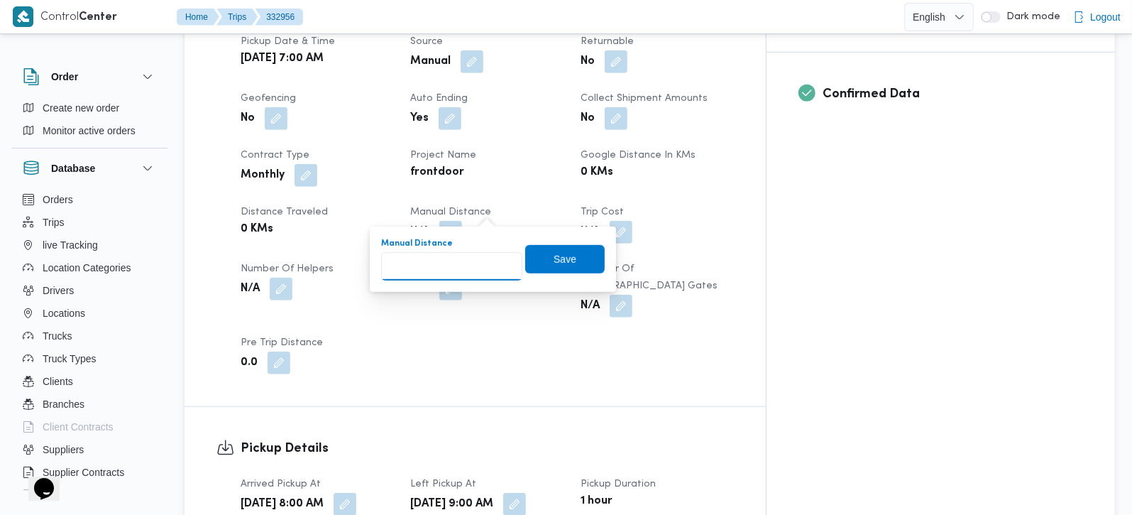
click at [450, 270] on input "Manual Distance" at bounding box center [451, 266] width 141 height 28
type input "110"
click at [527, 268] on span "Save" at bounding box center [565, 258] width 80 height 28
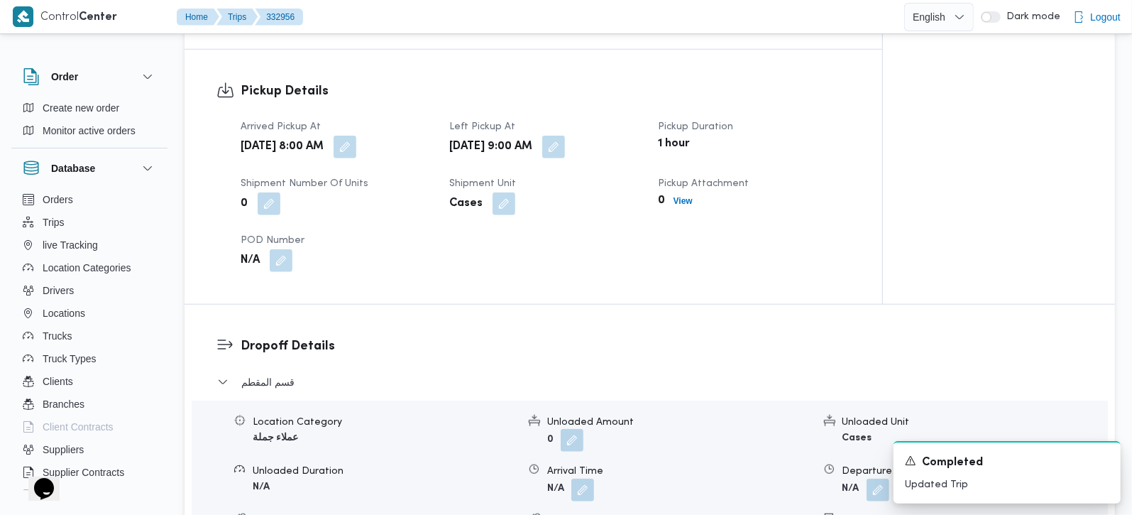
scroll to position [1002, 0]
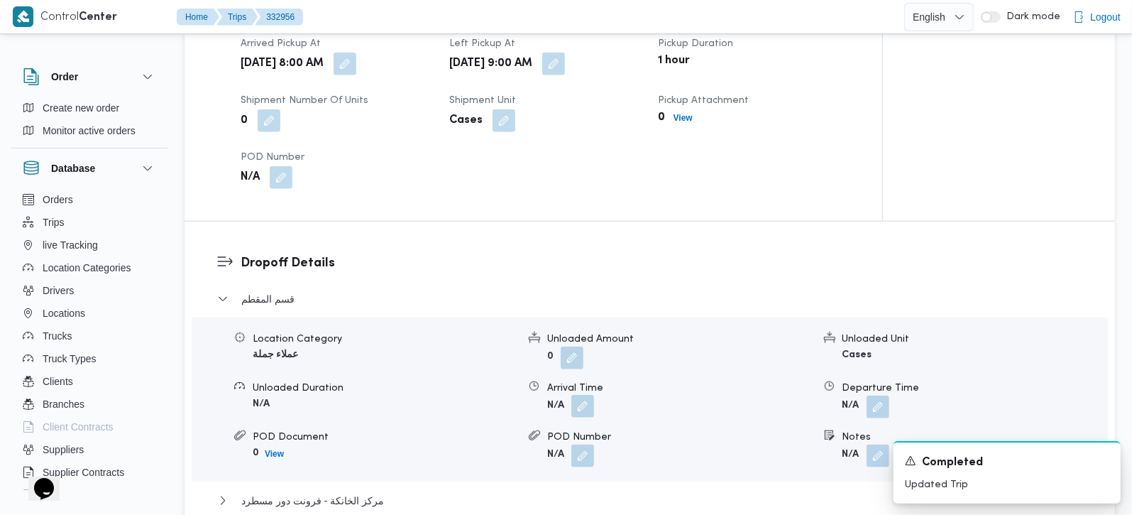
click at [585, 395] on button "button" at bounding box center [582, 406] width 23 height 23
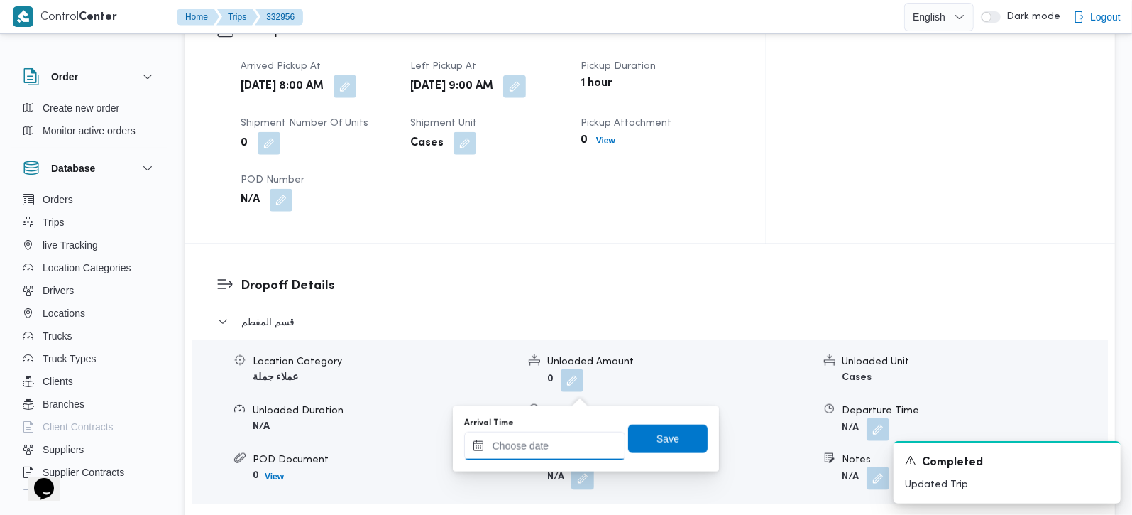
click at [574, 436] on input "Arrival Time" at bounding box center [544, 446] width 161 height 28
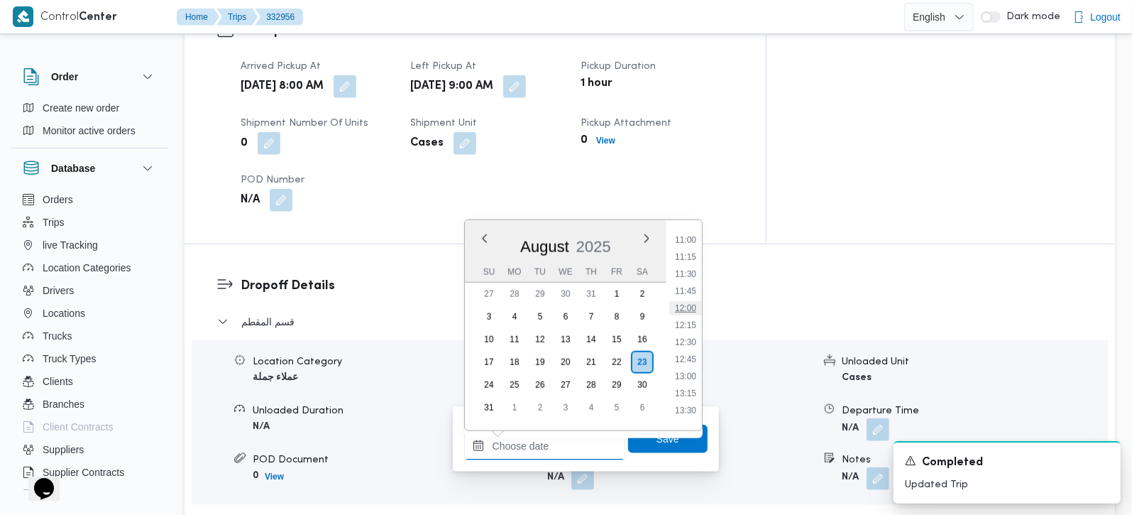
scroll to position [664, 0]
click at [687, 241] on li "09:45" at bounding box center [685, 238] width 33 height 14
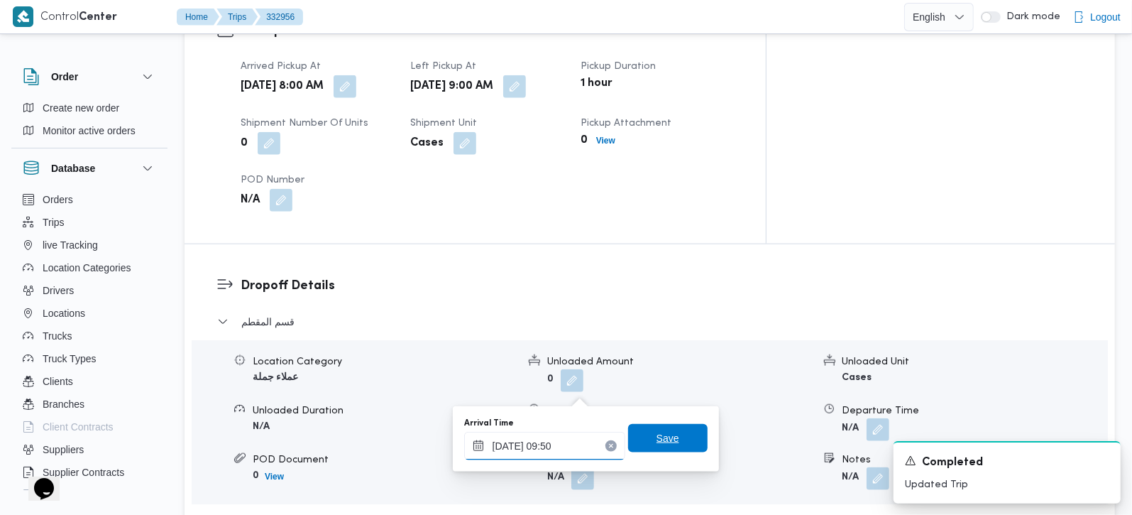
type input "[DATE] 09:50"
click at [642, 427] on span "Save" at bounding box center [668, 438] width 80 height 28
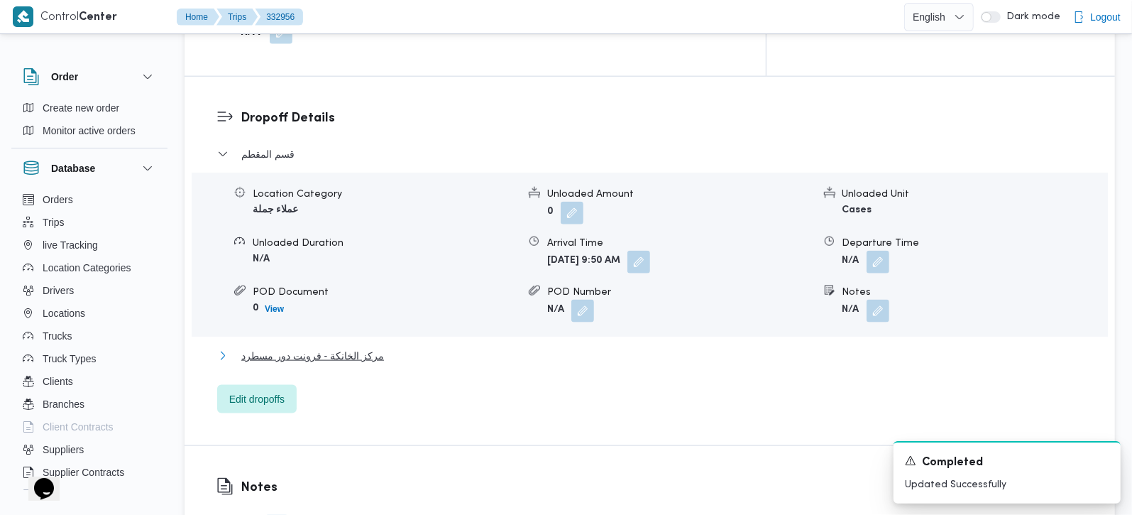
click at [341, 347] on span "مركز الخانكة - فرونت دور مسطرد" at bounding box center [312, 355] width 143 height 17
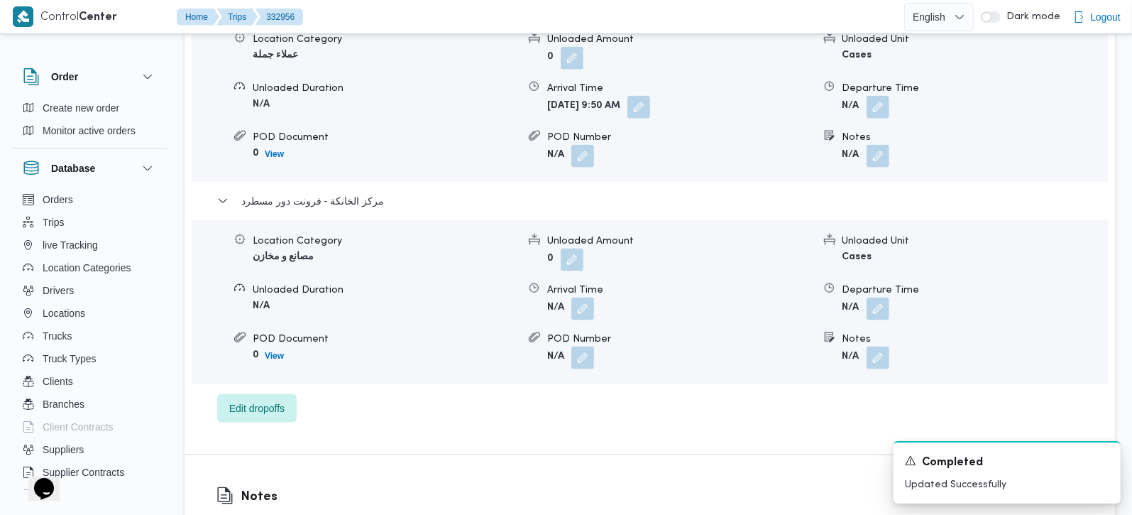
scroll to position [1336, 0]
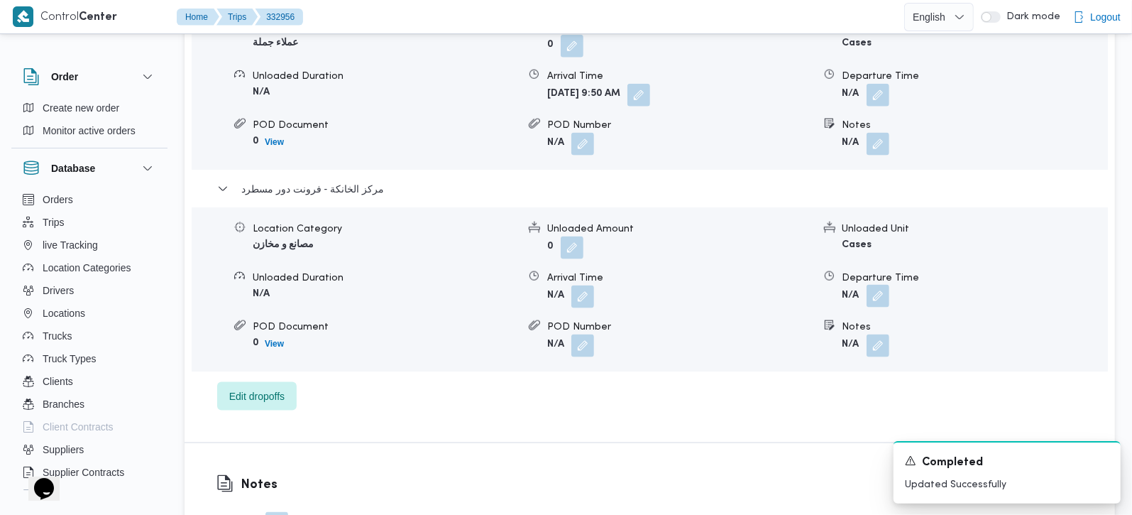
click at [878, 285] on button "button" at bounding box center [878, 296] width 23 height 23
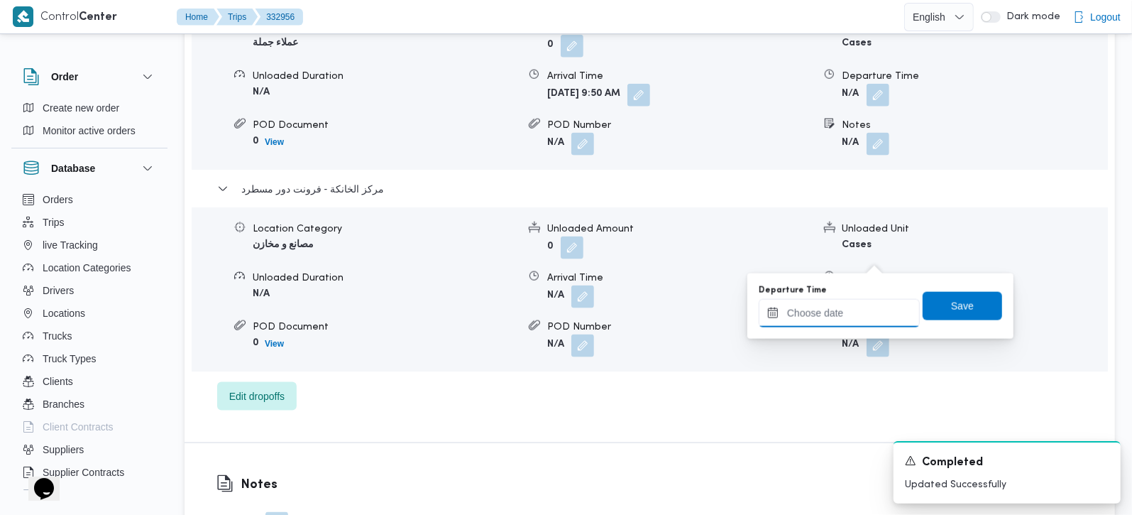
drag, startPoint x: 878, startPoint y: 263, endPoint x: 867, endPoint y: 312, distance: 50.3
click at [867, 312] on input "Departure Time" at bounding box center [839, 313] width 161 height 28
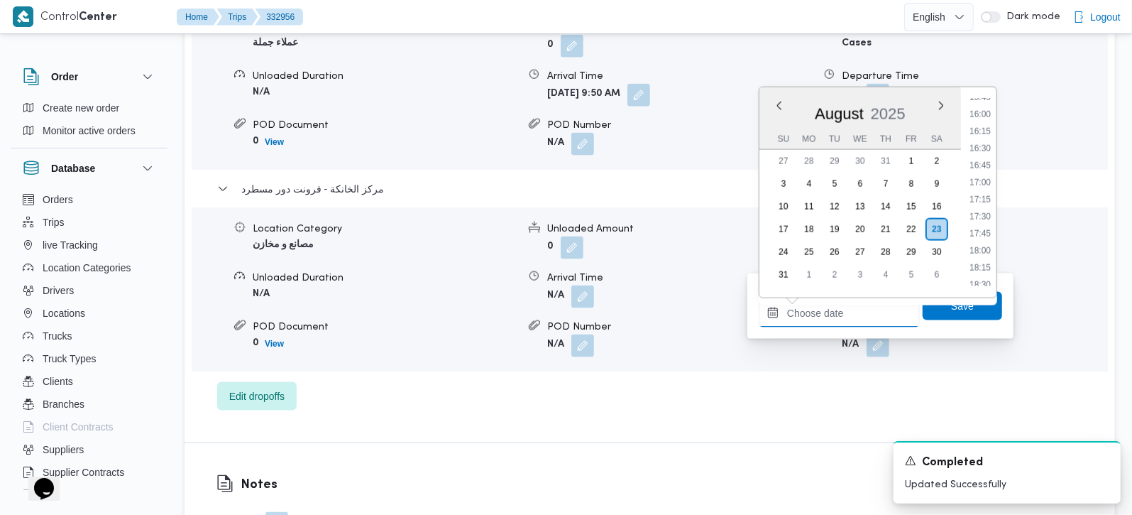
scroll to position [1166, 0]
click at [987, 215] on li "18:45" at bounding box center [980, 218] width 33 height 14
type input "[DATE] 18:45"
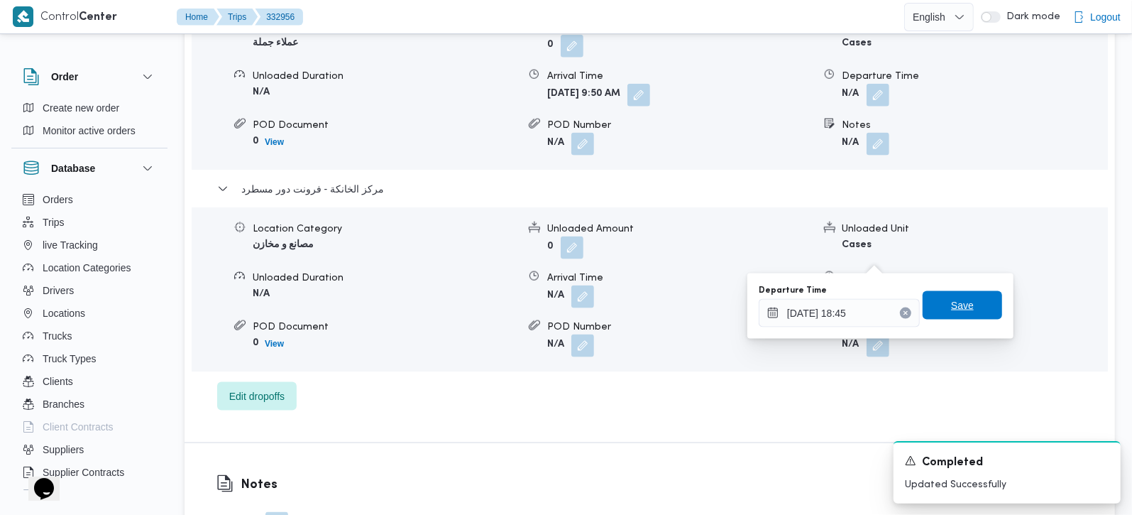
click at [963, 310] on span "Save" at bounding box center [963, 305] width 80 height 28
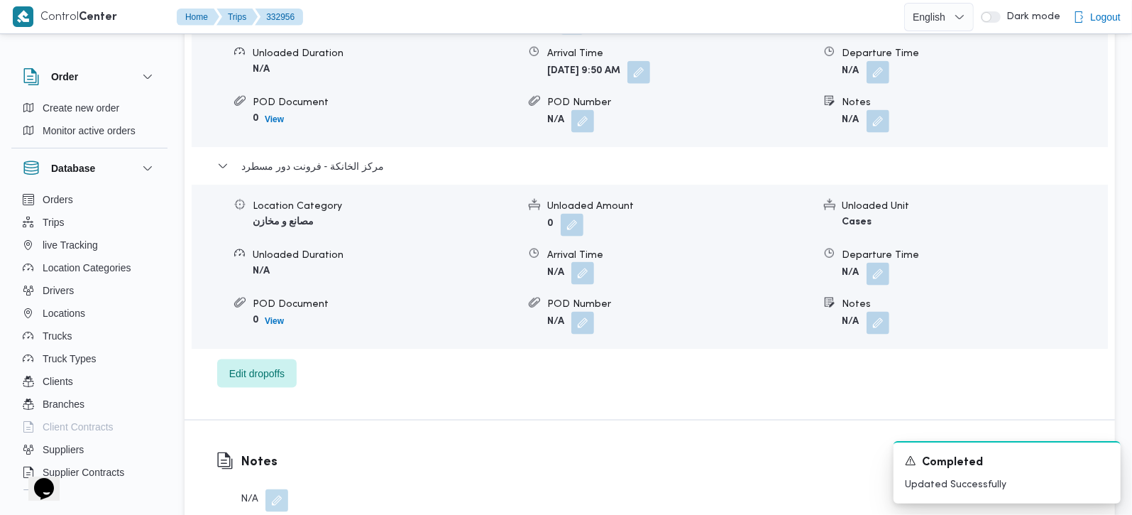
click at [589, 263] on button "button" at bounding box center [582, 273] width 23 height 23
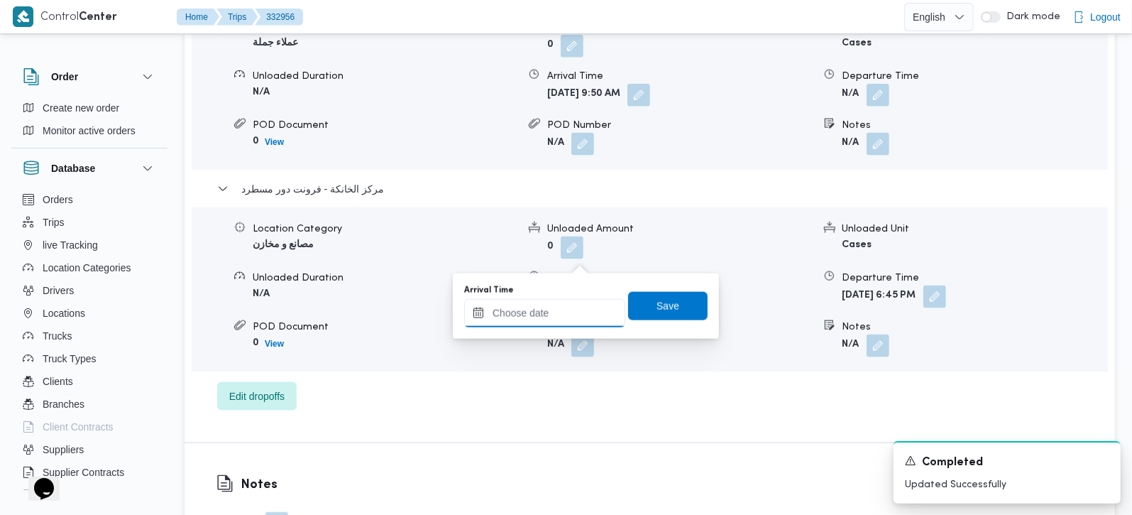
drag, startPoint x: 588, startPoint y: 306, endPoint x: 609, endPoint y: 307, distance: 21.3
click at [588, 306] on input "Arrival Time" at bounding box center [544, 313] width 161 height 28
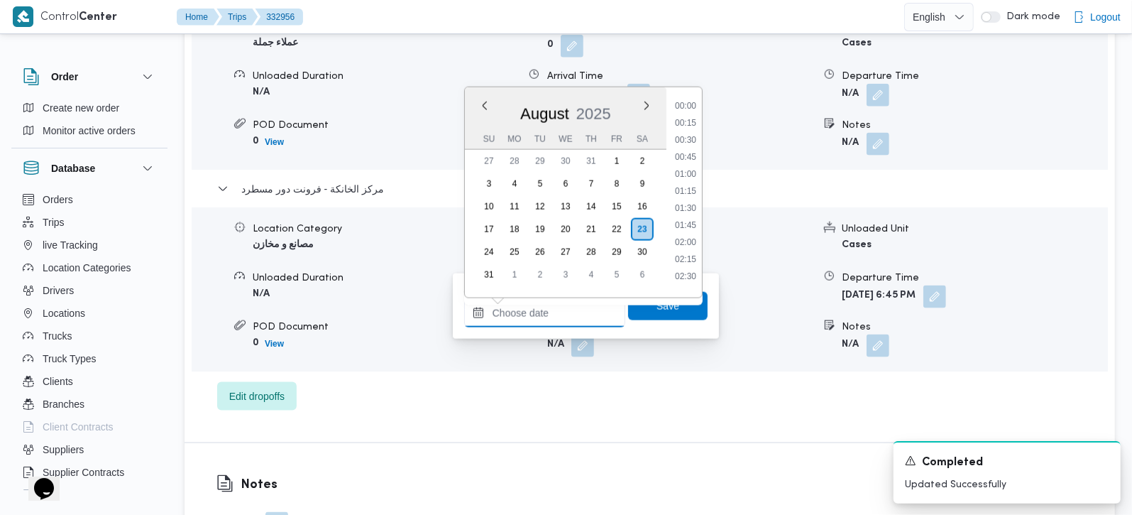
scroll to position [1249, 0]
click at [689, 117] on li "18:30" at bounding box center [685, 117] width 33 height 14
type input "[DATE] 18:30"
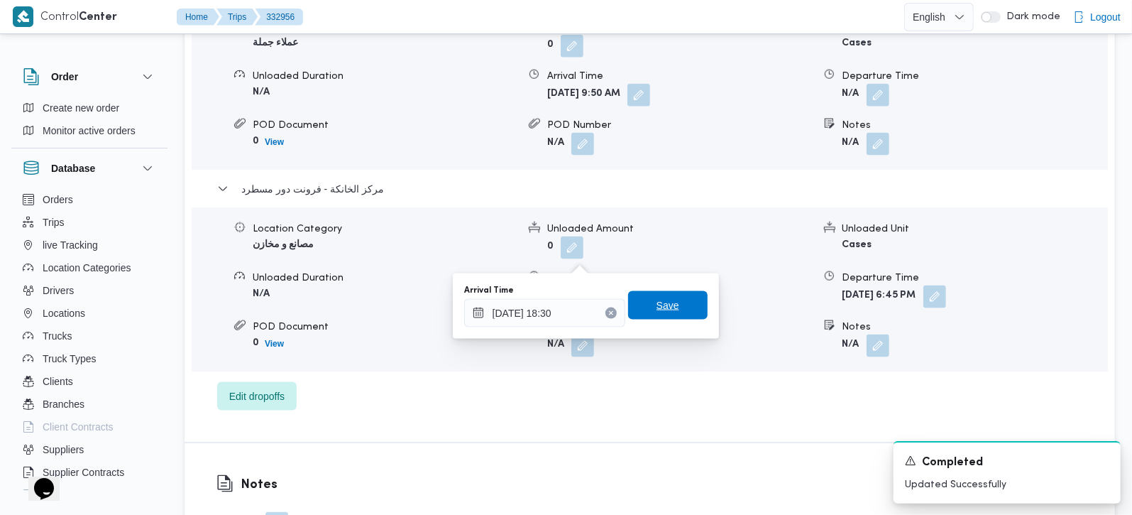
click at [645, 307] on span "Save" at bounding box center [668, 305] width 80 height 28
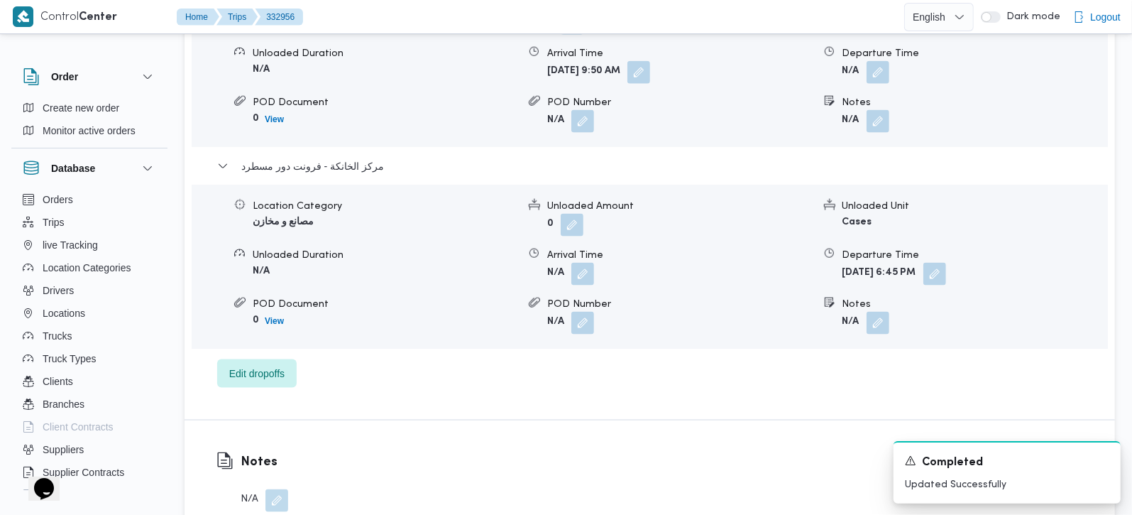
scroll to position [1252, 0]
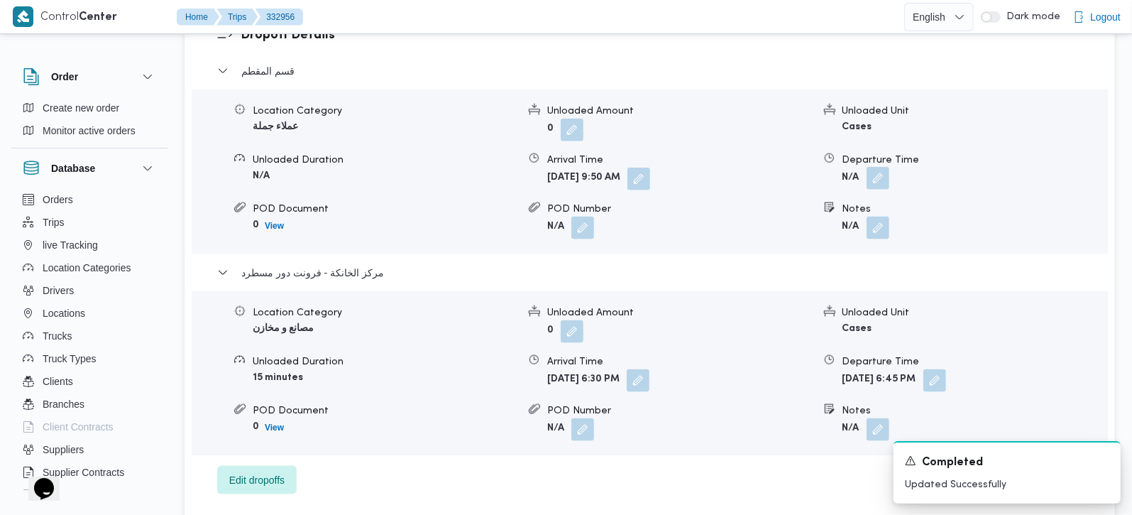
click at [881, 167] on button "button" at bounding box center [878, 178] width 23 height 23
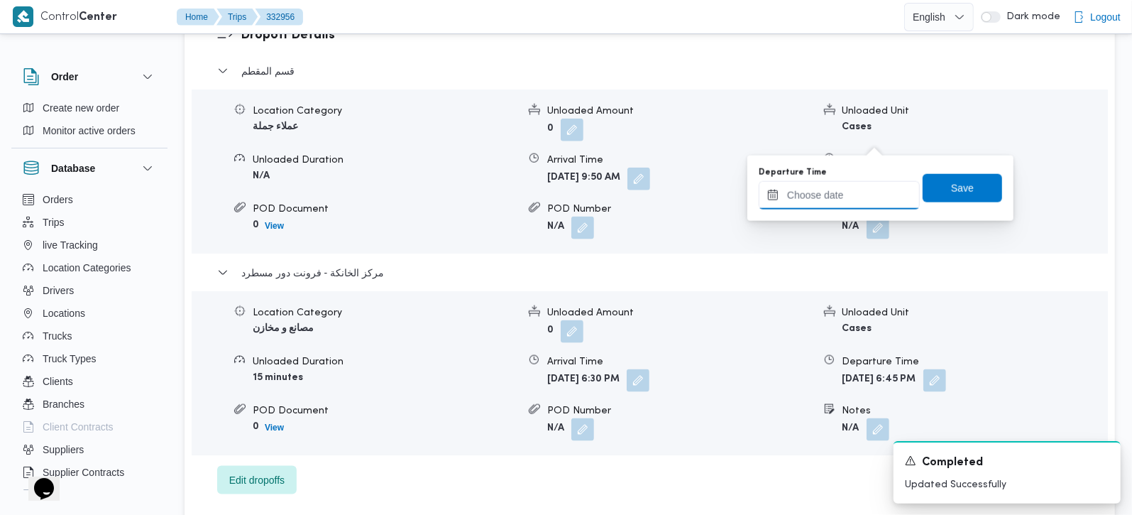
click at [845, 205] on input "Departure Time" at bounding box center [839, 195] width 161 height 28
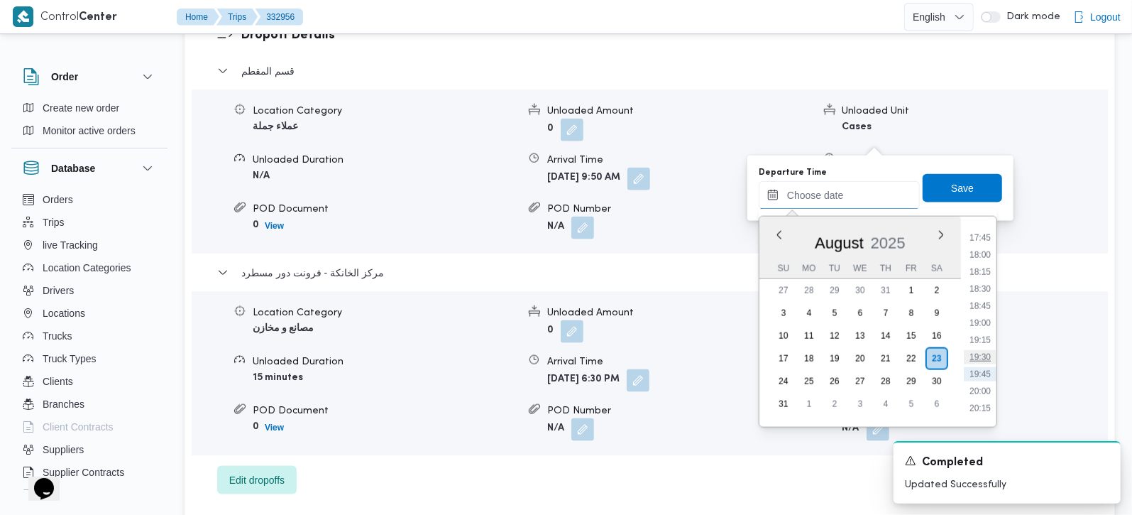
scroll to position [1166, 0]
click at [978, 257] on li "17:30" at bounding box center [980, 262] width 33 height 14
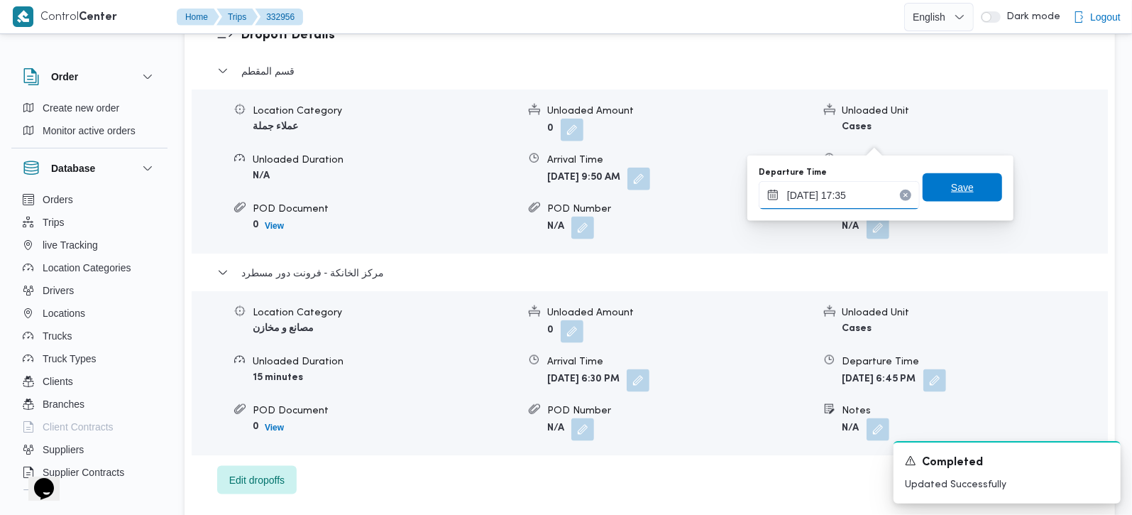
type input "[DATE] 17:35"
click at [953, 186] on span "Save" at bounding box center [962, 187] width 23 height 17
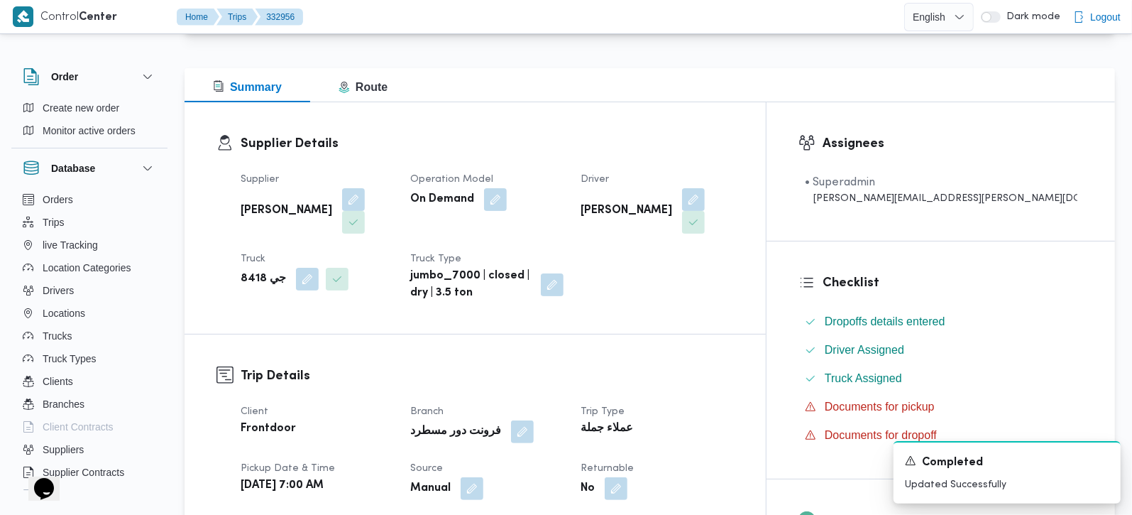
scroll to position [0, 0]
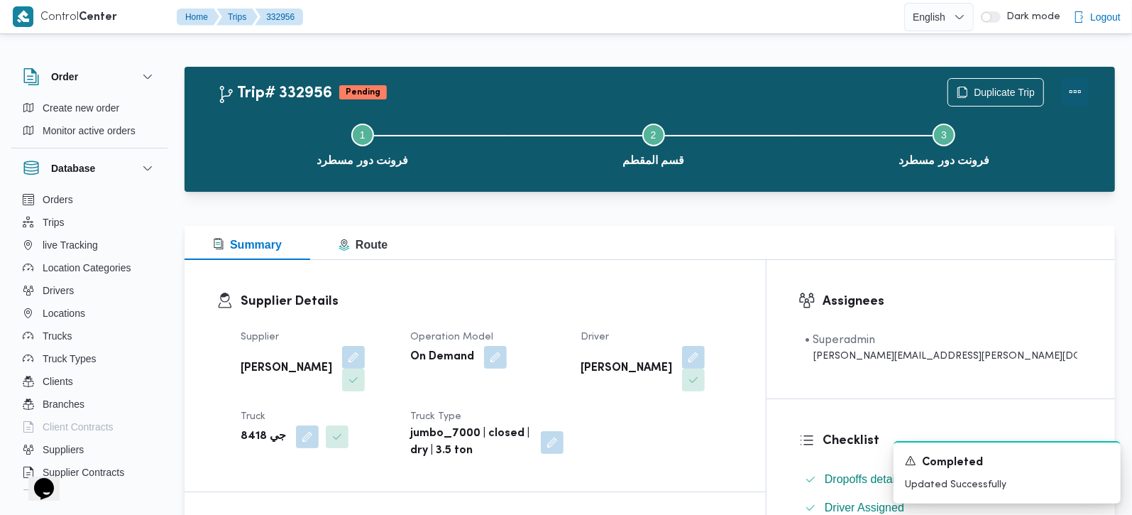
click at [1075, 92] on button "Actions" at bounding box center [1075, 91] width 28 height 28
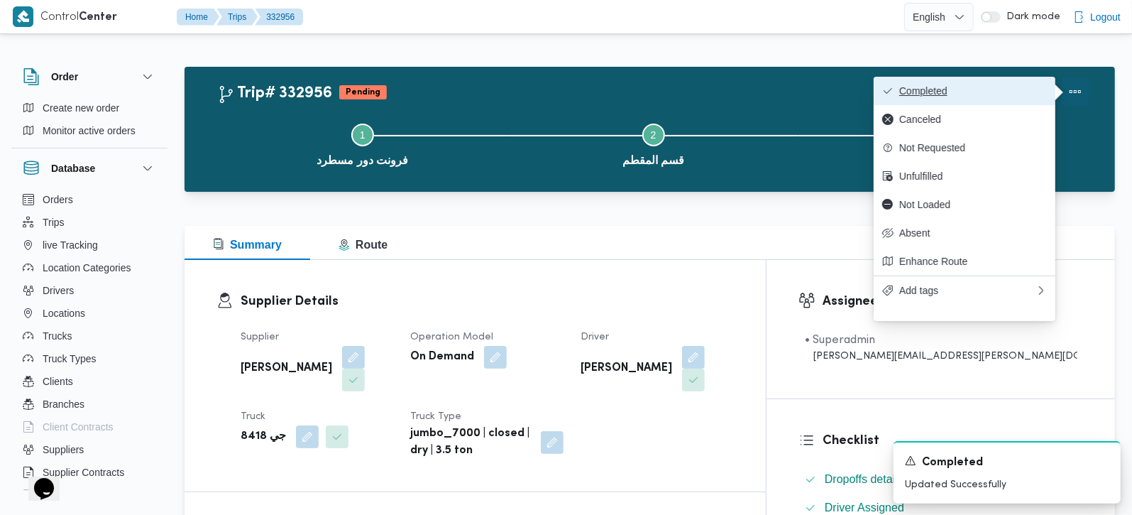
click at [992, 92] on span "Completed" at bounding box center [973, 90] width 148 height 11
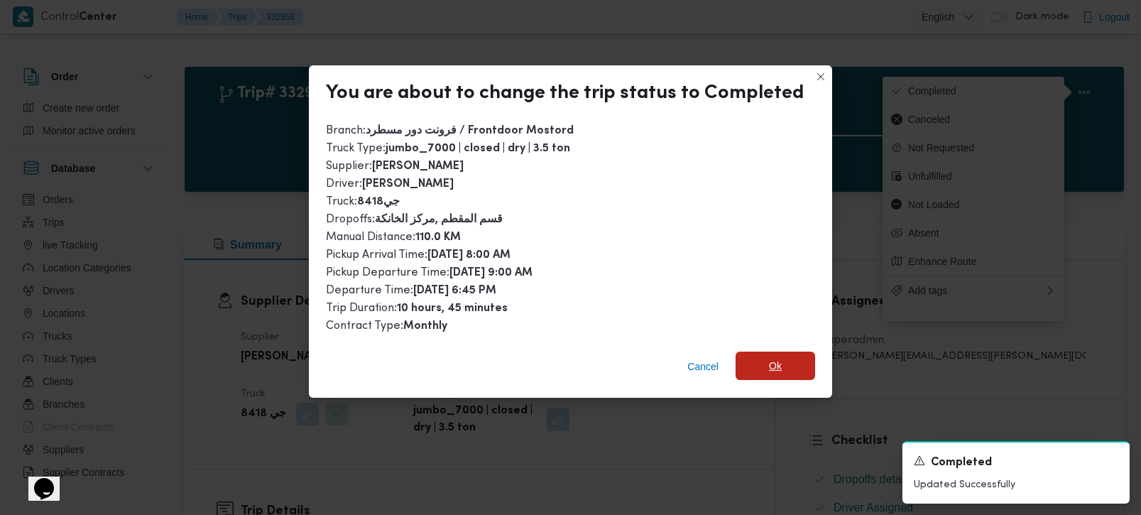
click at [760, 354] on span "Ok" at bounding box center [775, 365] width 80 height 28
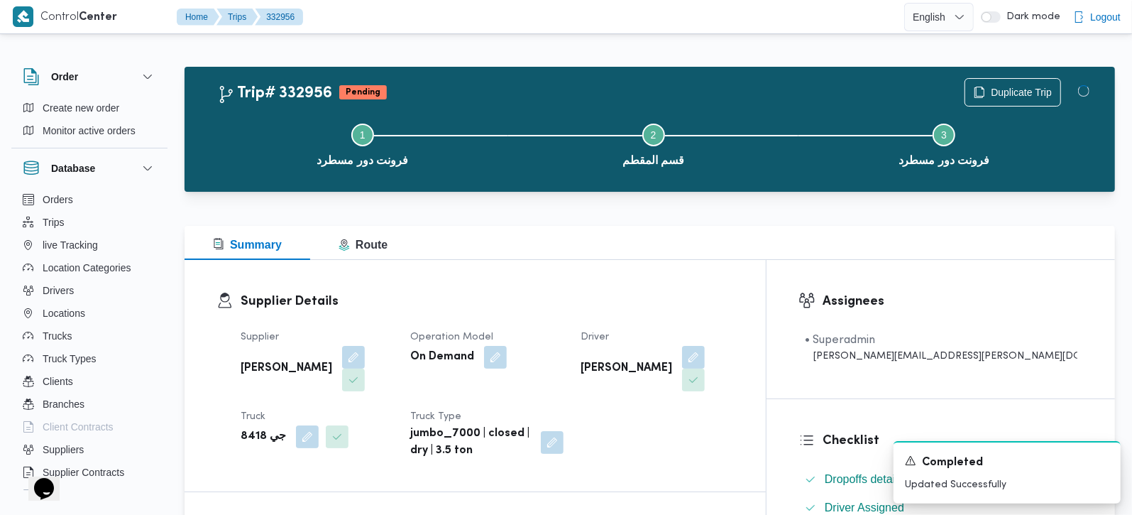
click at [662, 257] on div "Summary Route" at bounding box center [650, 243] width 931 height 34
